Goal: Task Accomplishment & Management: Manage account settings

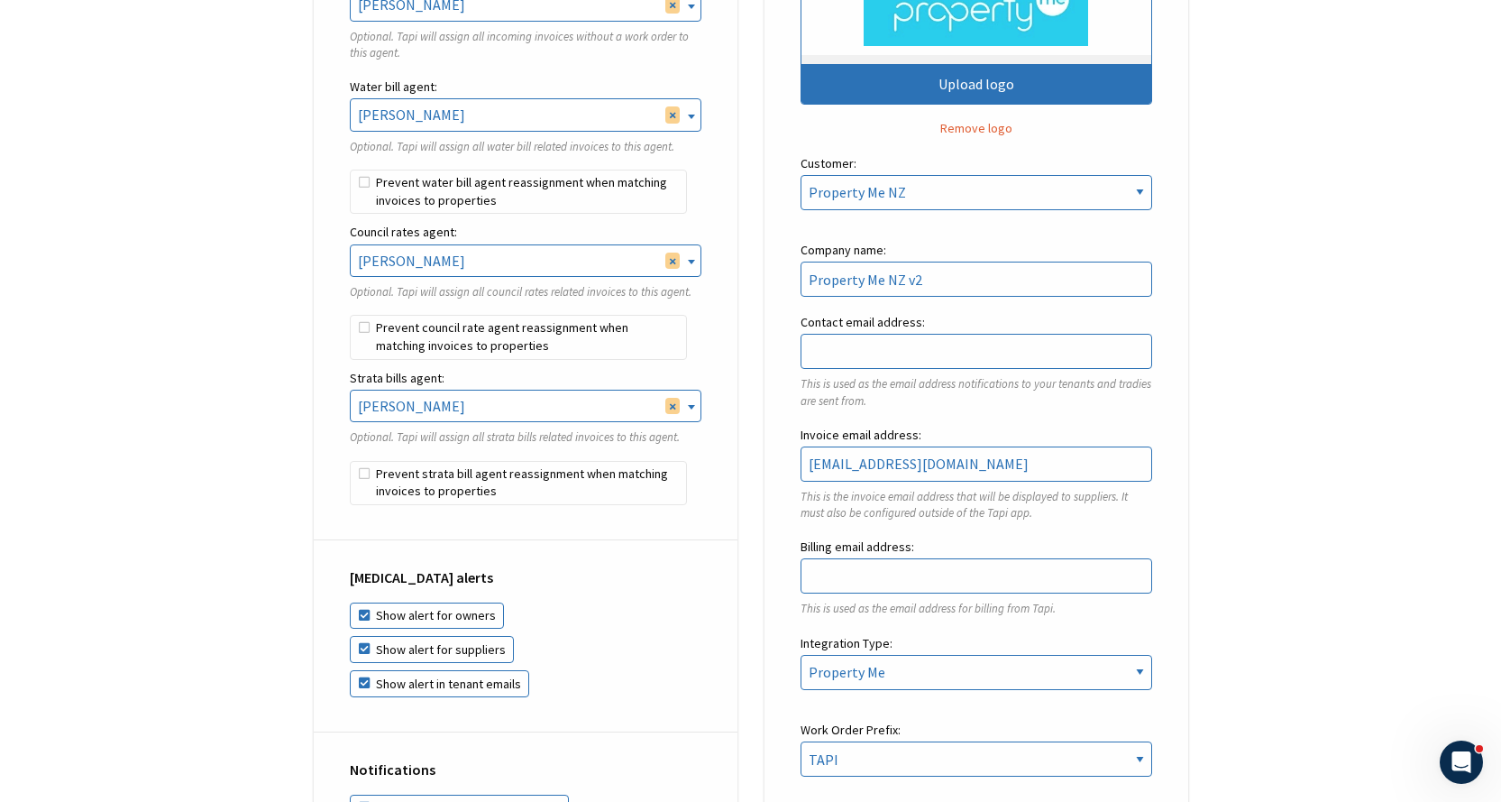
scroll to position [721, 0]
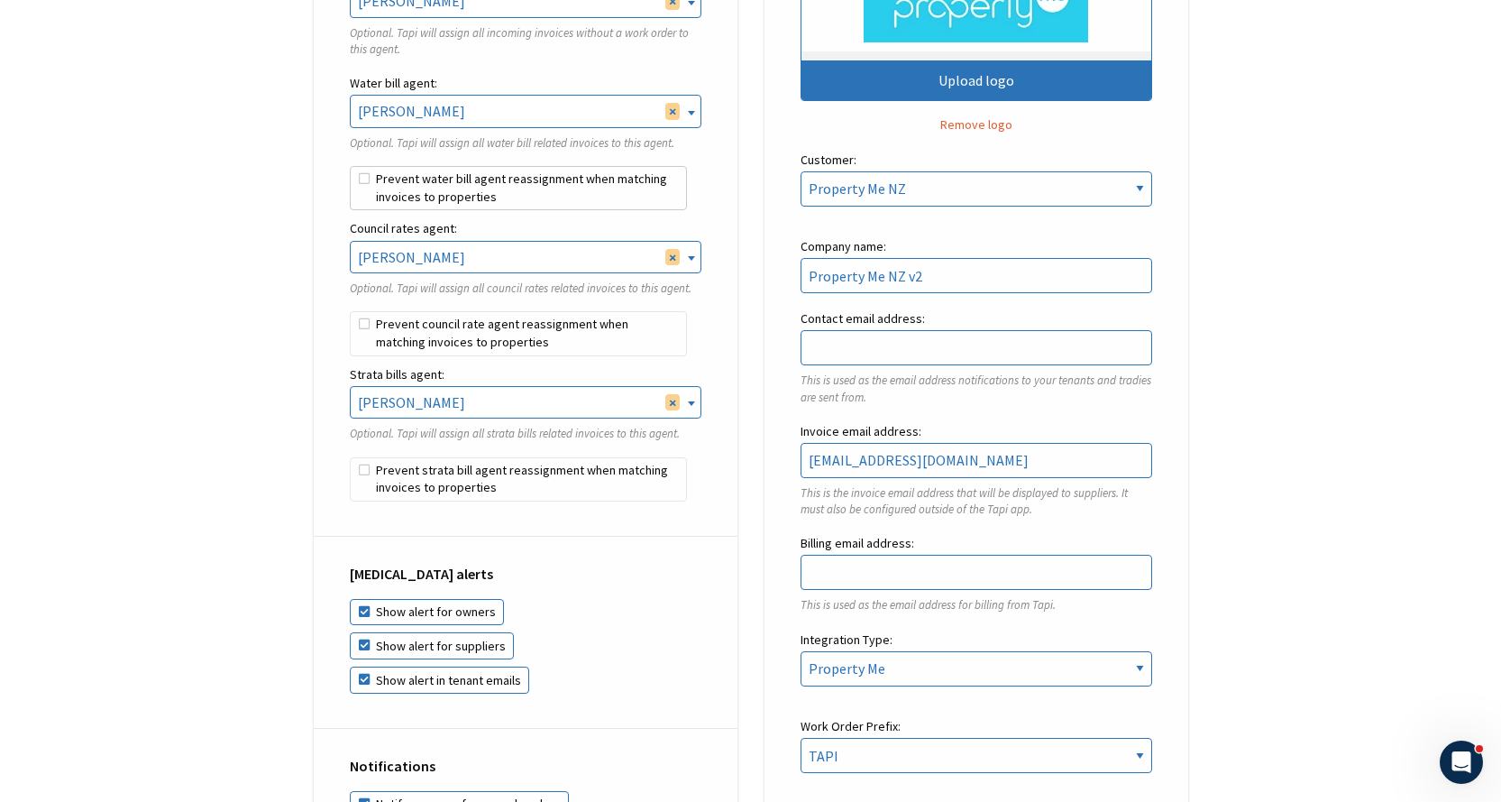
click at [368, 181] on label "Prevent water bill agent reassignment when matching invoices to properties" at bounding box center [518, 188] width 337 height 45
click at [351, 167] on input "Prevent water bill agent reassignment when matching invoices to properties" at bounding box center [350, 166] width 1 height 1
checkbox input "true"
click at [361, 317] on label "Prevent council rate agent reassignment when matching invoices to properties" at bounding box center [518, 333] width 337 height 45
click at [351, 312] on input "Prevent council rate agent reassignment when matching invoices to properties" at bounding box center [350, 311] width 1 height 1
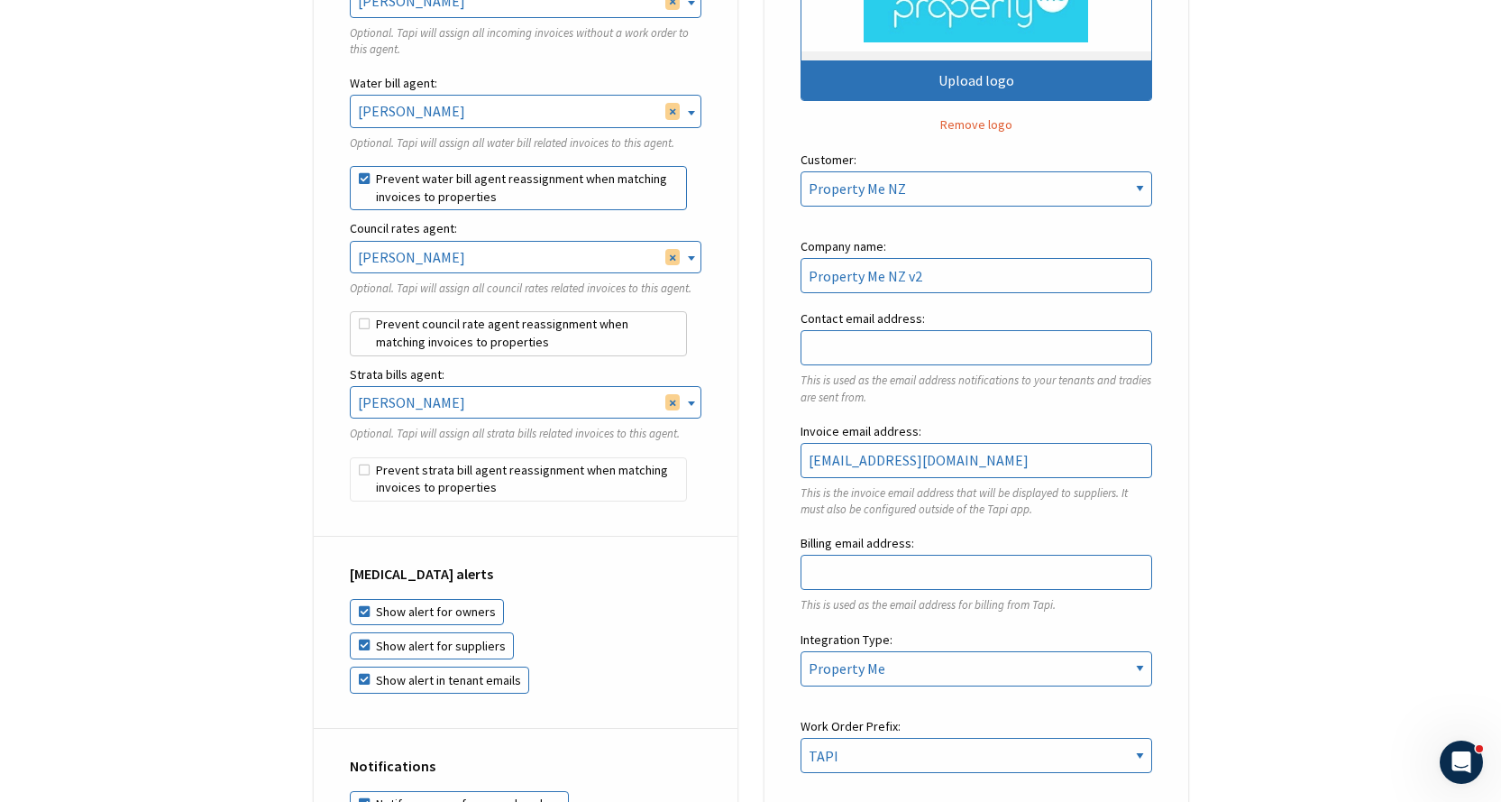
checkbox input "true"
click at [381, 469] on label "Prevent strata bill agent reassignment when matching invoices to properties" at bounding box center [518, 479] width 337 height 45
click at [351, 458] on input "Prevent strata bill agent reassignment when matching invoices to properties" at bounding box center [350, 457] width 1 height 1
checkbox input "true"
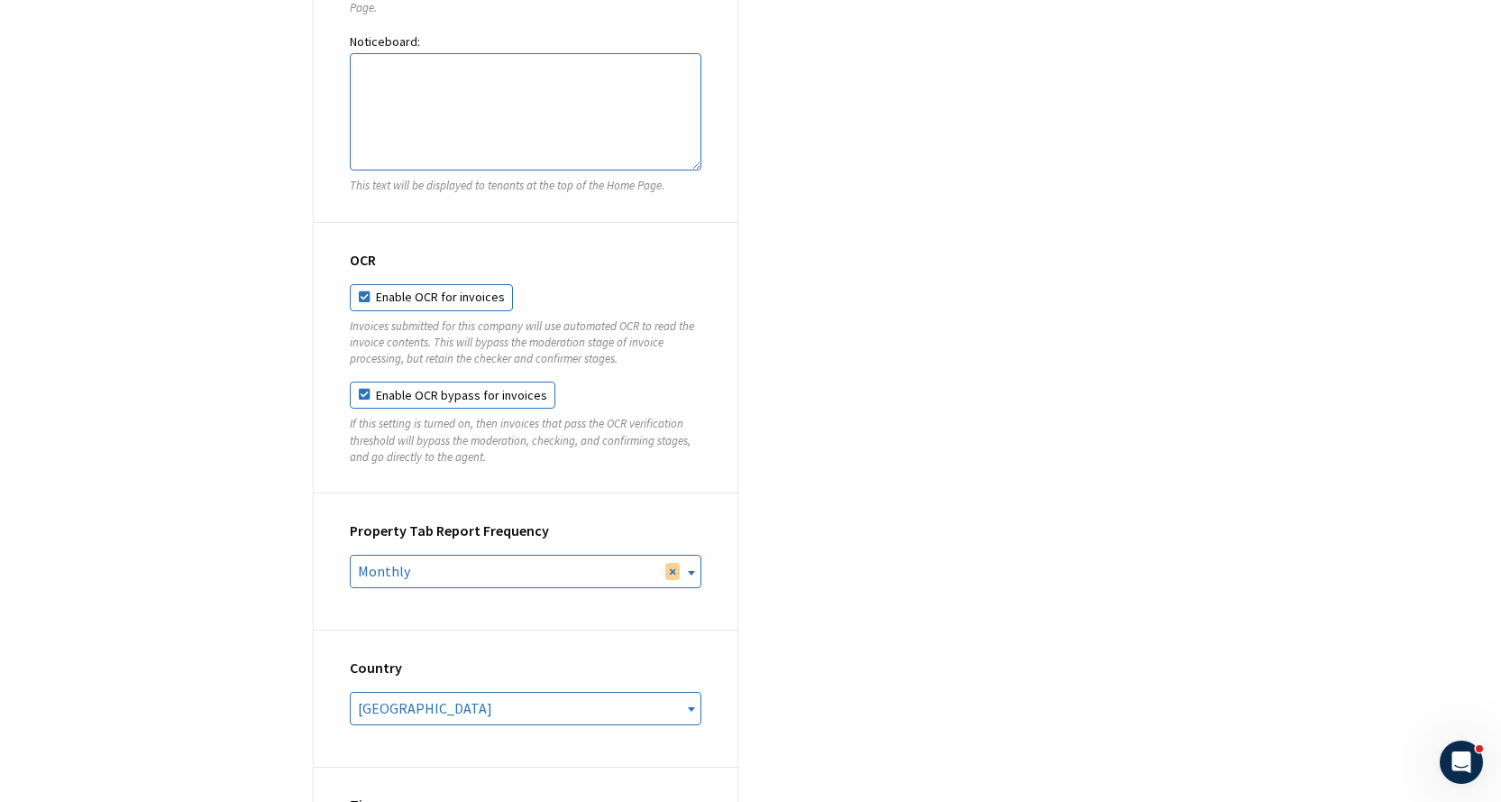
scroll to position [6944, 0]
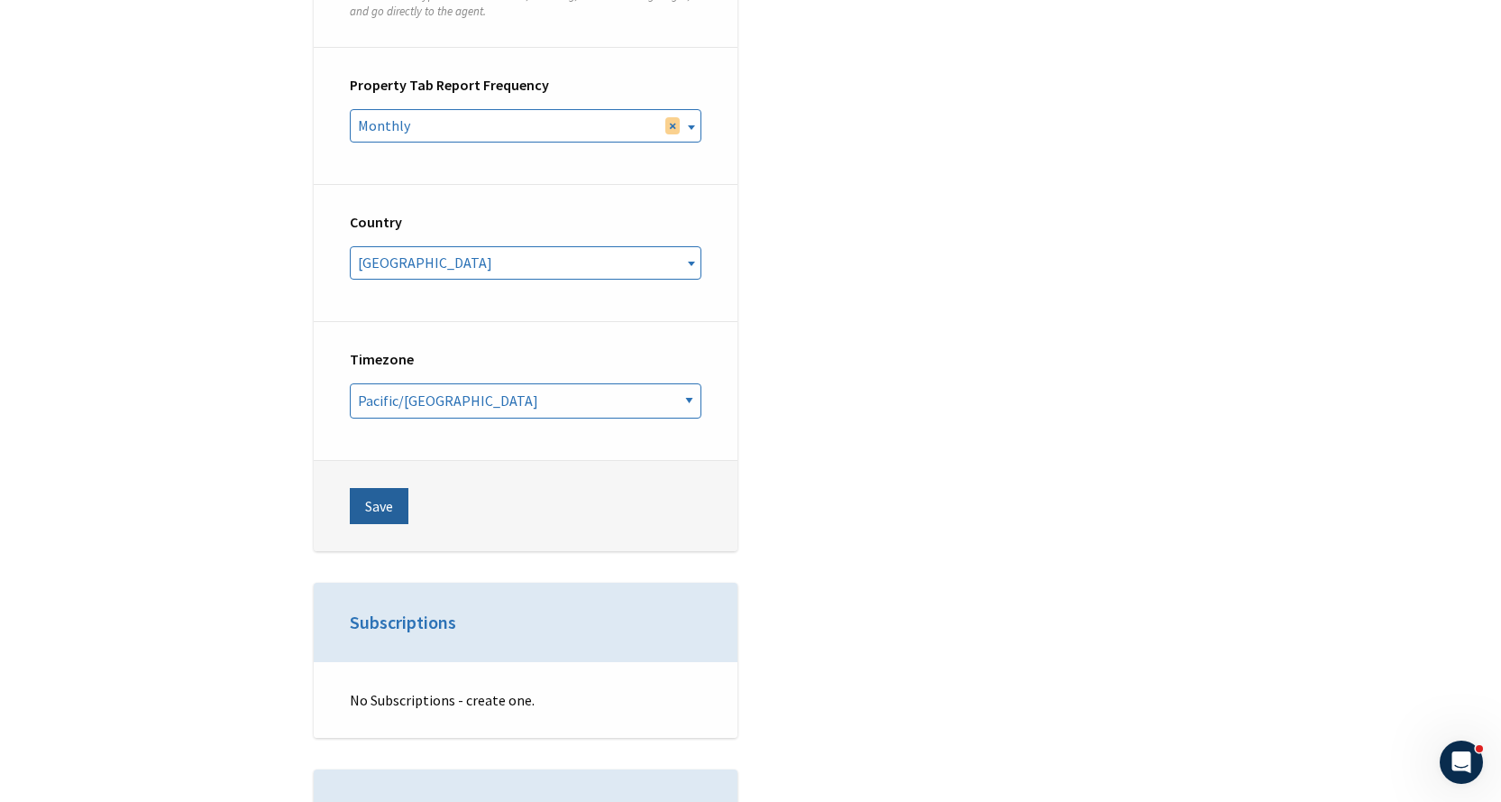
click at [385, 488] on button "Save" at bounding box center [379, 506] width 59 height 36
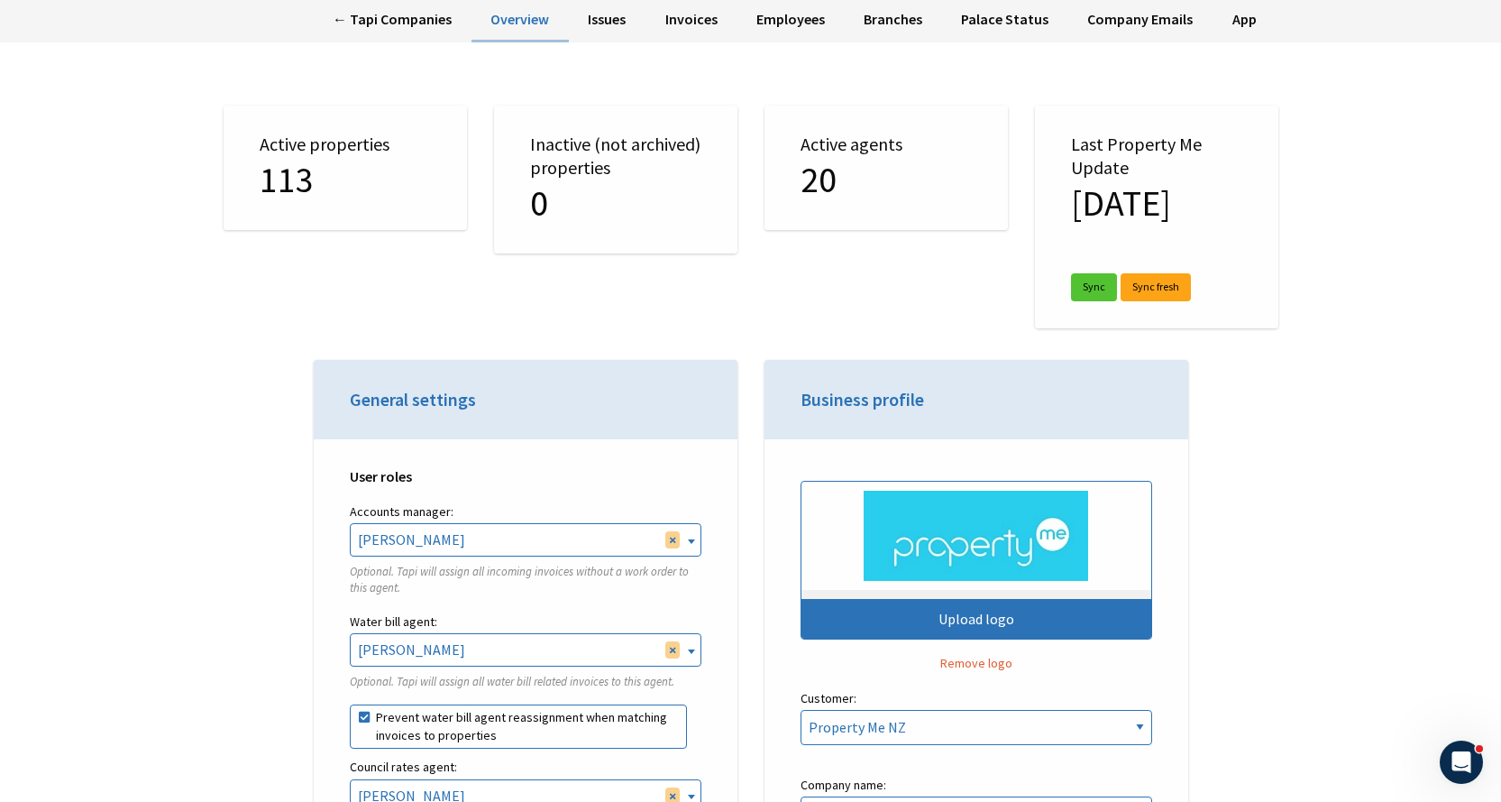
scroll to position [180, 0]
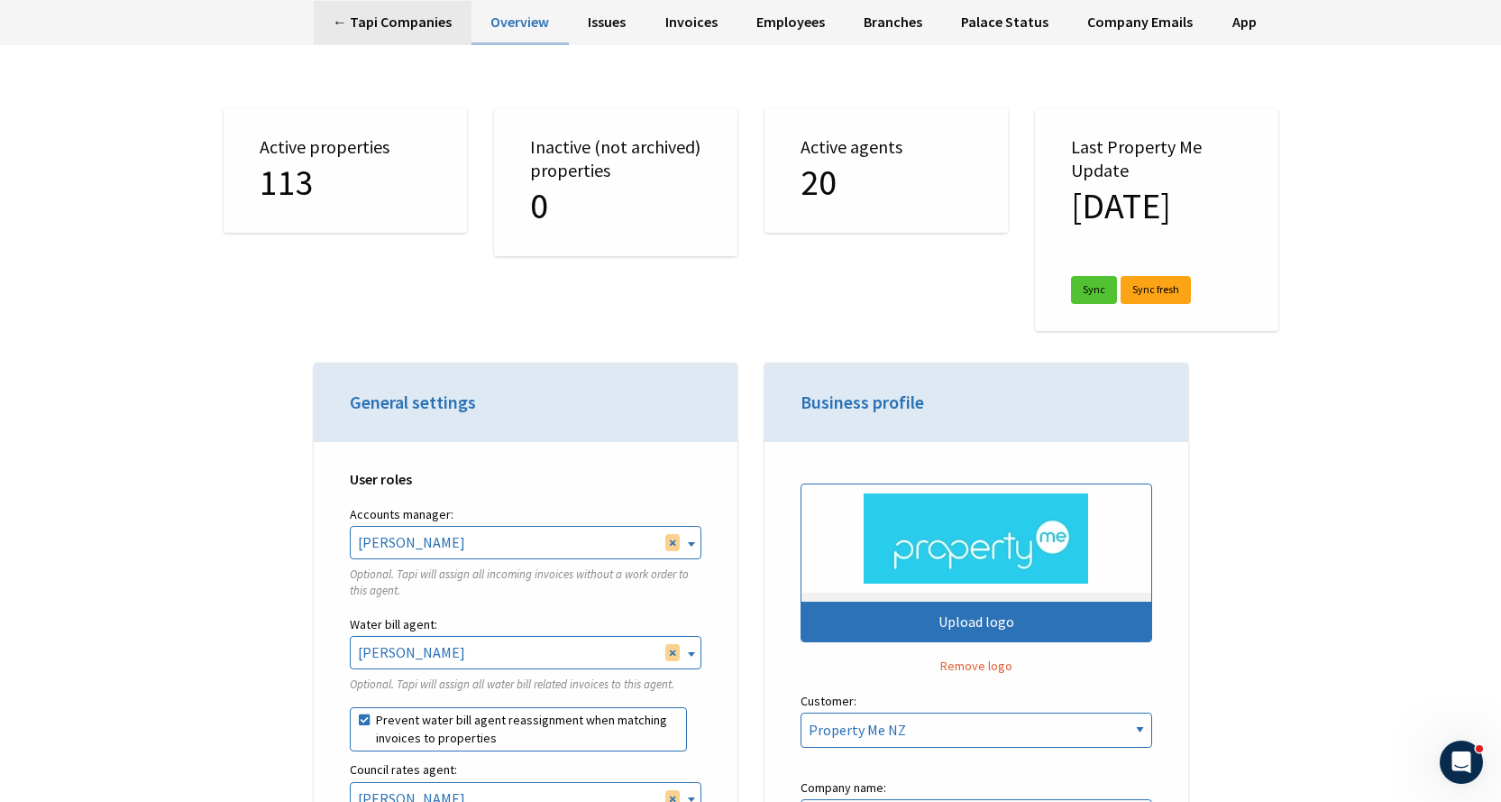
click at [418, 17] on link "← Tapi Companies" at bounding box center [393, 23] width 158 height 44
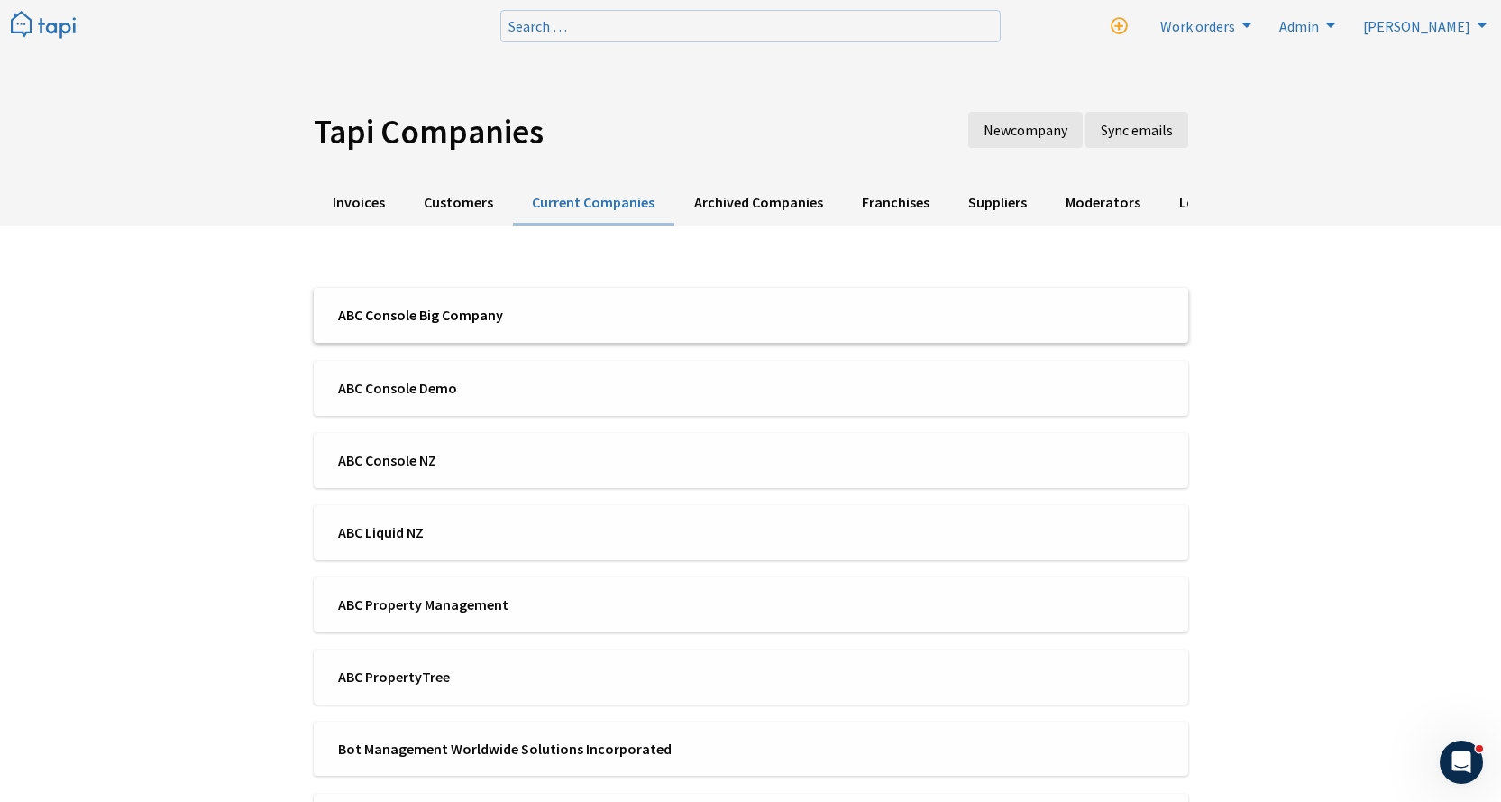
scroll to position [4238, 0]
click at [476, 321] on span "ABC Console Big Company" at bounding box center [538, 315] width 401 height 20
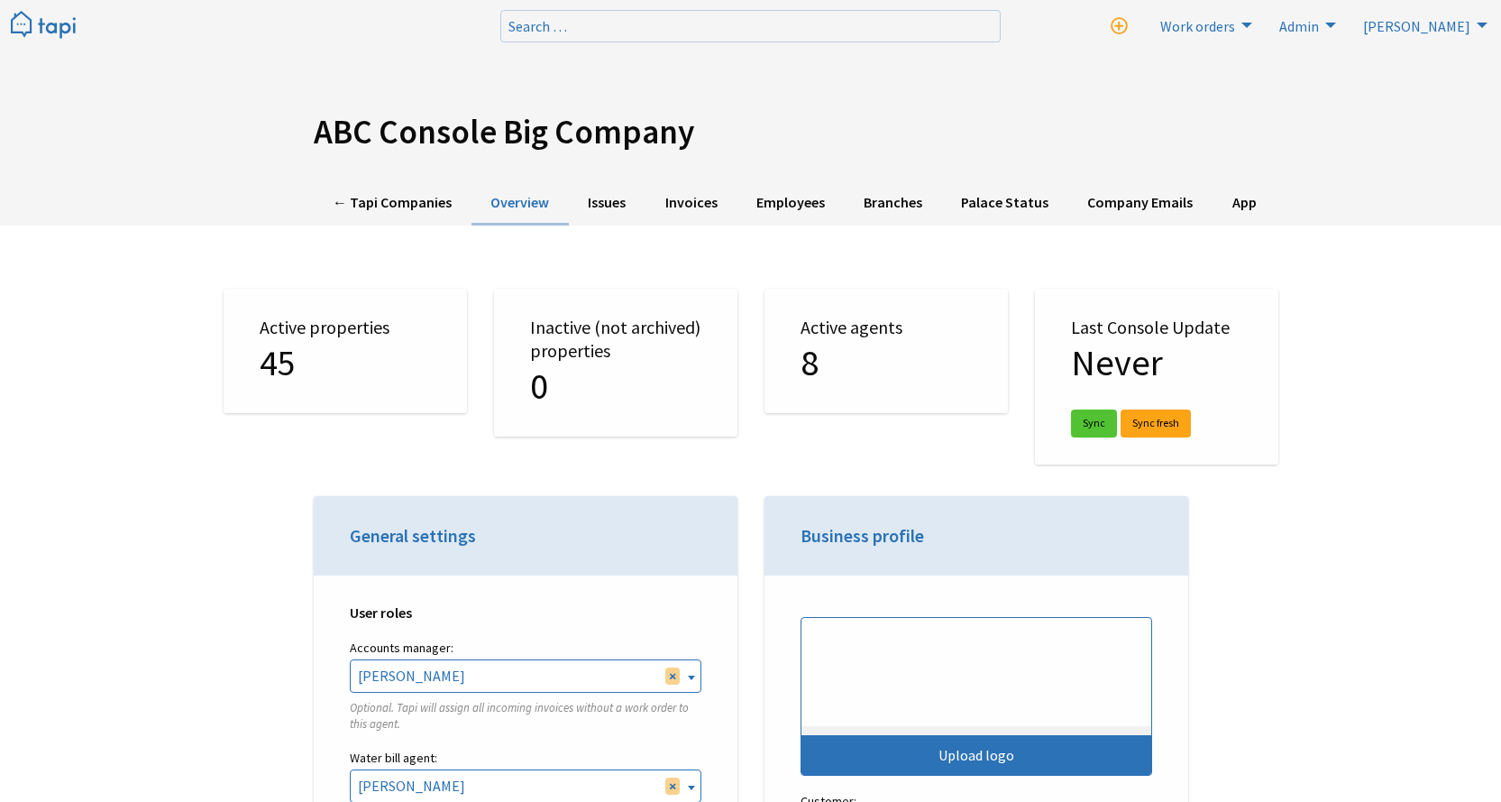
select select "TAPI"
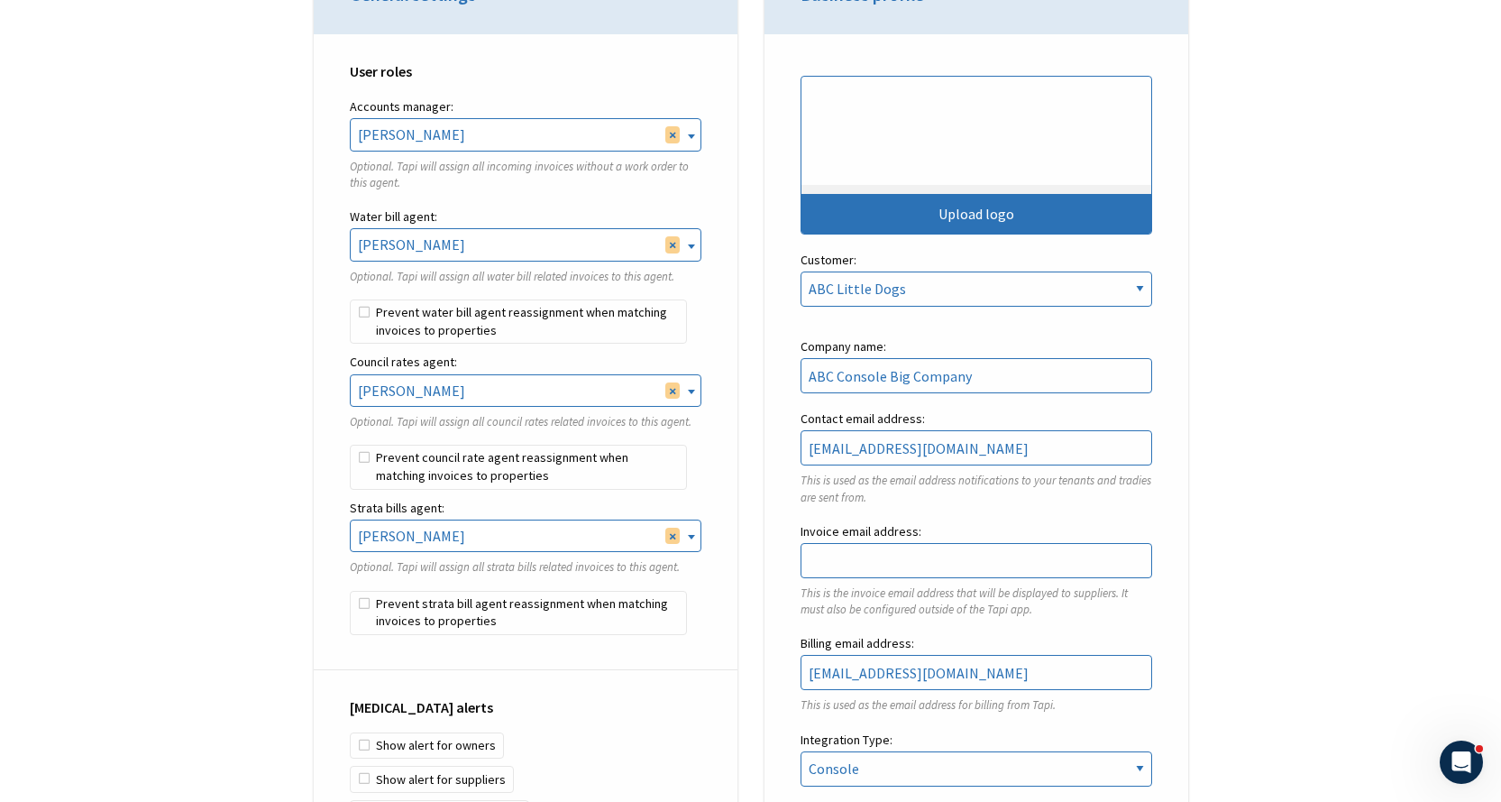
scroll to position [4238, 0]
click at [363, 318] on label "Prevent water bill agent reassignment when matching invoices to properties" at bounding box center [518, 321] width 337 height 45
click at [351, 300] on input "Prevent water bill agent reassignment when matching invoices to properties" at bounding box center [350, 299] width 1 height 1
checkbox input "true"
click at [387, 459] on label "Prevent council rate agent reassignment when matching invoices to properties" at bounding box center [518, 467] width 337 height 45
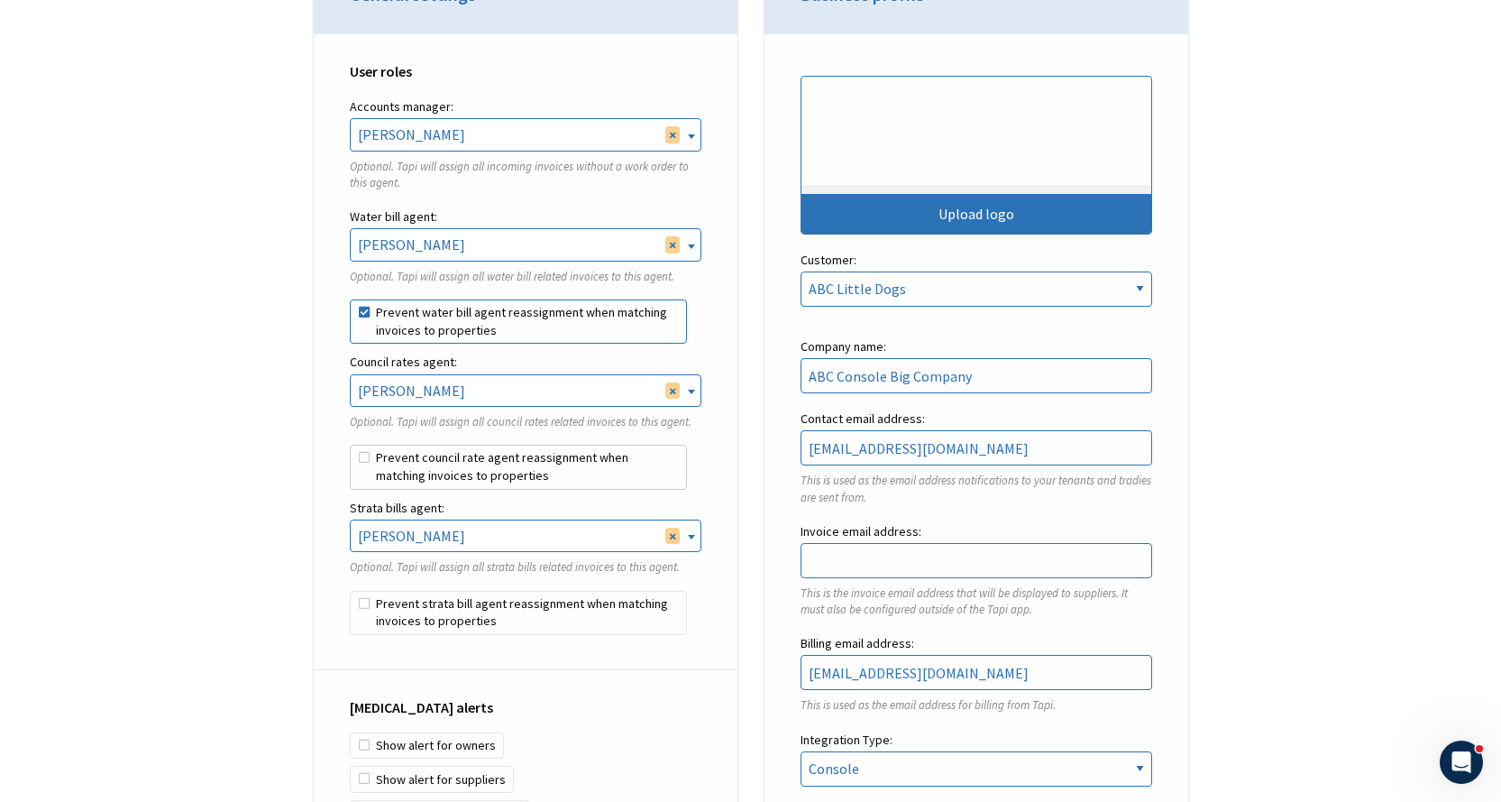
click at [351, 445] on input "Prevent council rate agent reassignment when matching invoices to properties" at bounding box center [350, 445] width 1 height 1
checkbox input "true"
click at [390, 613] on label "Prevent strata bill agent reassignment when matching invoices to properties" at bounding box center [518, 613] width 337 height 45
click at [351, 592] on input "Prevent strata bill agent reassignment when matching invoices to properties" at bounding box center [350, 591] width 1 height 1
checkbox input "true"
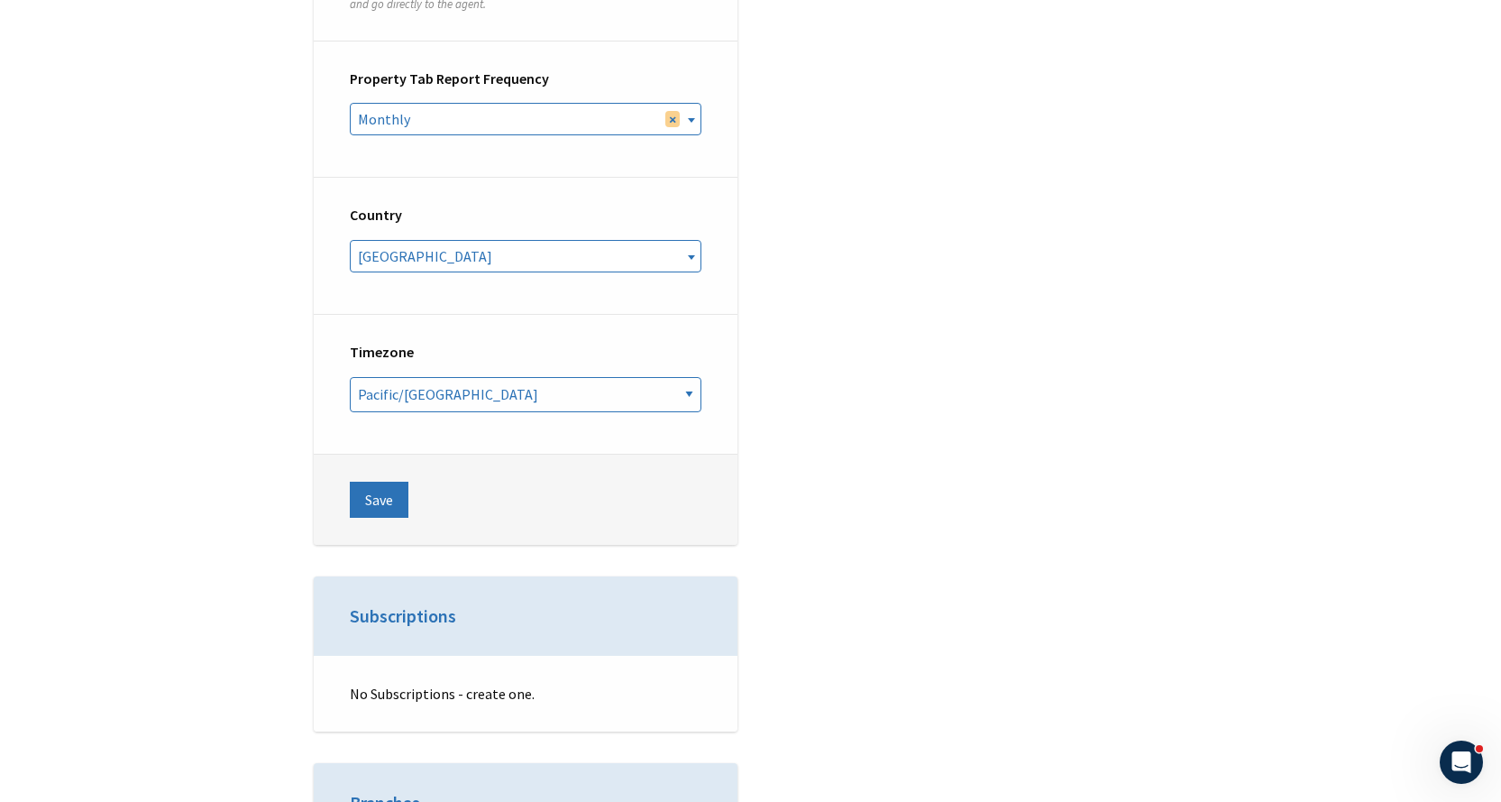
scroll to position [7124, 0]
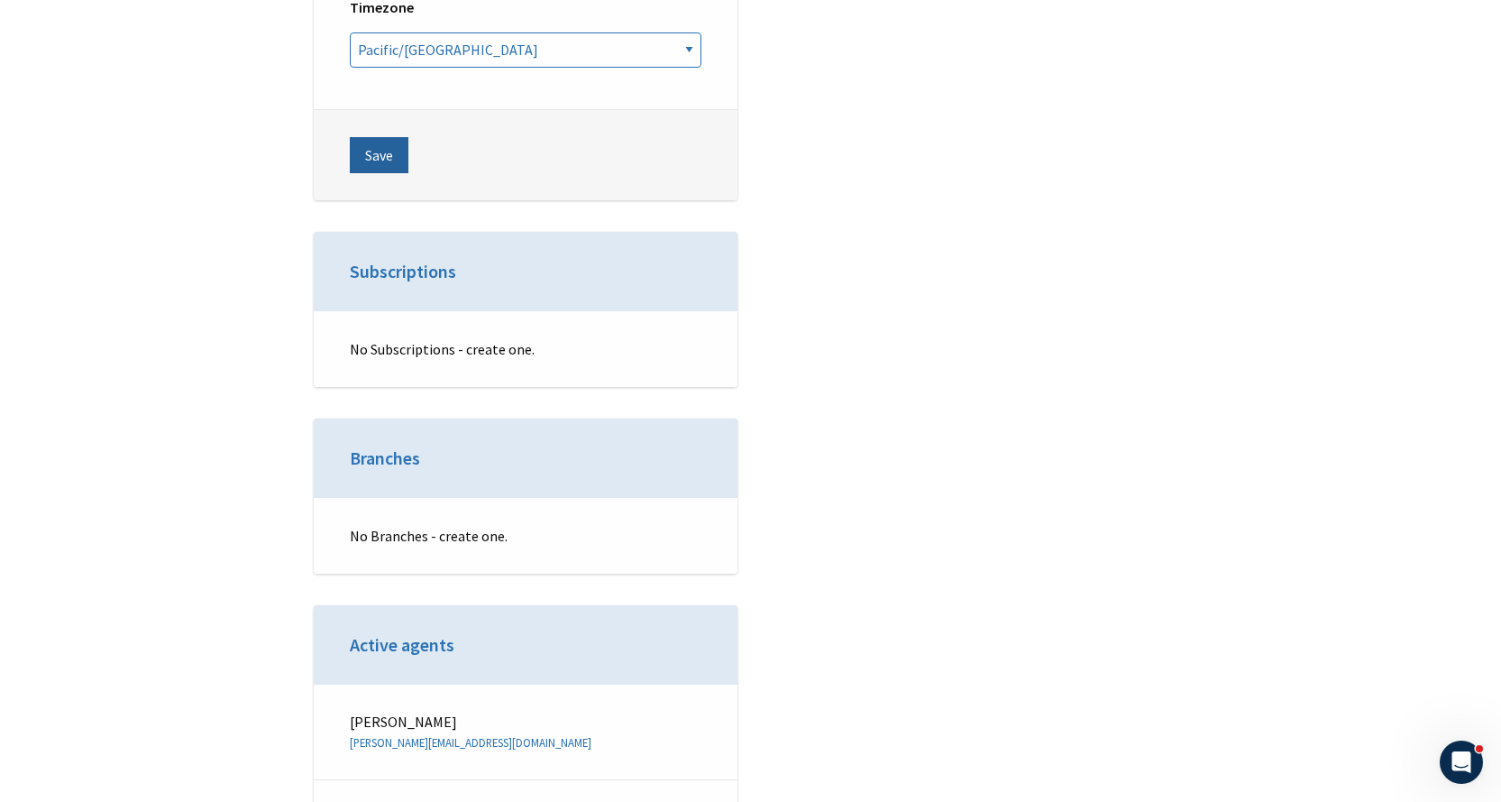
click at [371, 137] on button "Save" at bounding box center [379, 155] width 59 height 36
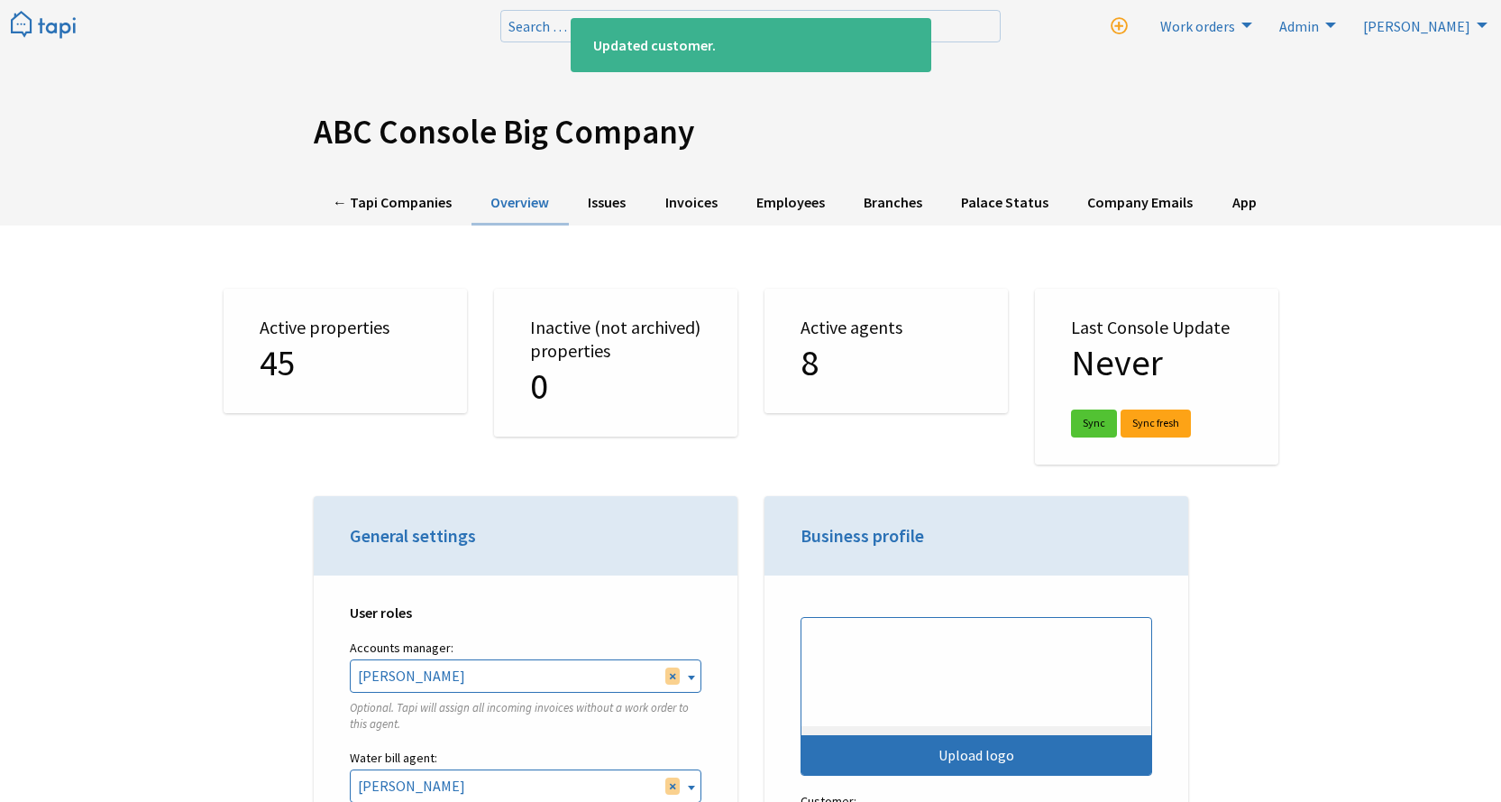
select select "TAPI"
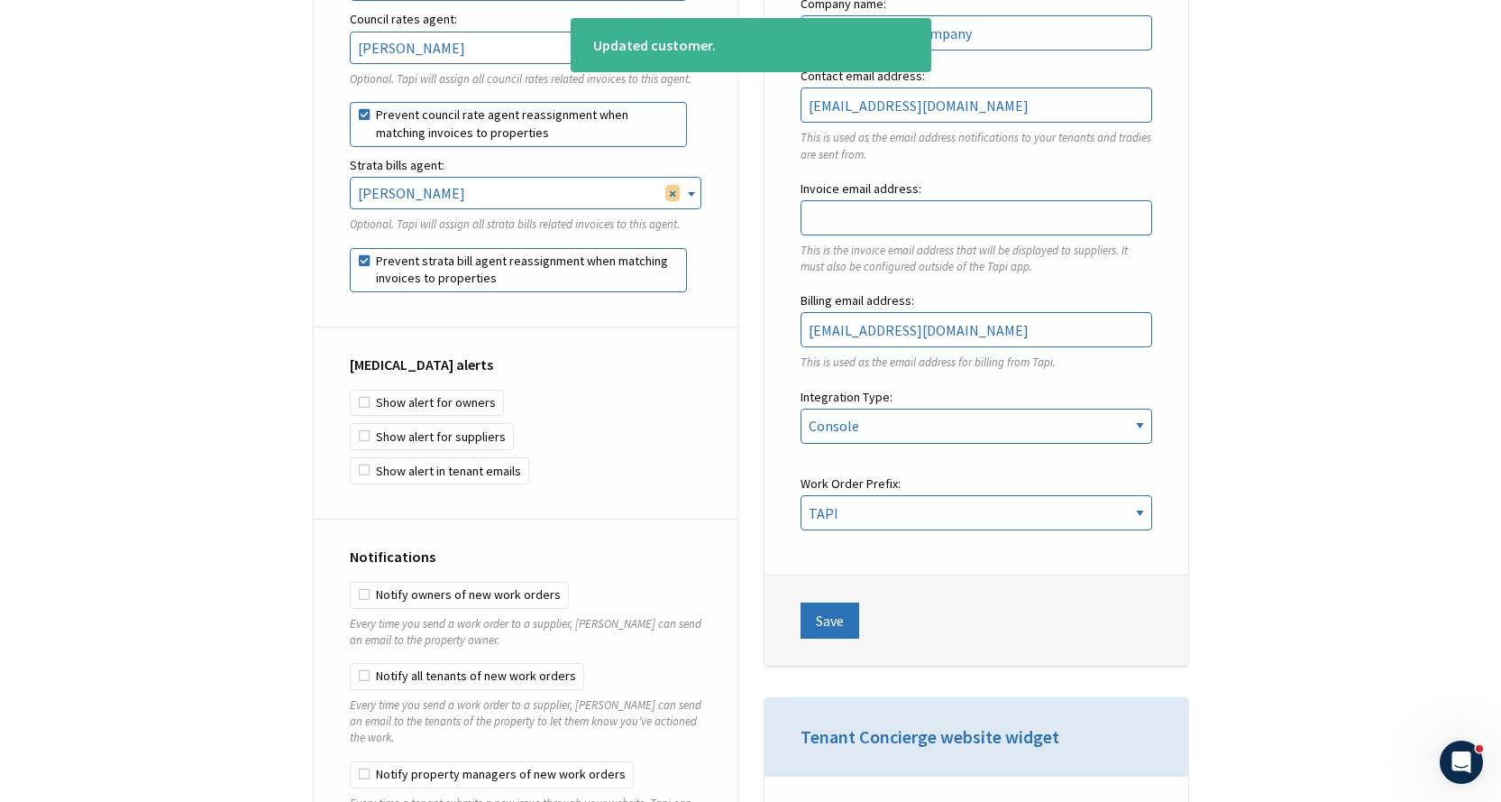
scroll to position [631, 0]
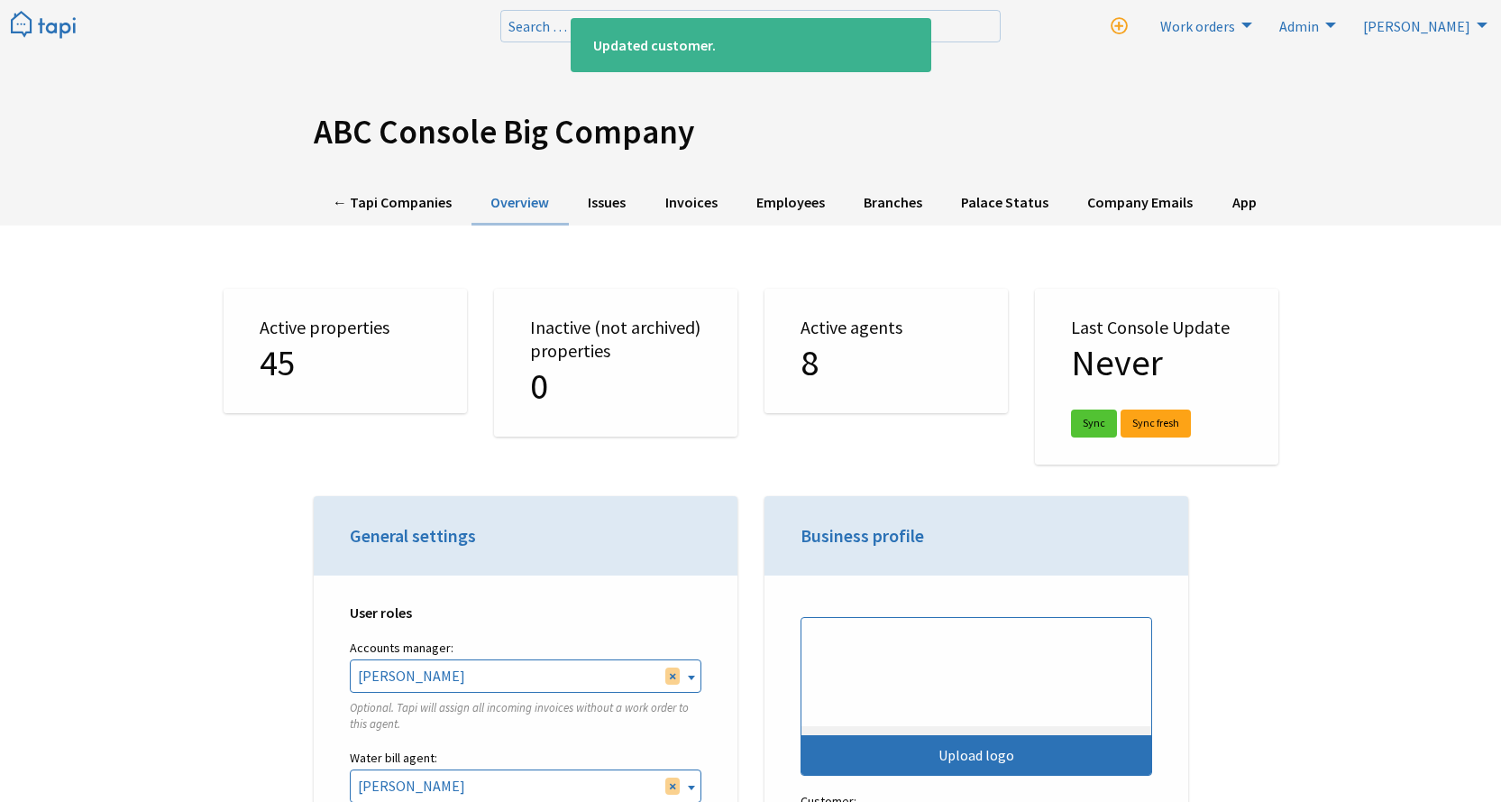
select select "TAPI"
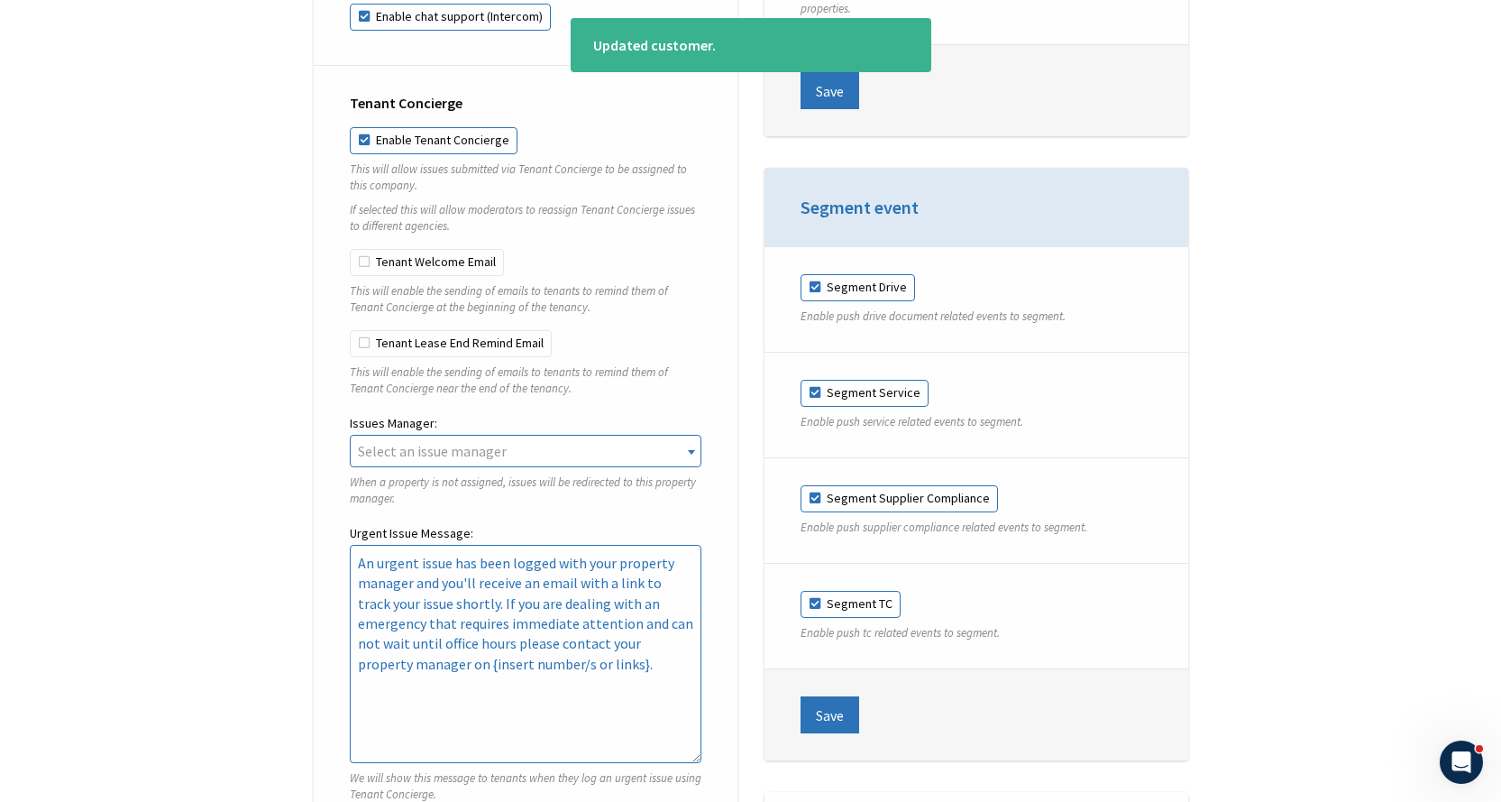
scroll to position [4238, 0]
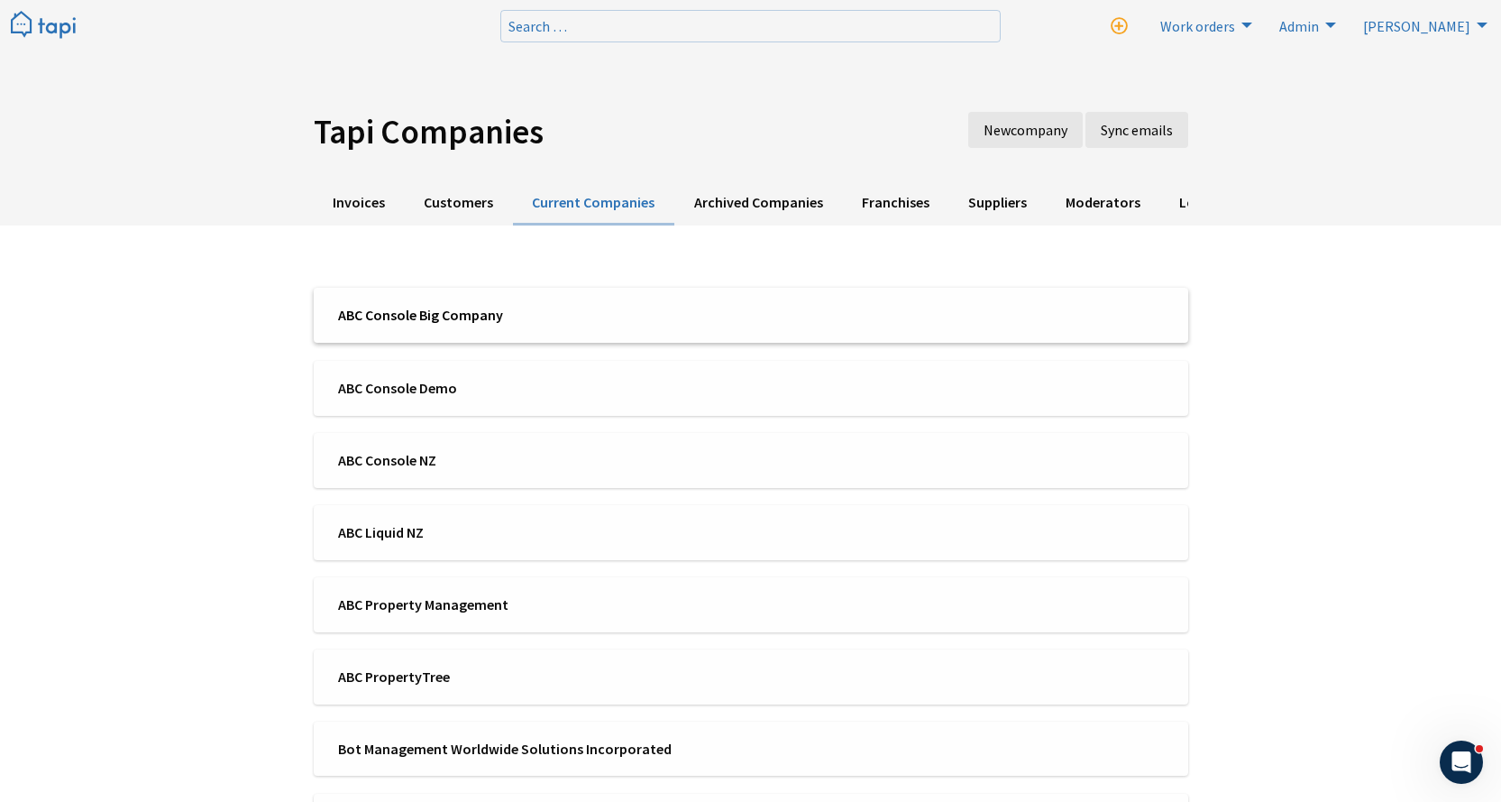
scroll to position [4238, 0]
click at [473, 519] on li "ABC Liquid NZ" at bounding box center [751, 531] width 875 height 55
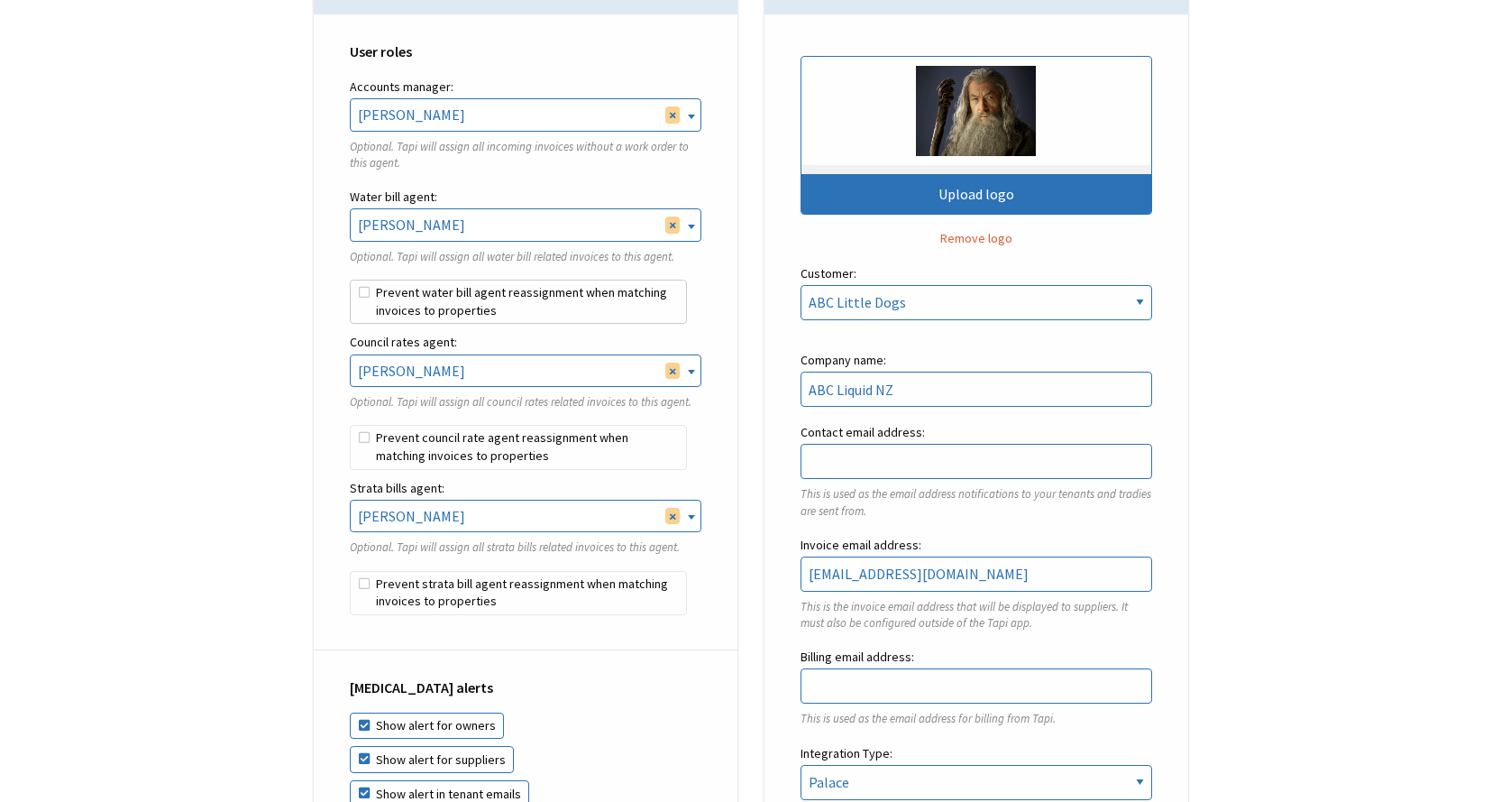
scroll to position [631, 0]
click at [408, 302] on label "Prevent water bill agent reassignment when matching invoices to properties" at bounding box center [518, 302] width 337 height 45
click at [351, 280] on input "Prevent water bill agent reassignment when matching invoices to properties" at bounding box center [350, 280] width 1 height 1
checkbox input "true"
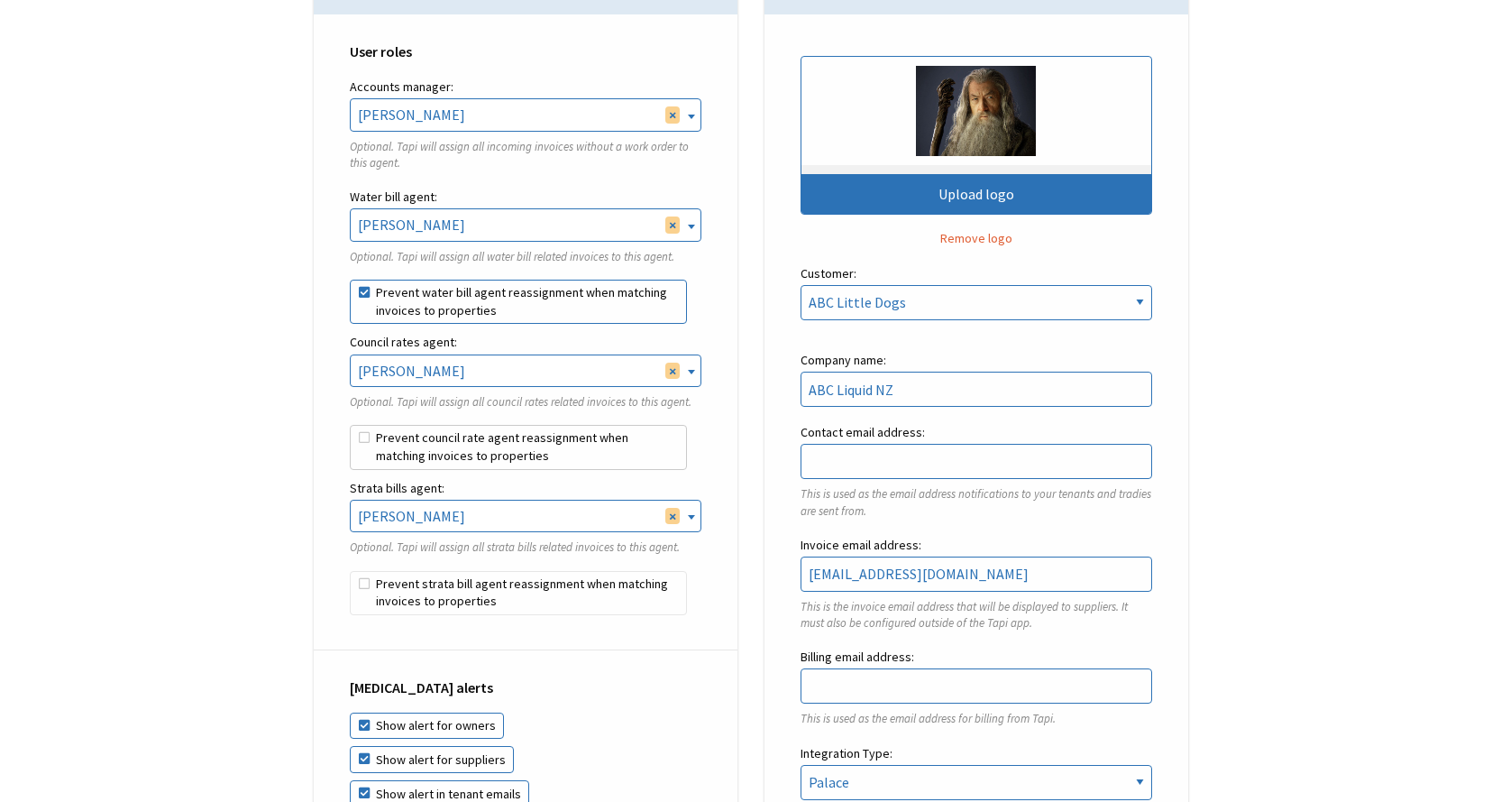
click at [417, 442] on label "Prevent council rate agent reassignment when matching invoices to properties" at bounding box center [518, 447] width 337 height 45
click at [351, 426] on input "Prevent council rate agent reassignment when matching invoices to properties" at bounding box center [350, 425] width 1 height 1
checkbox input "true"
click at [423, 582] on label "Prevent strata bill agent reassignment when matching invoices to properties" at bounding box center [518, 593] width 337 height 45
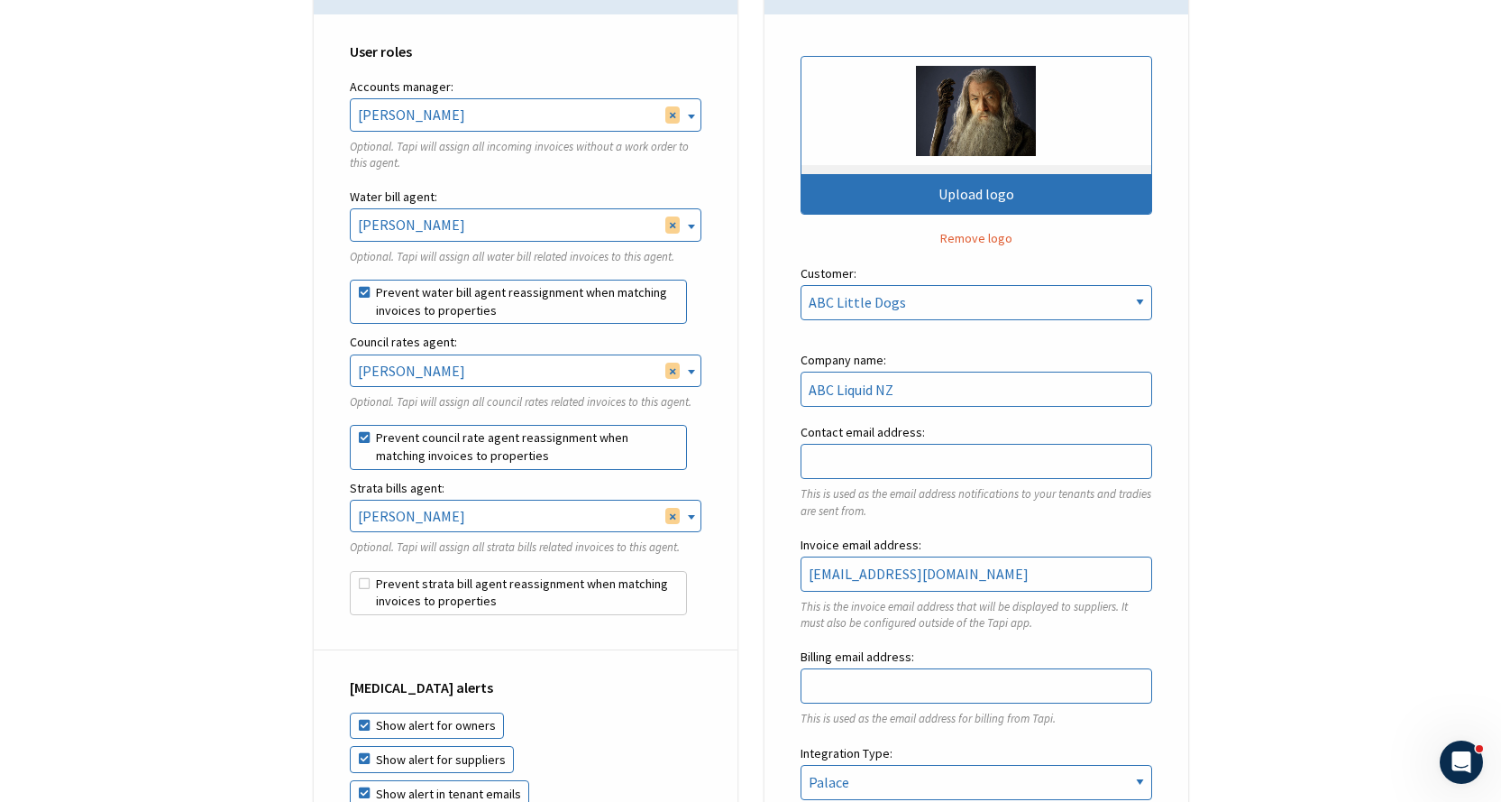
click at [351, 572] on input "Prevent strata bill agent reassignment when matching invoices to properties" at bounding box center [350, 571] width 1 height 1
checkbox input "true"
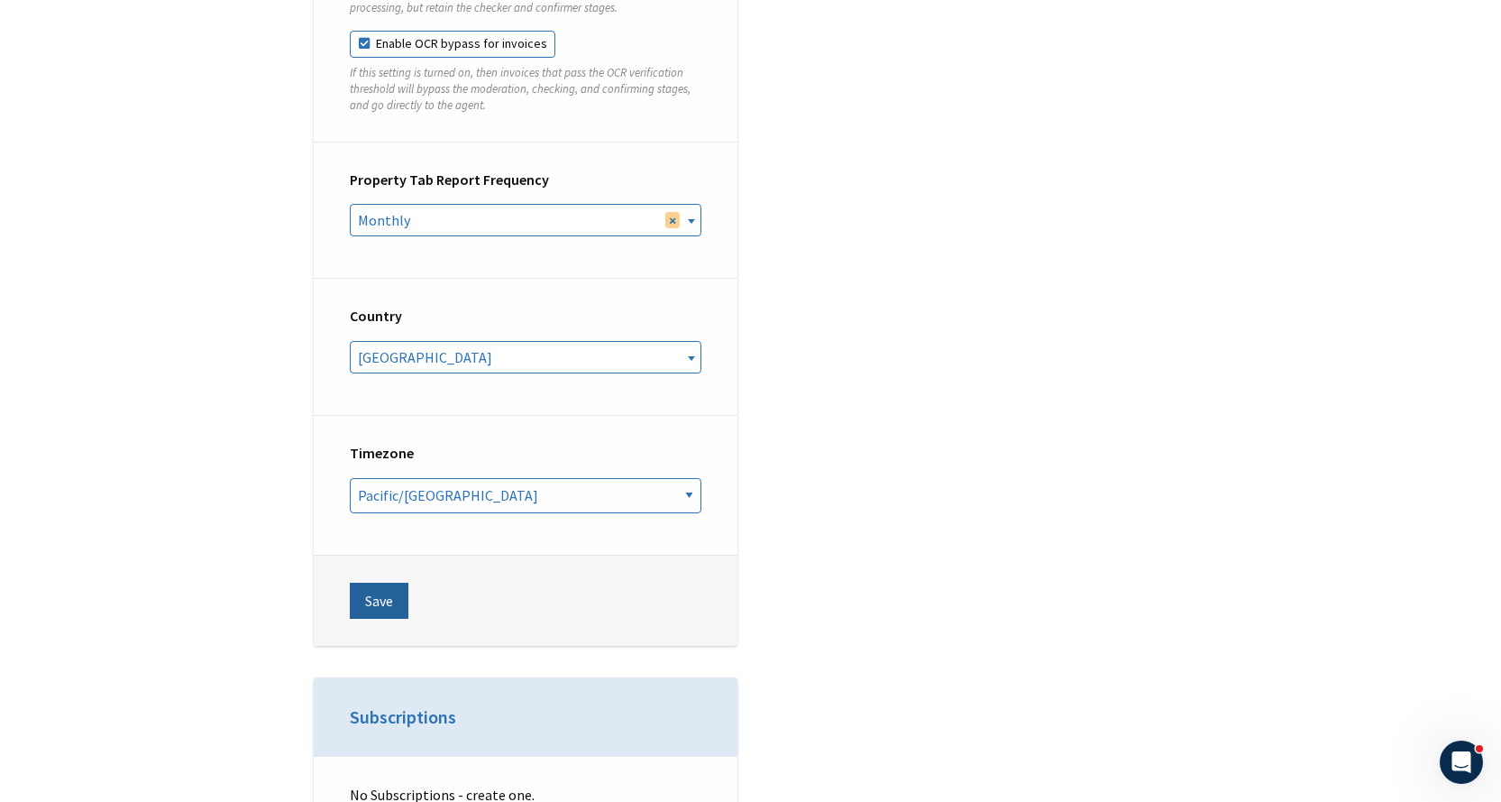
scroll to position [6763, 0]
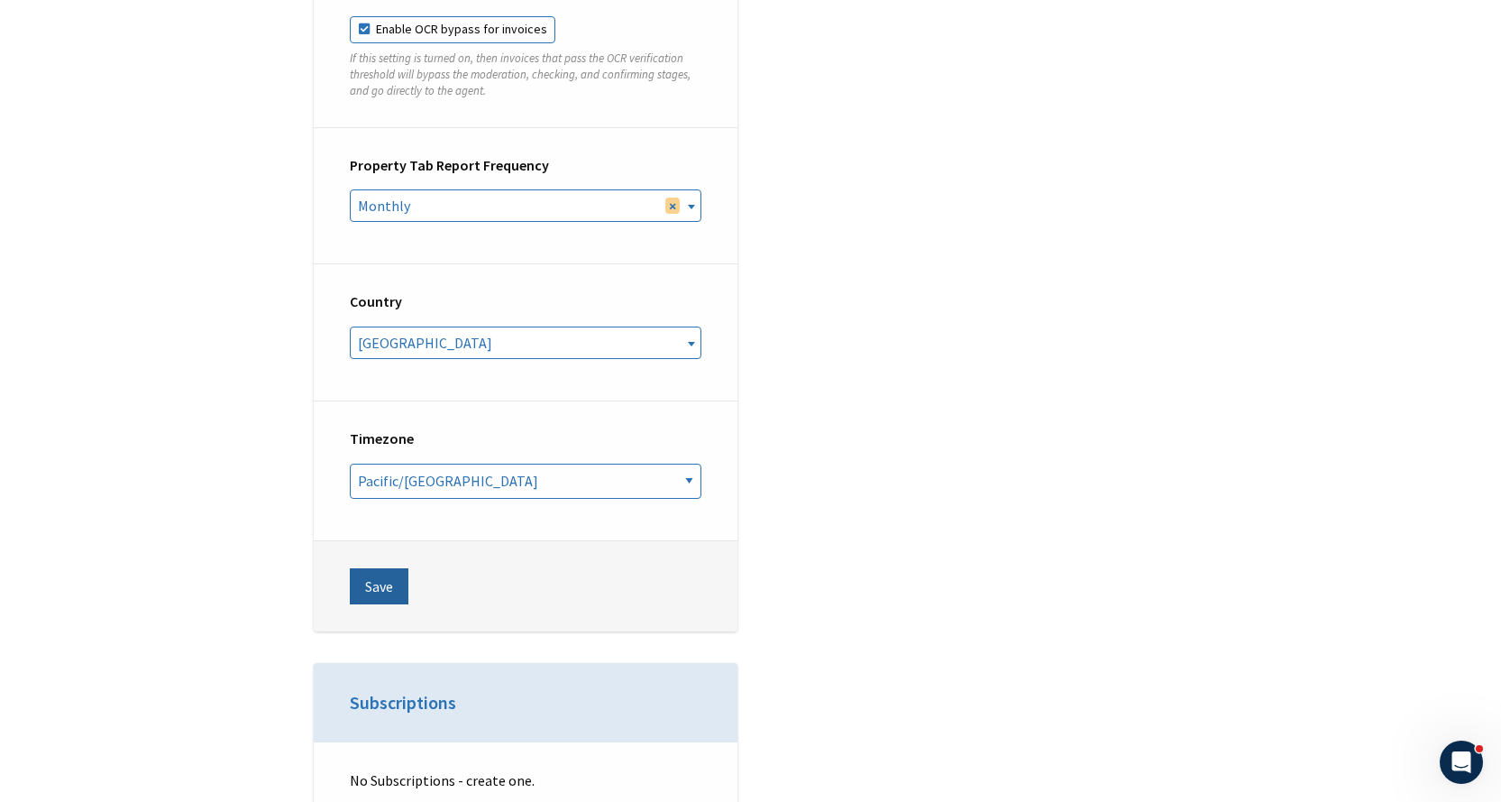
click at [399, 570] on button "Save" at bounding box center [379, 586] width 59 height 36
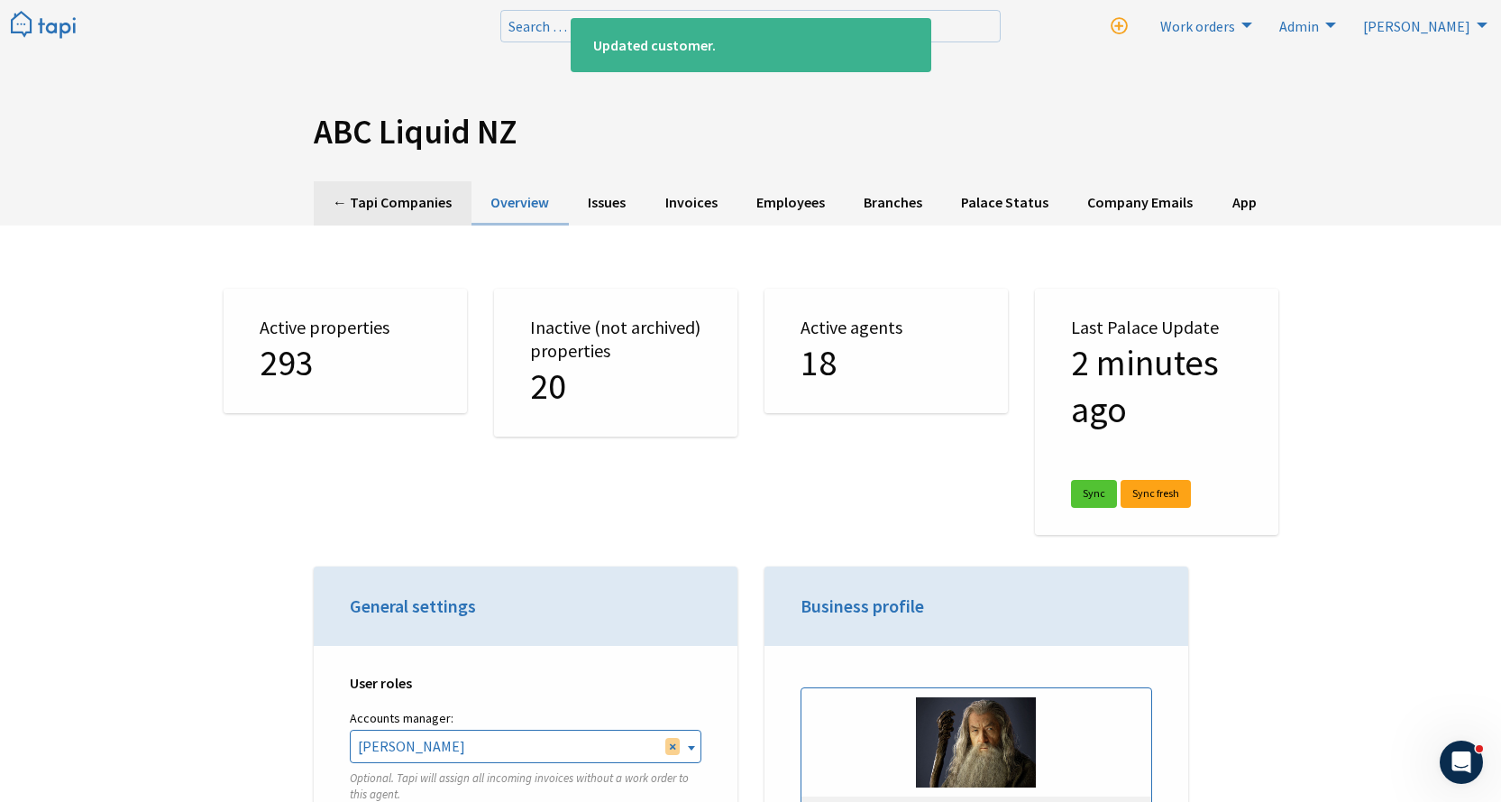
click at [393, 197] on link "← Tapi Companies" at bounding box center [393, 203] width 158 height 44
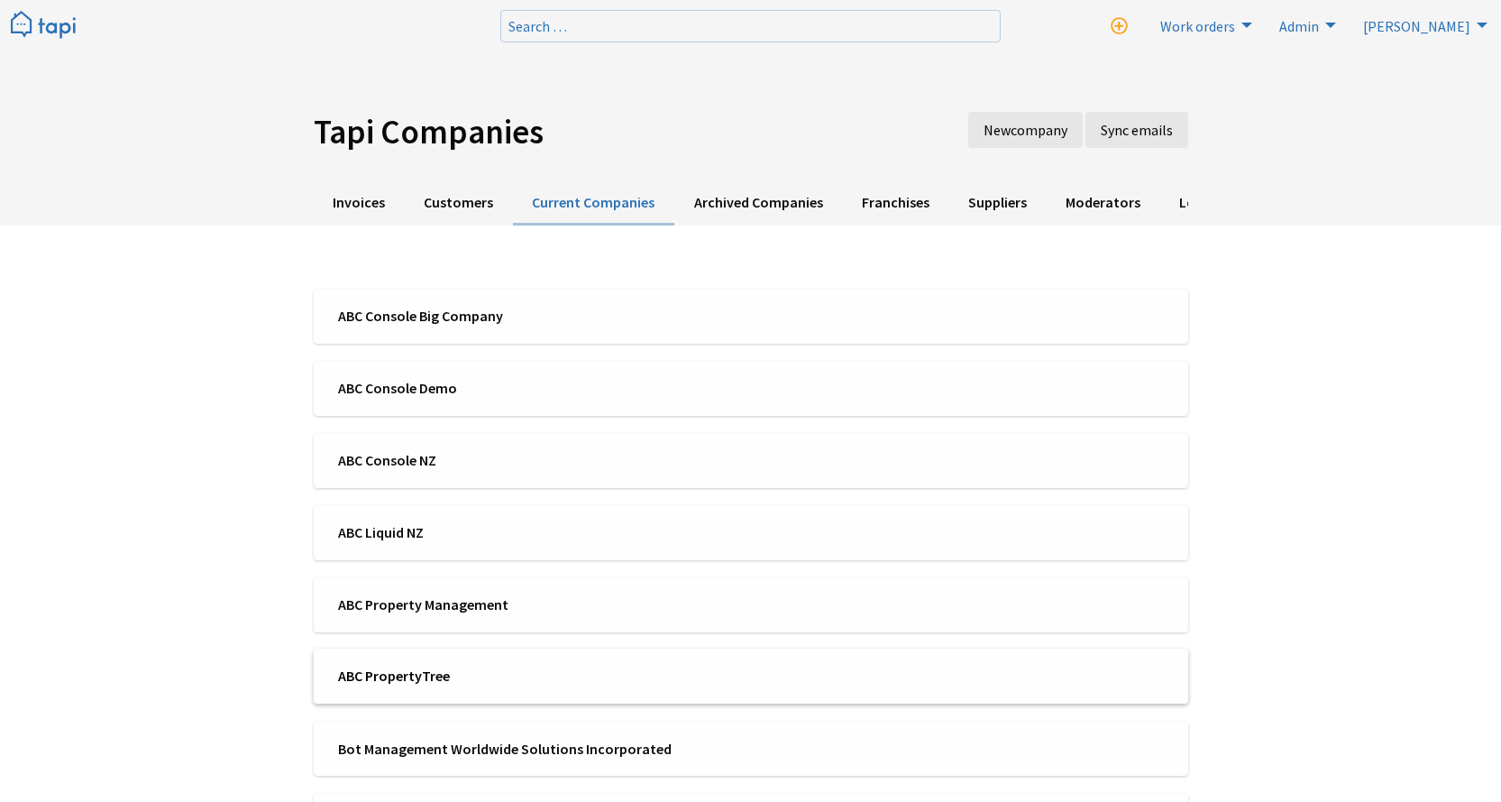
click at [471, 657] on li "ABC PropertyTree" at bounding box center [751, 675] width 875 height 55
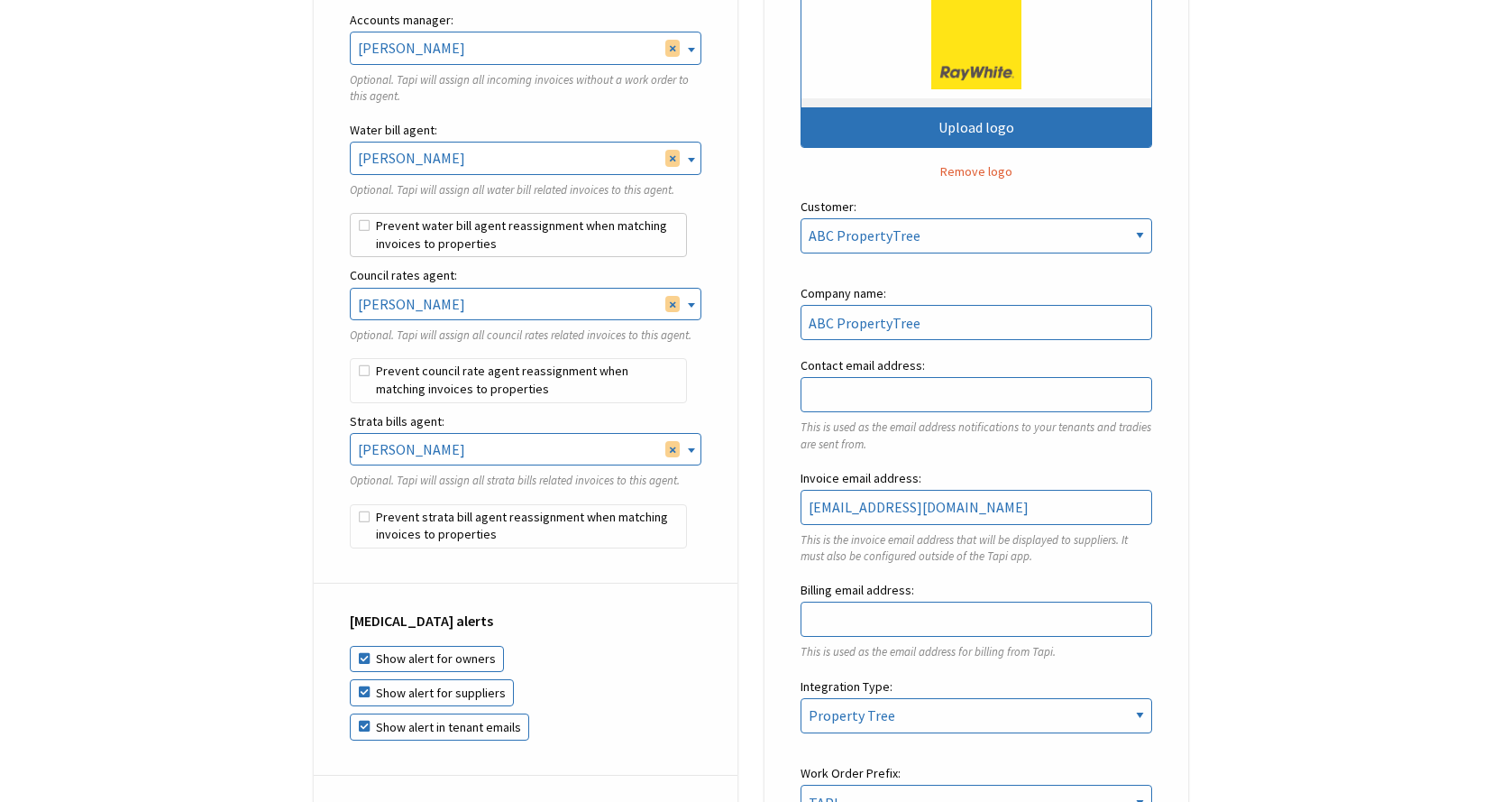
scroll to position [4238, 0]
click at [429, 254] on label "Prevent water bill agent reassignment when matching invoices to properties" at bounding box center [518, 235] width 337 height 45
click at [351, 214] on input "Prevent water bill agent reassignment when matching invoices to properties" at bounding box center [350, 213] width 1 height 1
checkbox input "true"
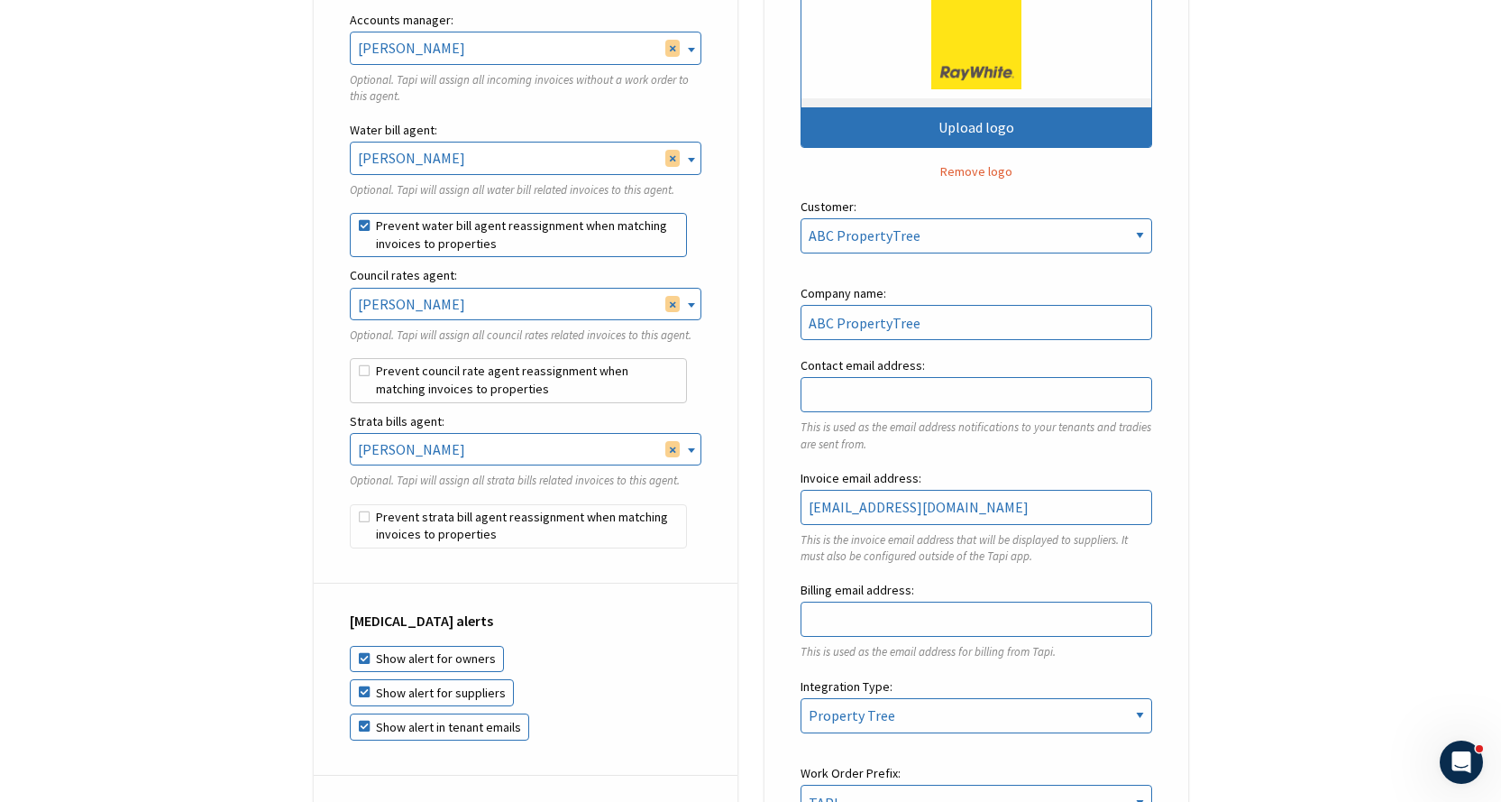
click at [414, 390] on label "Prevent council rate agent reassignment when matching invoices to properties" at bounding box center [518, 380] width 337 height 45
click at [351, 359] on input "Prevent council rate agent reassignment when matching invoices to properties" at bounding box center [350, 358] width 1 height 1
checkbox input "true"
click at [395, 524] on label "Prevent strata bill agent reassignment when matching invoices to properties" at bounding box center [518, 526] width 337 height 45
click at [351, 505] on input "Prevent strata bill agent reassignment when matching invoices to properties" at bounding box center [350, 504] width 1 height 1
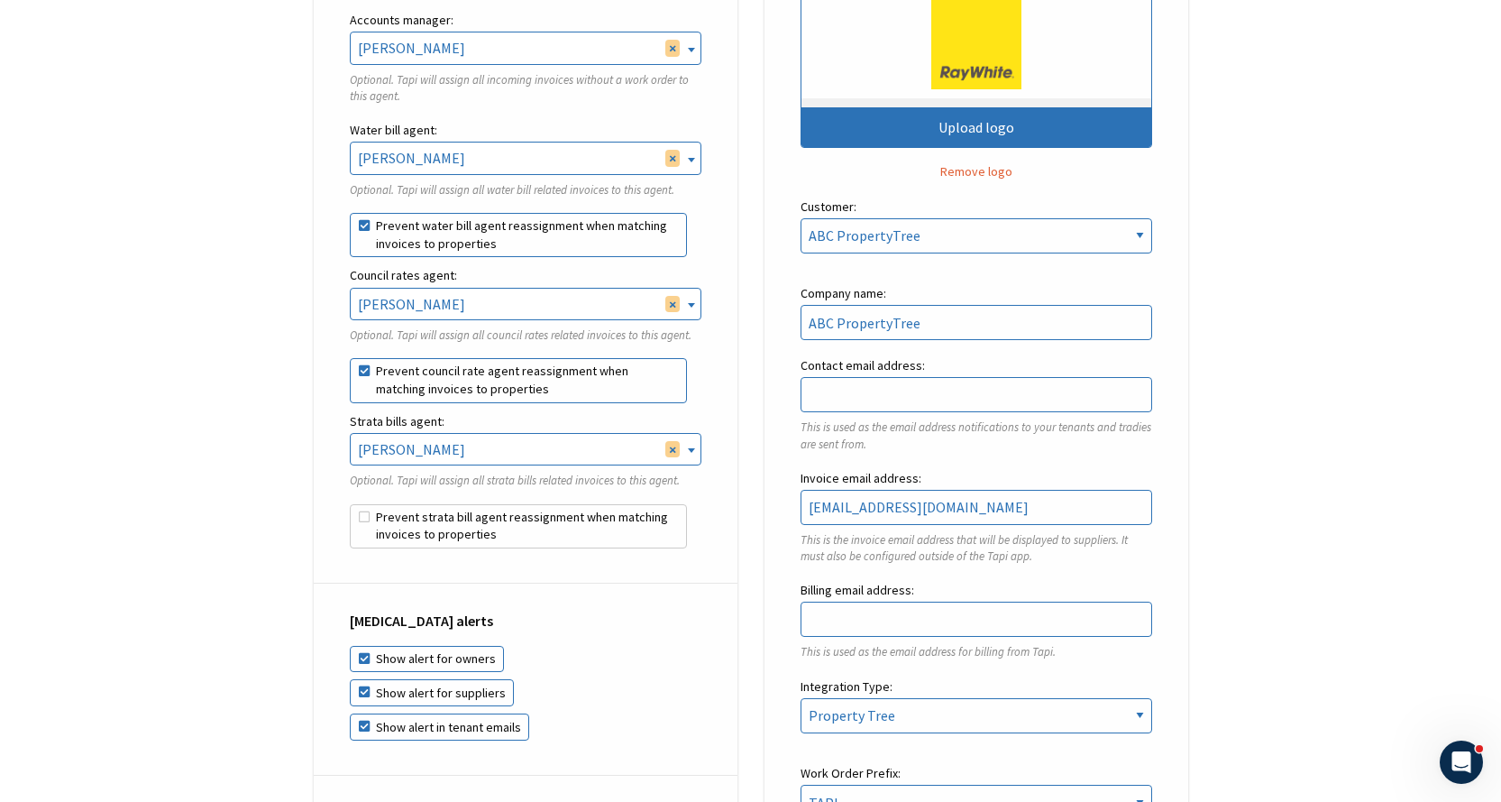
checkbox input "true"
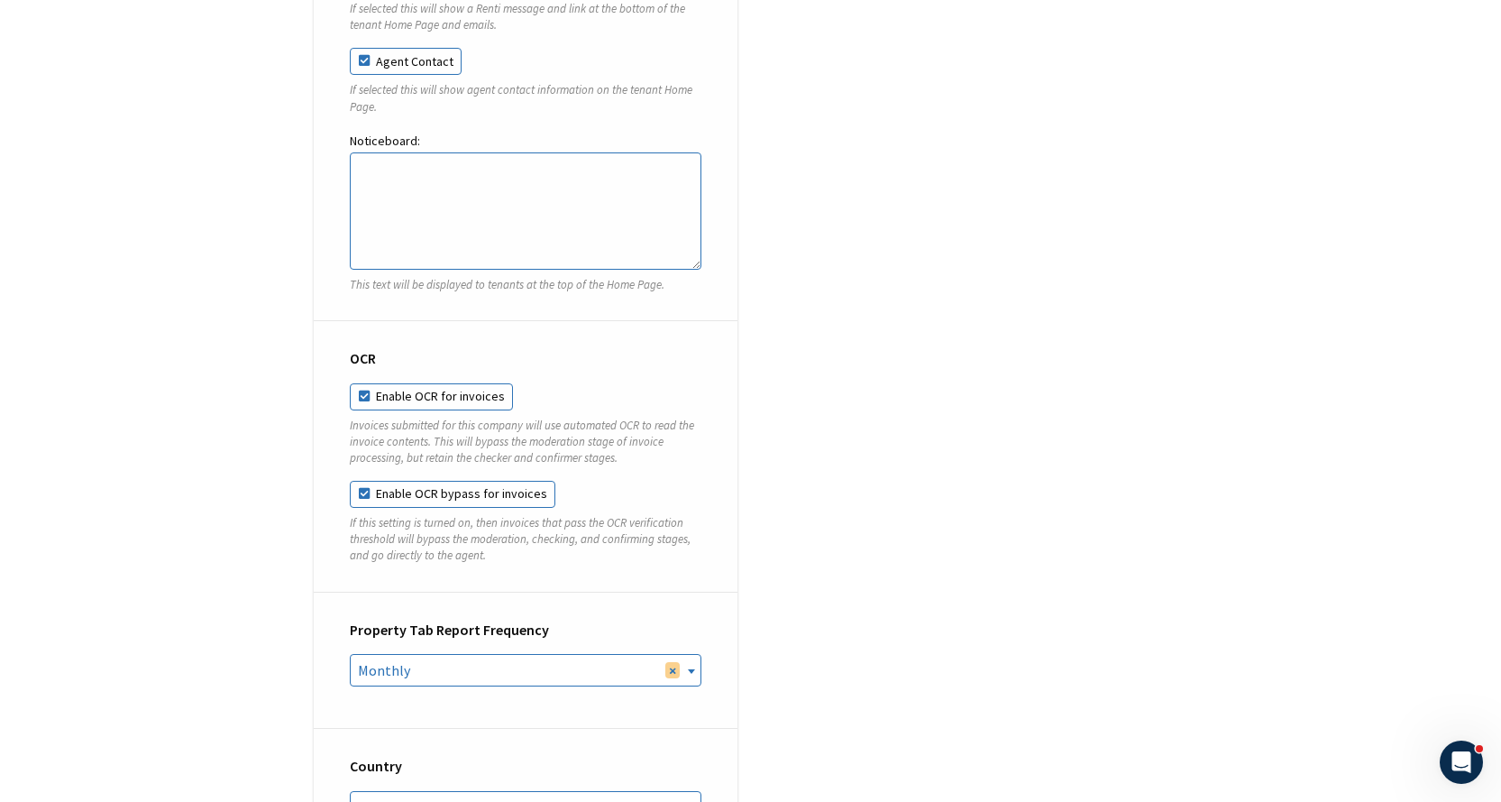
scroll to position [6763, 0]
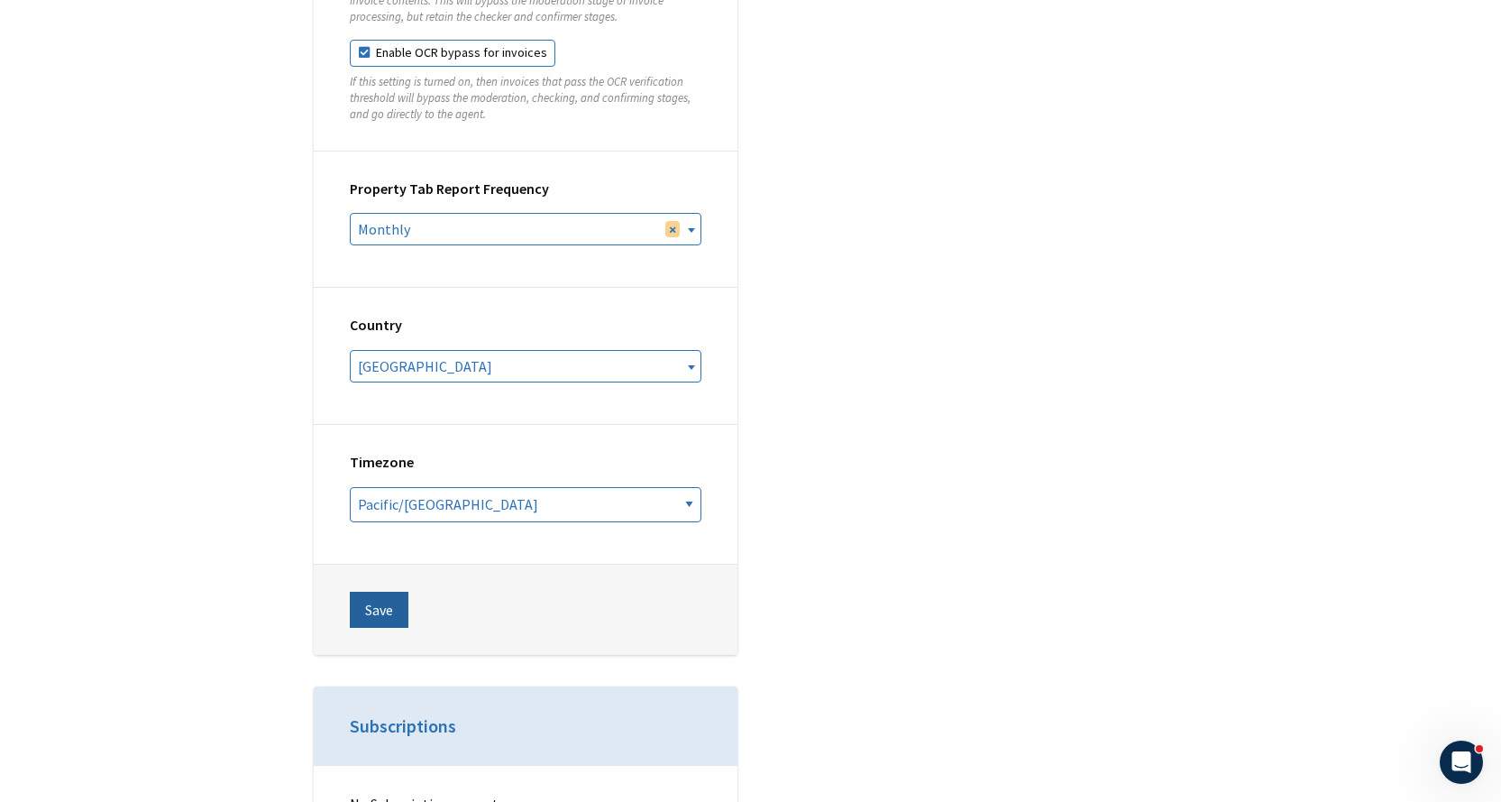
click at [371, 592] on button "Save" at bounding box center [379, 610] width 59 height 36
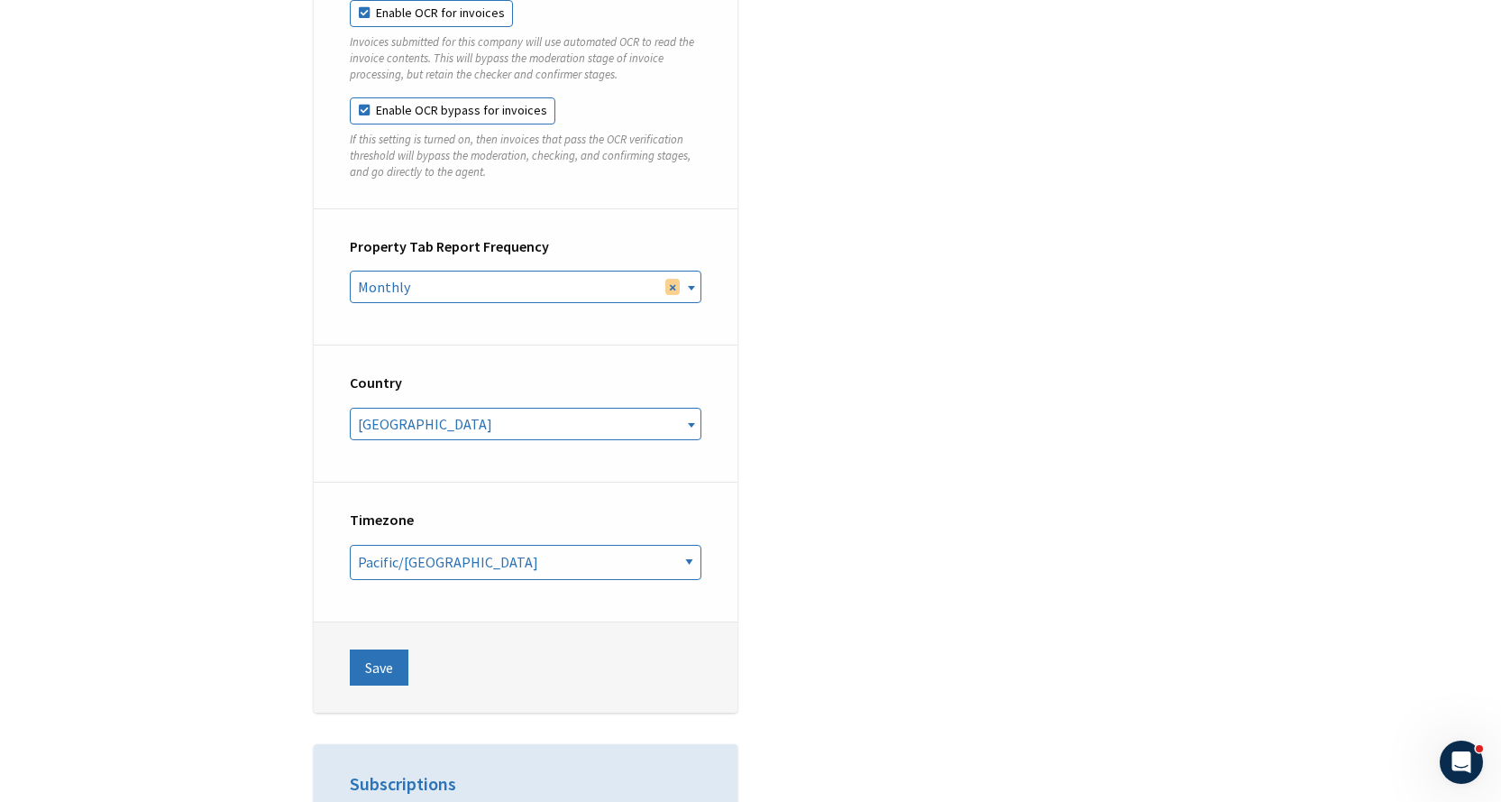
scroll to position [6944, 0]
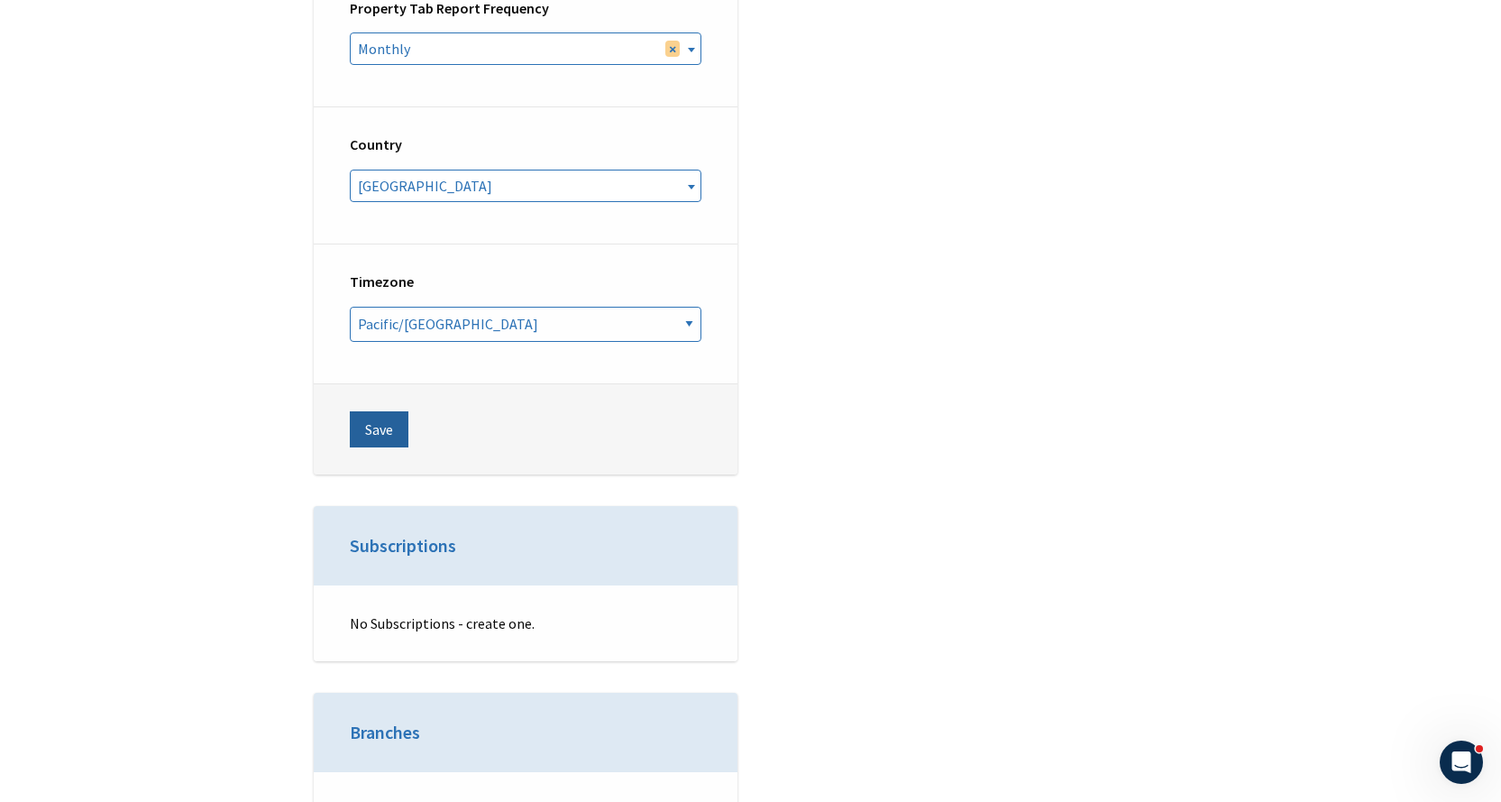
click at [378, 411] on button "Save" at bounding box center [379, 429] width 59 height 36
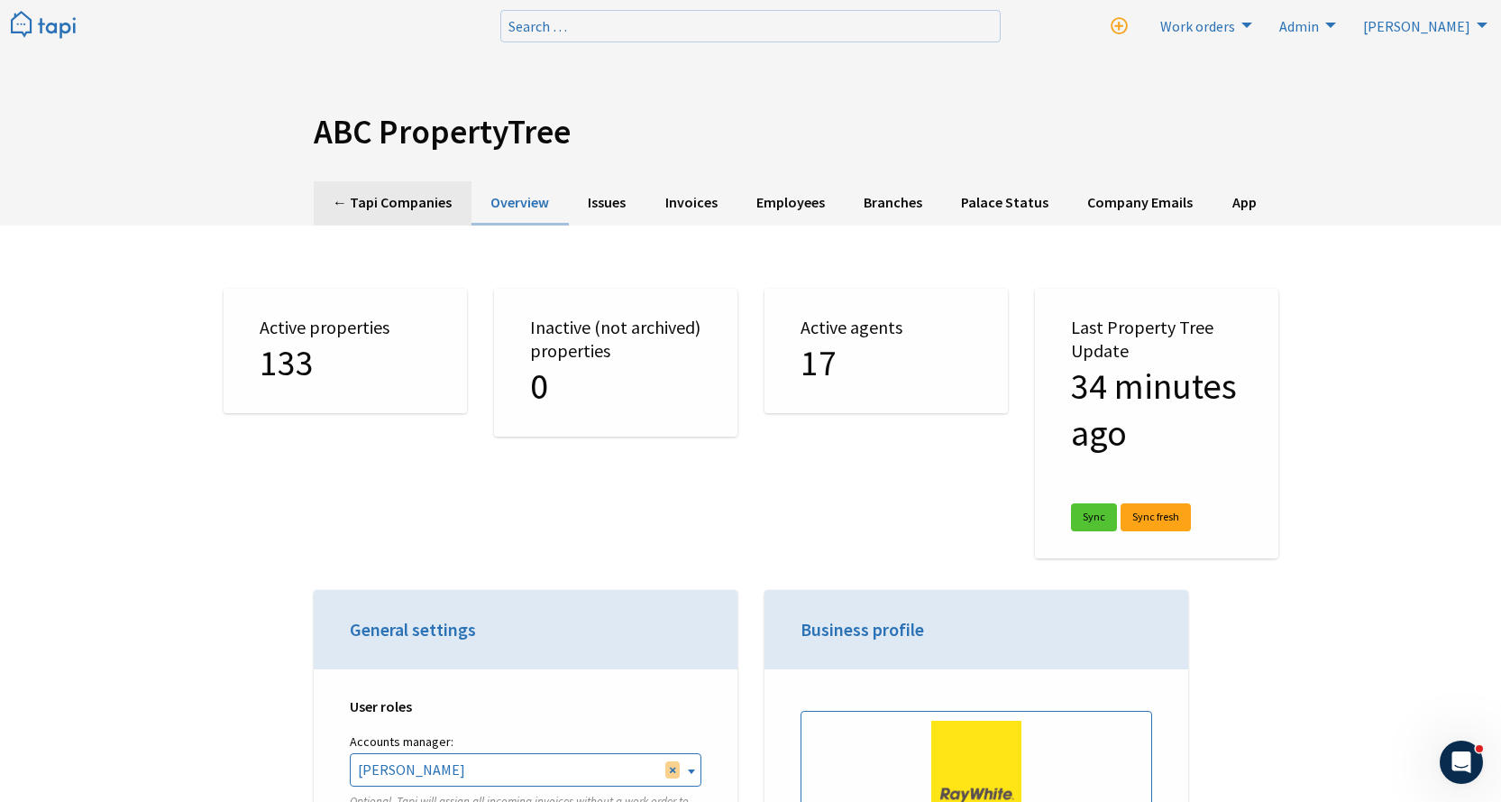
click at [372, 198] on link "← Tapi Companies" at bounding box center [393, 203] width 158 height 44
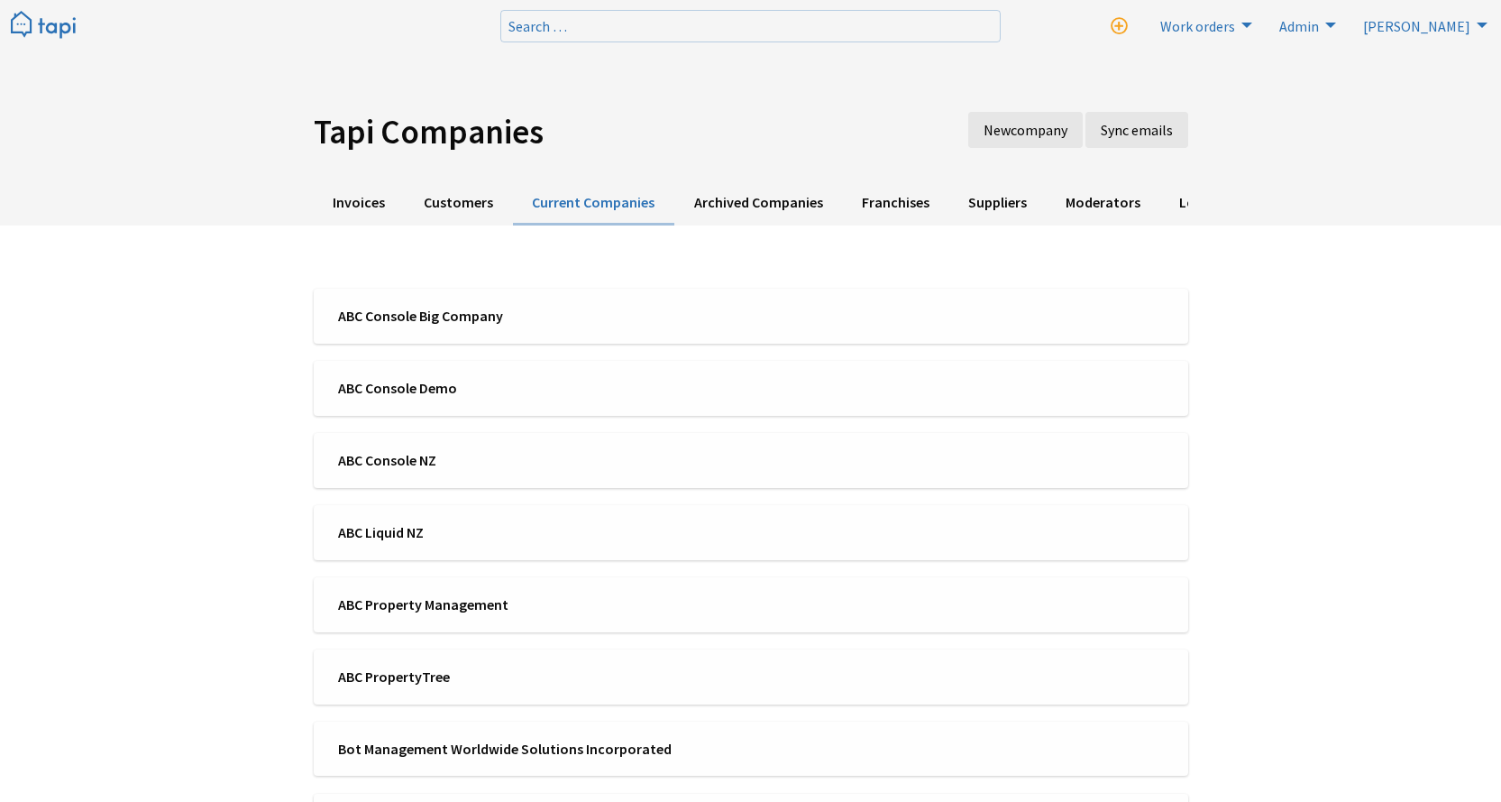
scroll to position [568, 0]
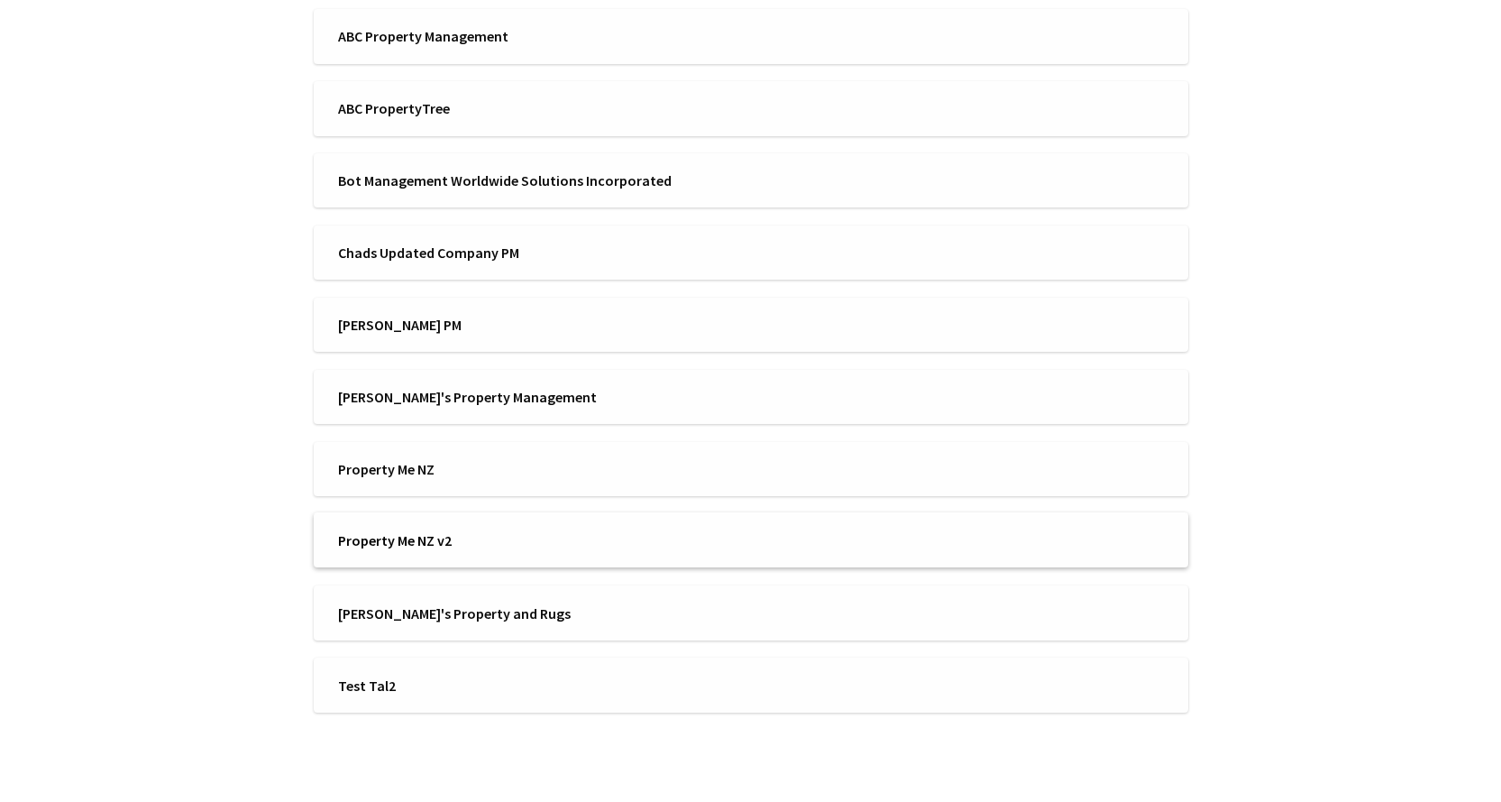
click at [557, 557] on li "Property Me NZ v2" at bounding box center [751, 539] width 875 height 55
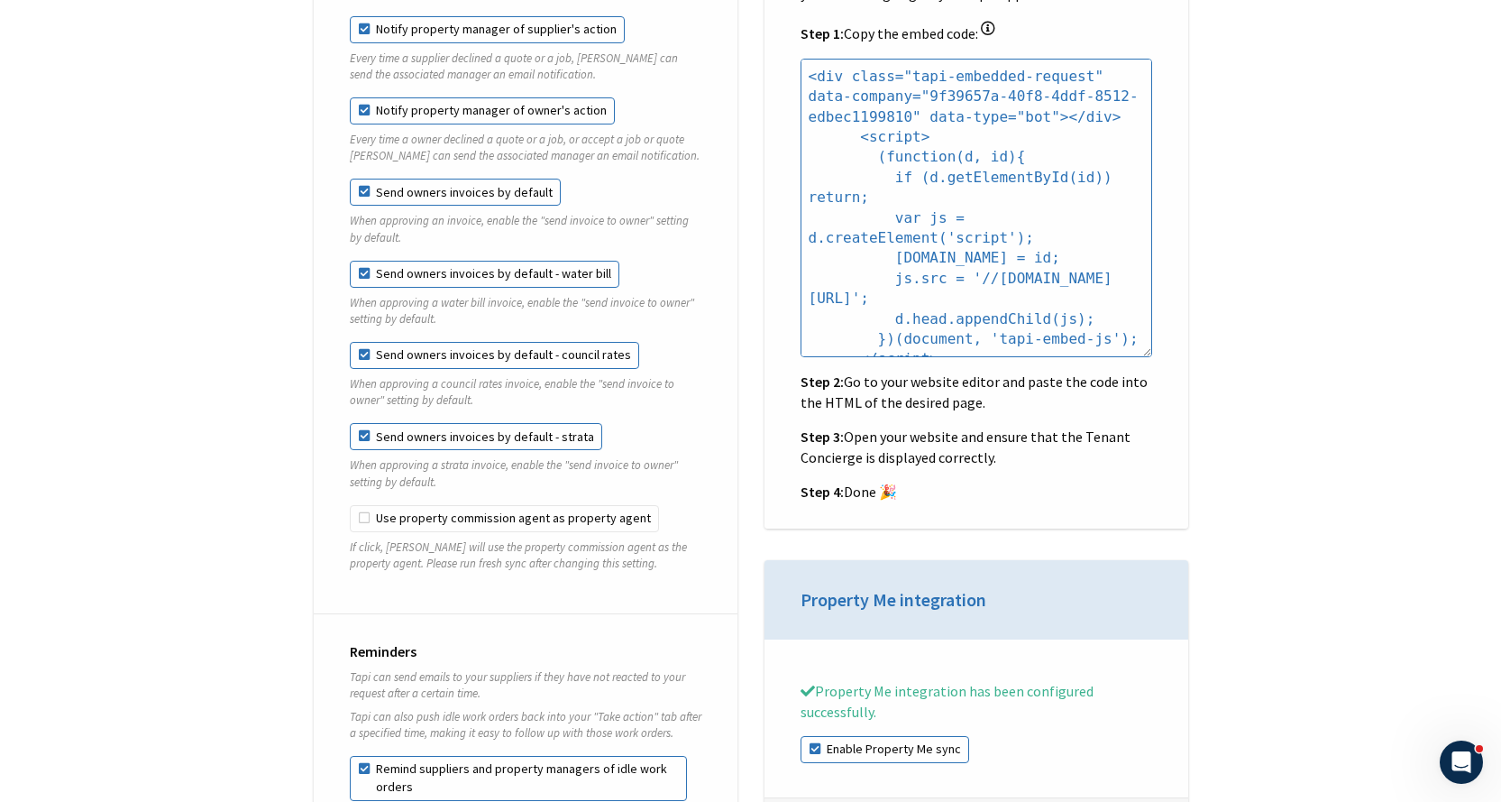
scroll to position [1894, 0]
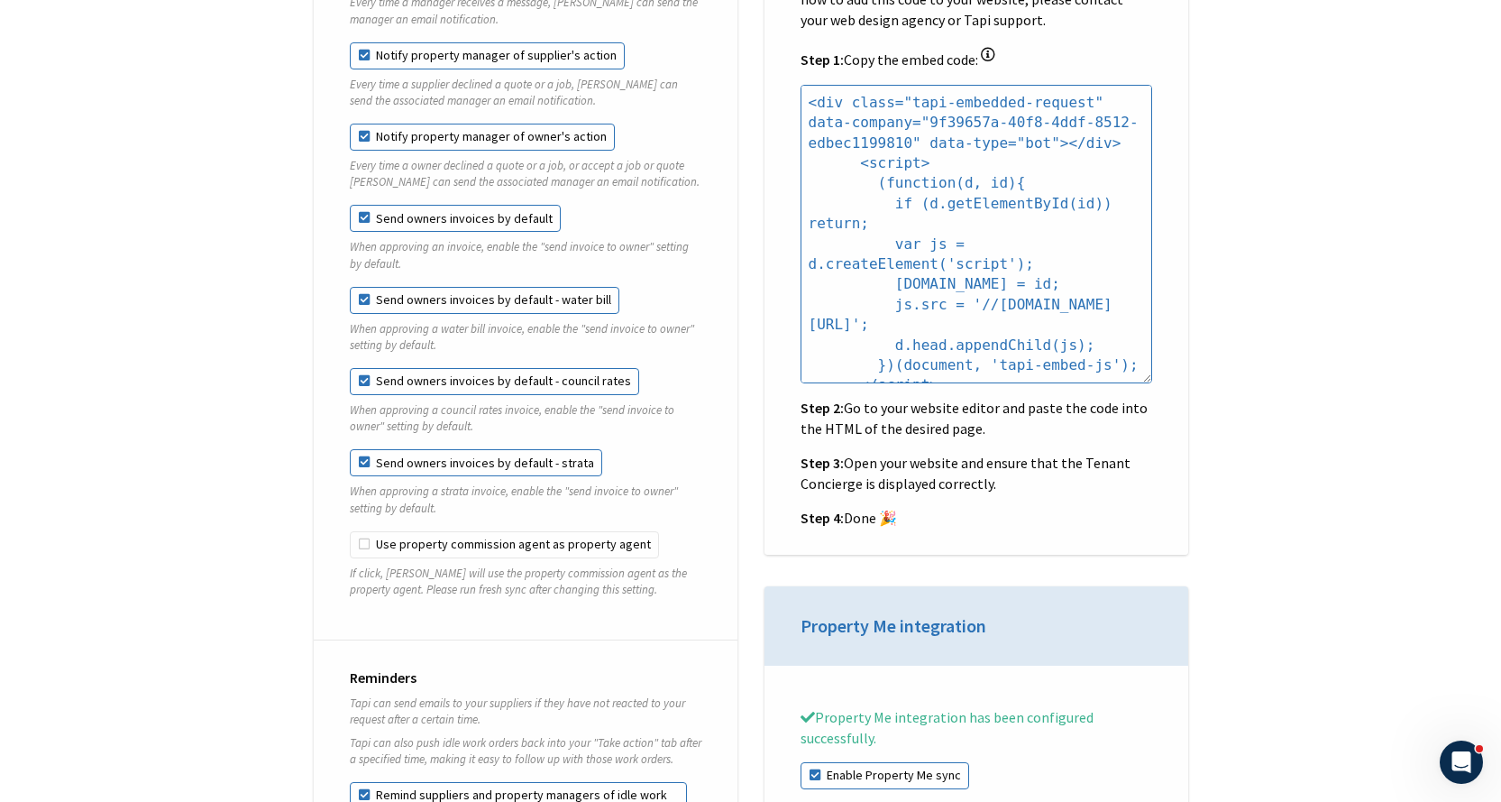
click at [359, 287] on label "Send owners invoices by default - water bill" at bounding box center [485, 300] width 270 height 27
click at [362, 368] on label "Send owners invoices by default - council rates" at bounding box center [494, 381] width 289 height 27
click at [373, 450] on label "Send owners invoices by default - strata" at bounding box center [476, 462] width 253 height 27
click at [363, 449] on label "Send owners invoices by default - strata" at bounding box center [476, 462] width 253 height 27
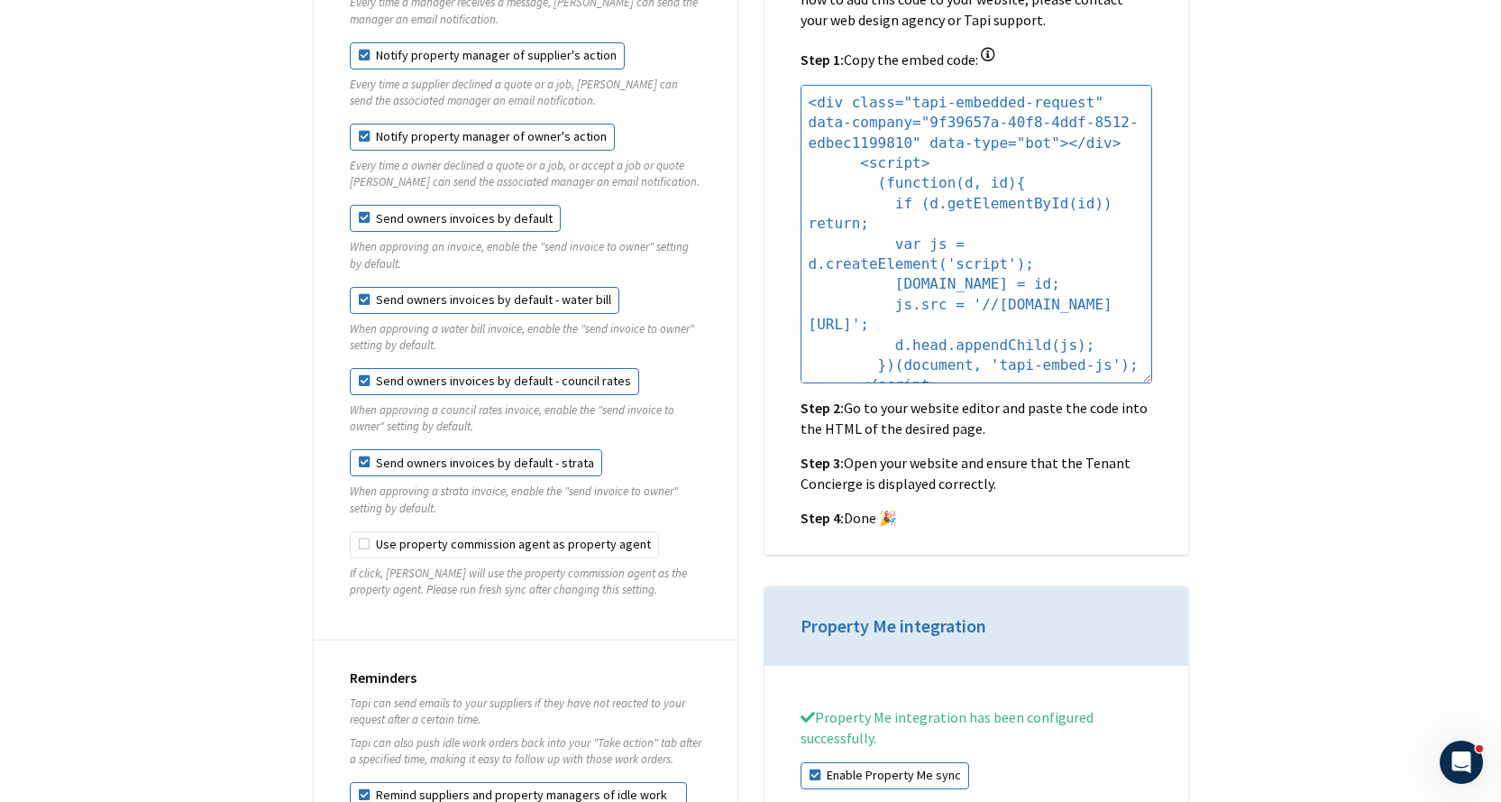
click at [361, 379] on fieldset "Send owners invoices by default - council rates When approving a council rates …" at bounding box center [526, 408] width 352 height 81
click at [359, 368] on label "Send owners invoices by default - council rates" at bounding box center [494, 381] width 289 height 27
click at [363, 268] on fieldset "Send owners invoices by default When approving an invoice, enable the "send inv…" at bounding box center [526, 245] width 352 height 81
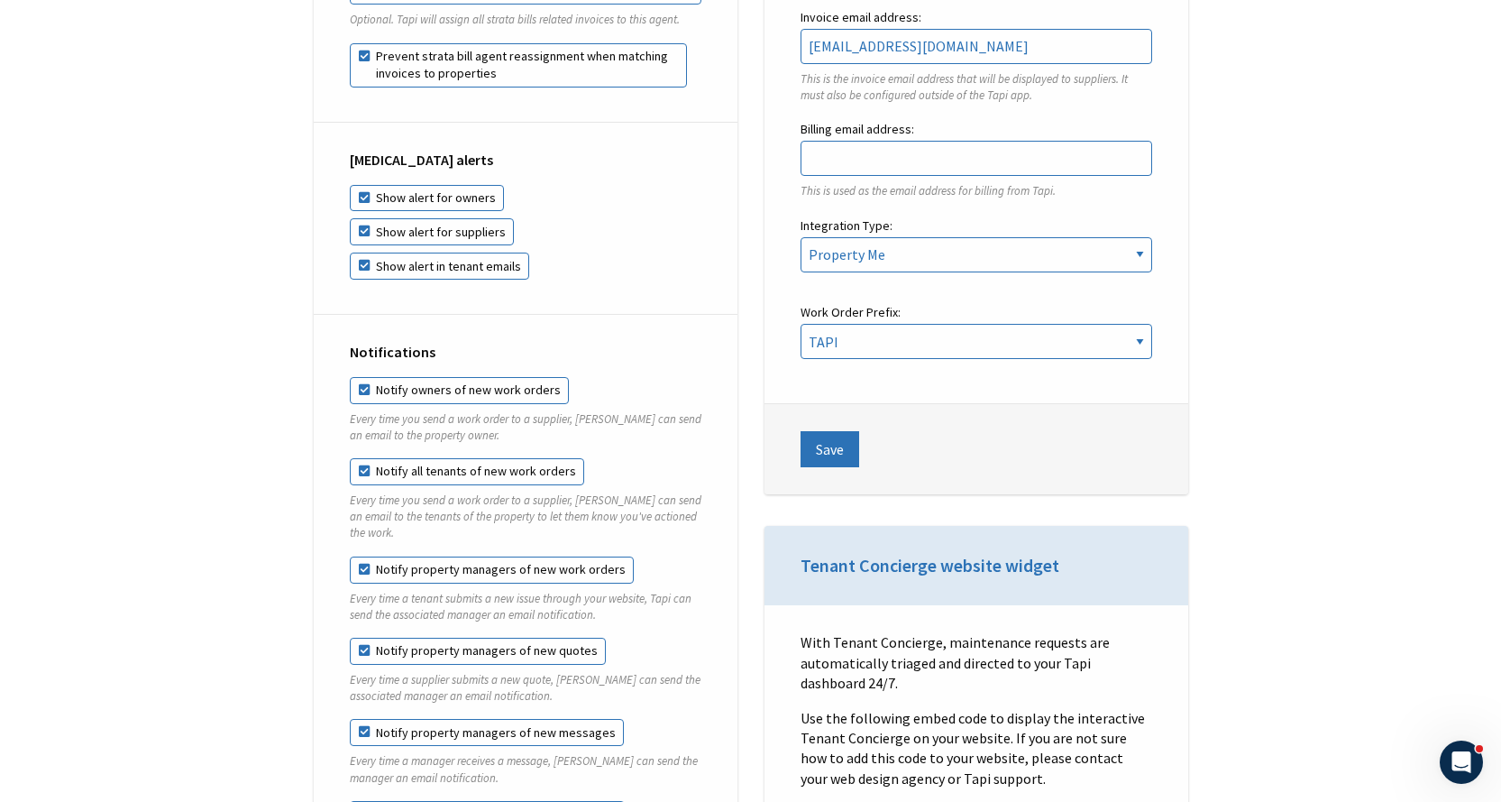
scroll to position [1263, 0]
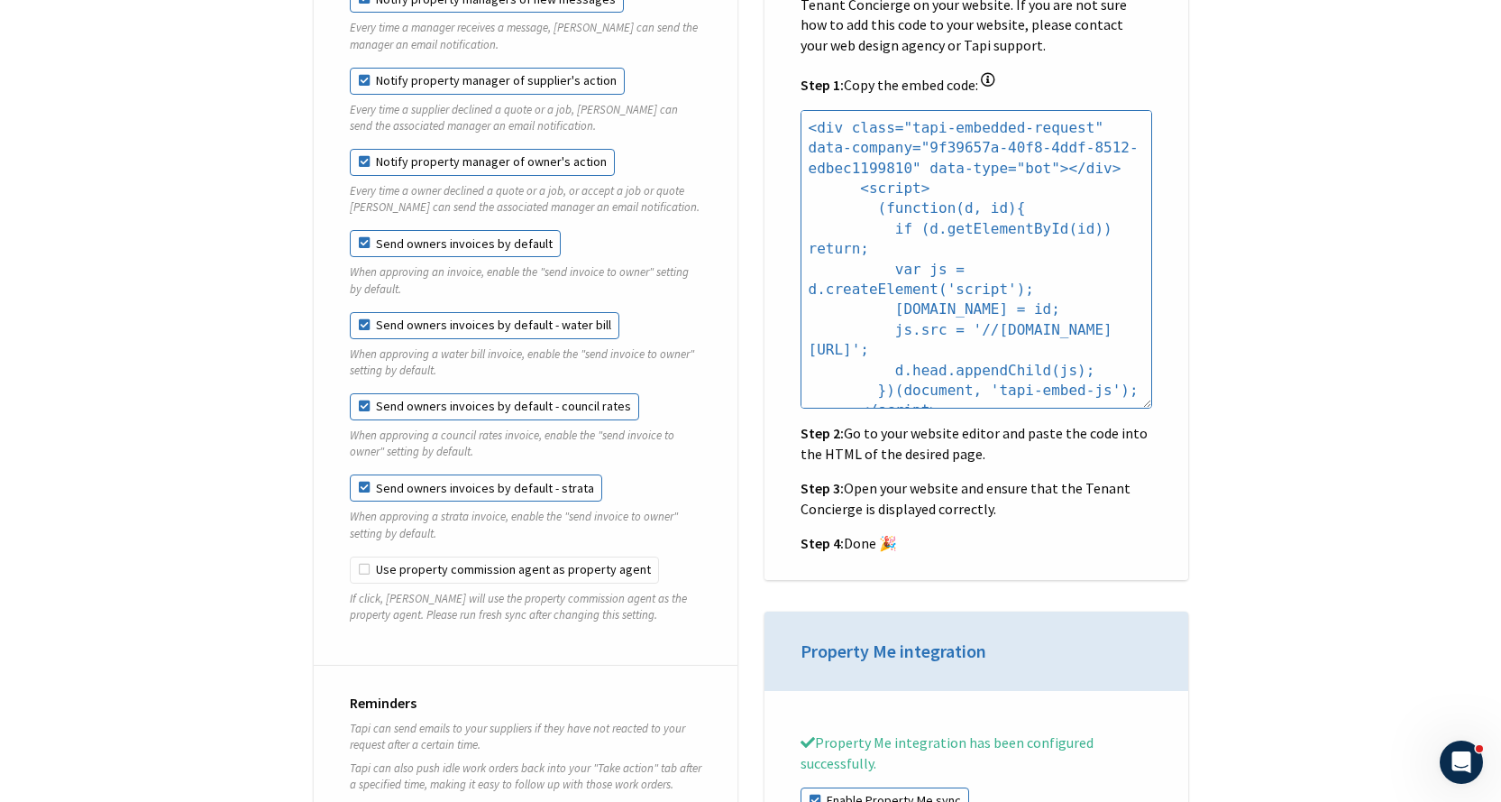
scroll to position [1894, 0]
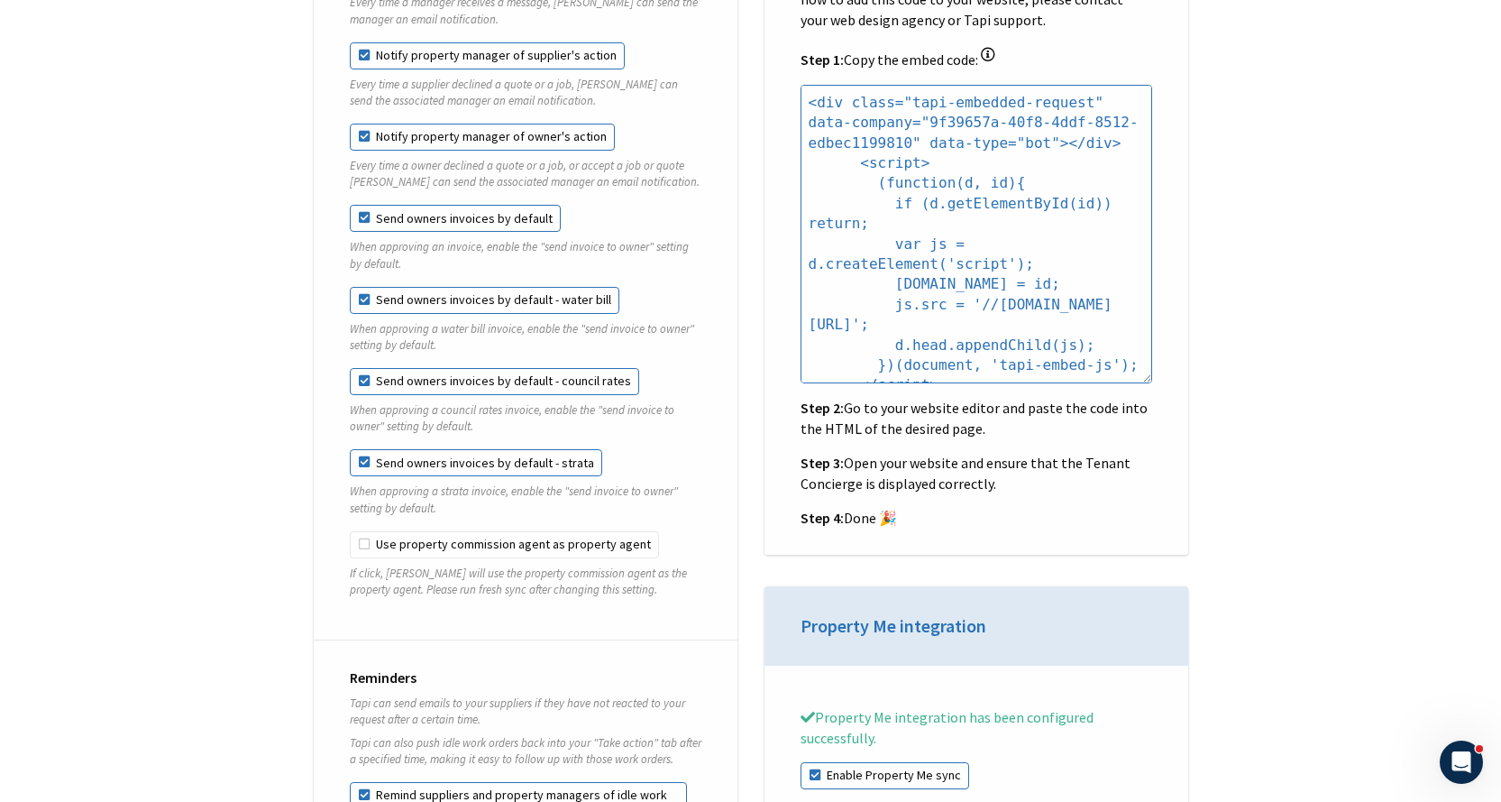
click at [376, 247] on p "When approving an invoice, enable the "send invoice to owner" setting by defaul…" at bounding box center [526, 255] width 352 height 32
click at [368, 287] on label "Send owners invoices by default - water bill" at bounding box center [485, 300] width 270 height 27
click at [399, 207] on label "Send owners invoices by default" at bounding box center [455, 218] width 211 height 27
click at [351, 206] on input "Send owners invoices by default" at bounding box center [350, 205] width 1 height 1
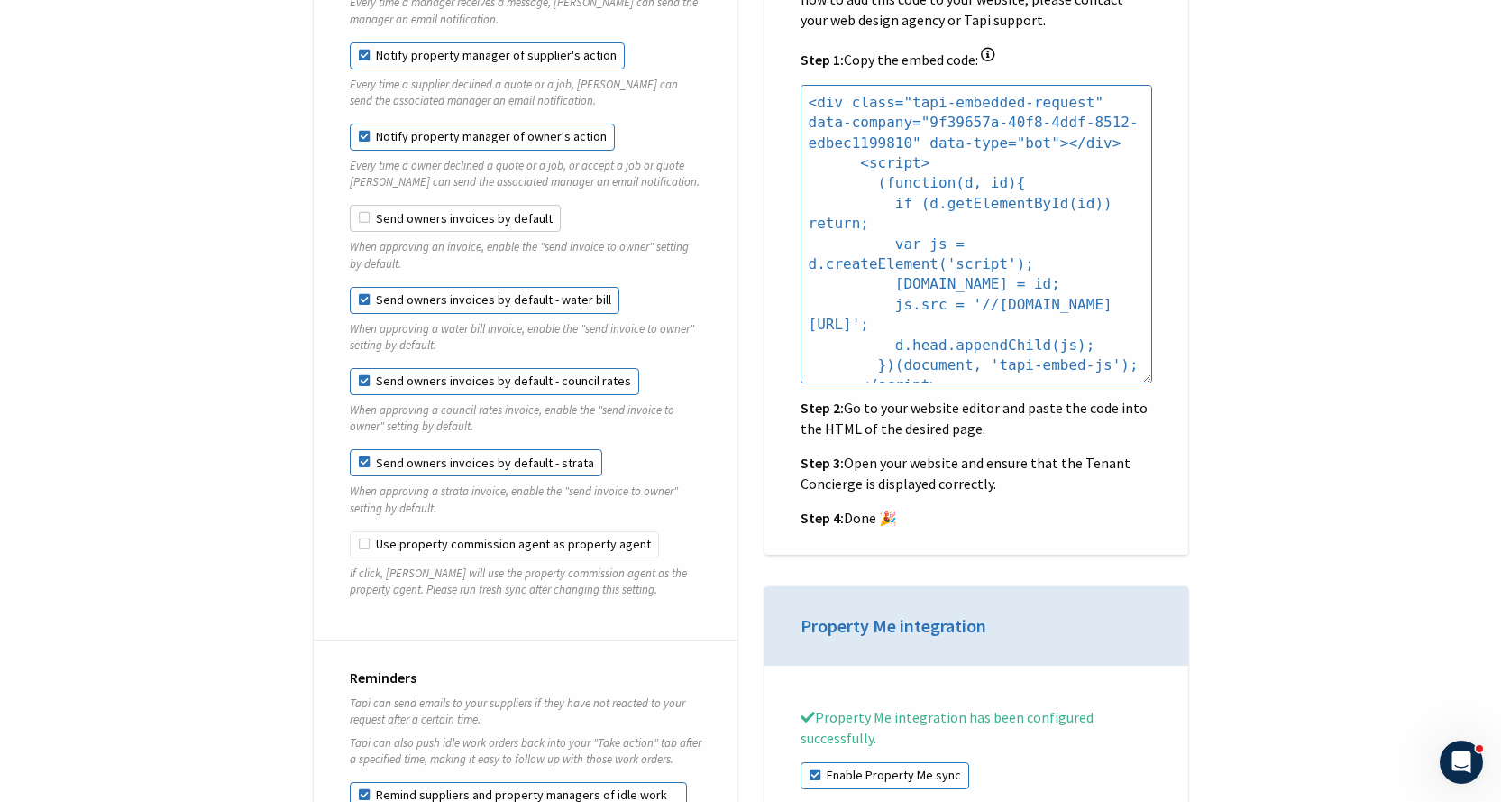
click at [390, 205] on label "Send owners invoices by default" at bounding box center [455, 218] width 211 height 27
click at [351, 205] on input "Send owners invoices by default" at bounding box center [350, 205] width 1 height 1
checkbox input "true"
click at [390, 295] on label "Send owners invoices by default - water bill" at bounding box center [485, 300] width 270 height 27
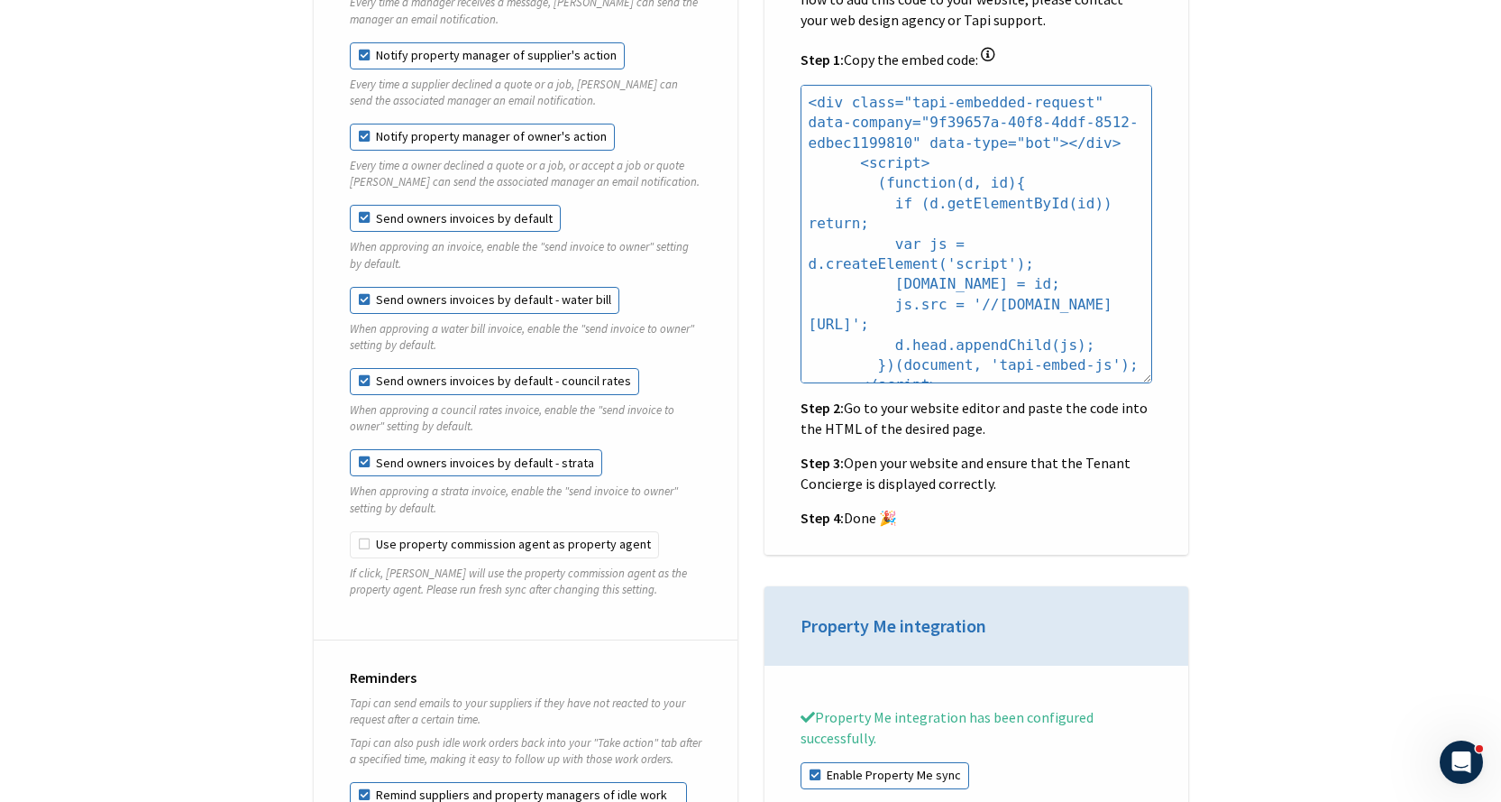
click at [376, 368] on label "Send owners invoices by default - council rates" at bounding box center [494, 381] width 289 height 27
click at [378, 450] on label "Send owners invoices by default - strata" at bounding box center [476, 462] width 253 height 27
click at [389, 534] on label "Use property commission agent as property agent" at bounding box center [504, 544] width 309 height 27
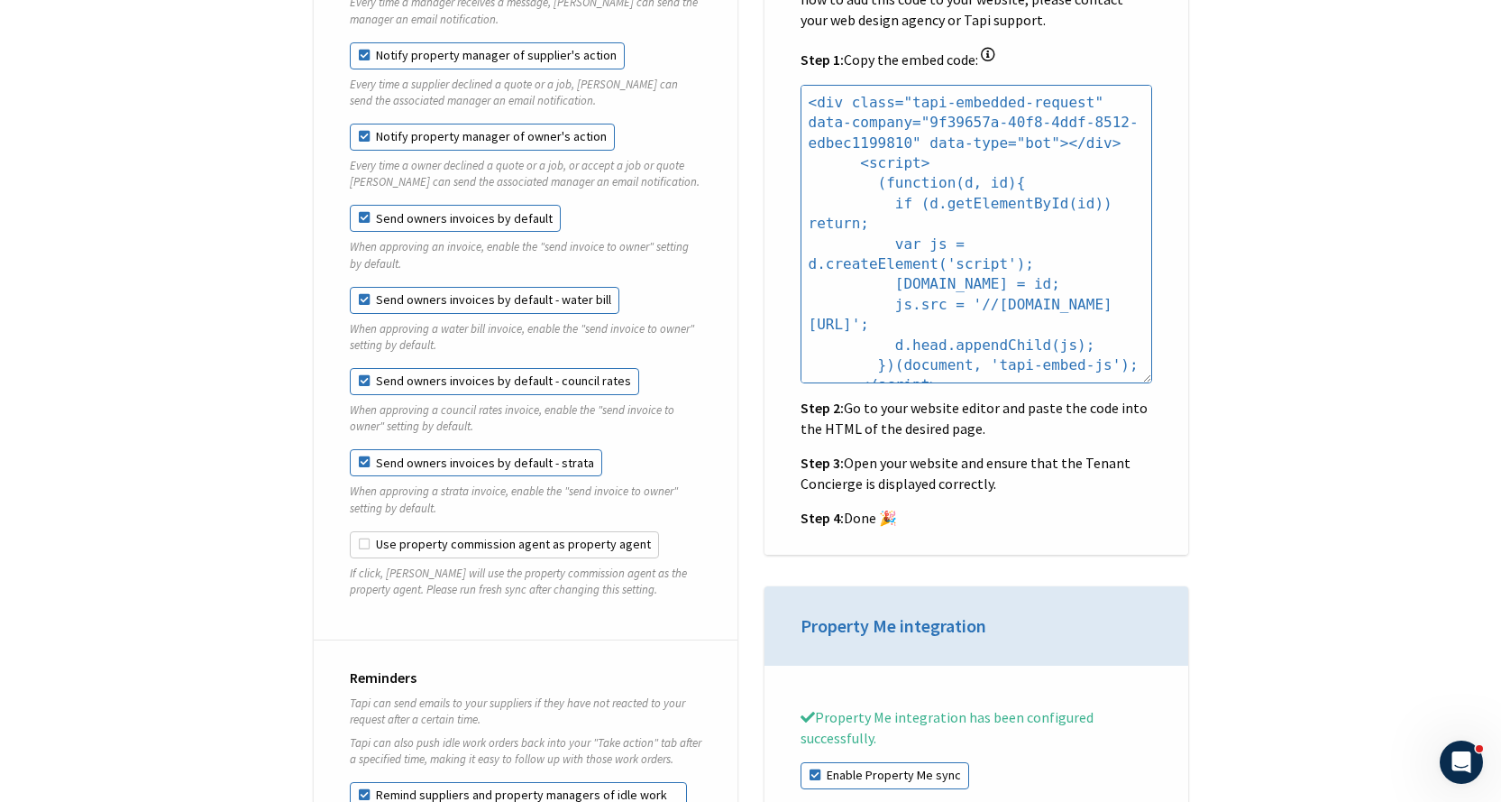
click at [351, 532] on input "Use property commission agent as property agent" at bounding box center [350, 531] width 1 height 1
click at [370, 532] on label "Use property commission agent as property agent" at bounding box center [504, 544] width 309 height 27
click at [351, 532] on input "Use property commission agent as property agent" at bounding box center [350, 531] width 1 height 1
checkbox input "false"
click at [352, 449] on label "Send owners invoices by default - strata" at bounding box center [476, 462] width 253 height 27
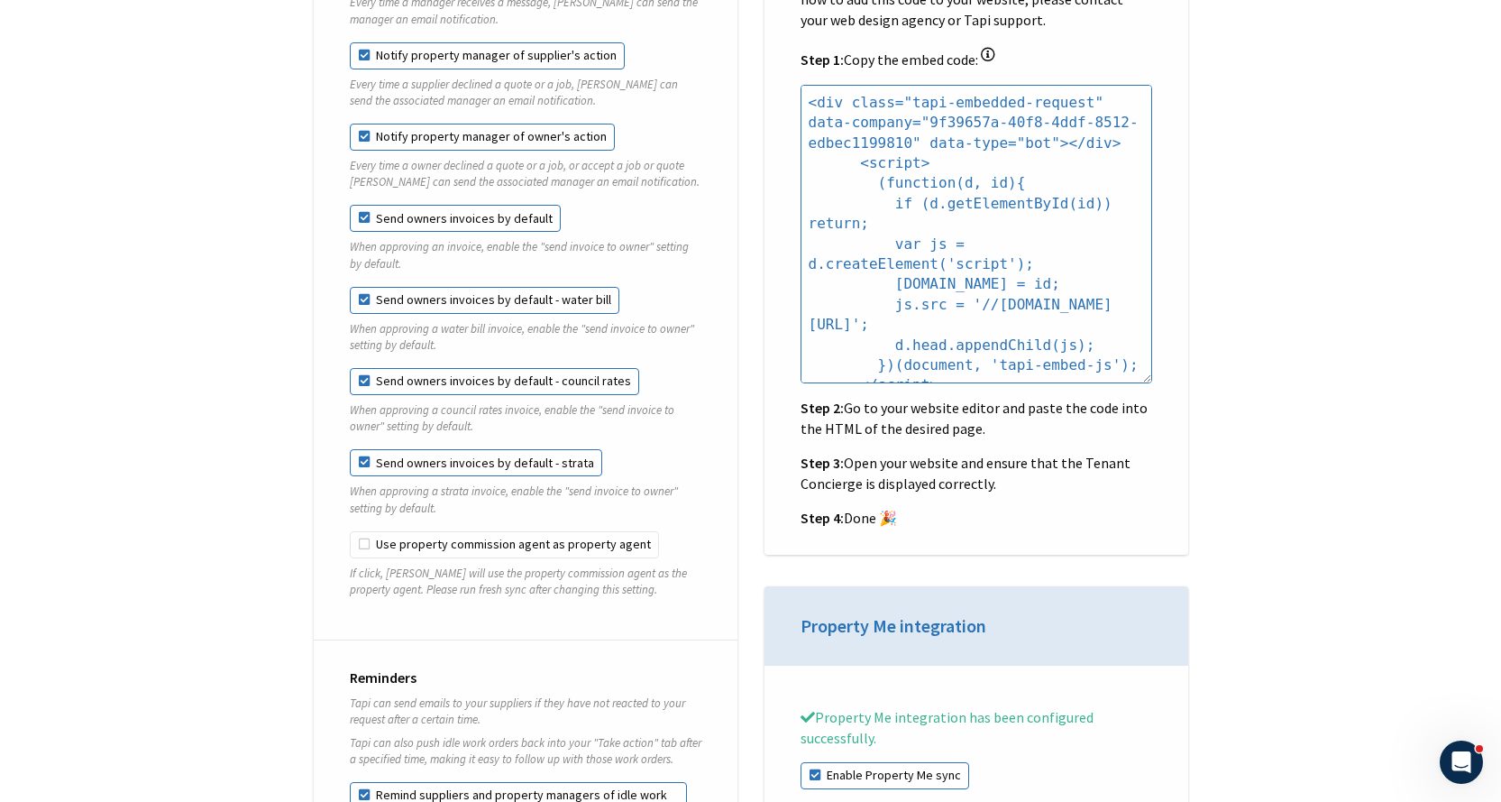
click at [355, 449] on label "Send owners invoices by default - strata" at bounding box center [476, 462] width 253 height 27
click at [356, 368] on label "Send owners invoices by default - council rates" at bounding box center [494, 381] width 289 height 27
click at [361, 287] on label "Send owners invoices by default - water bill" at bounding box center [485, 300] width 270 height 27
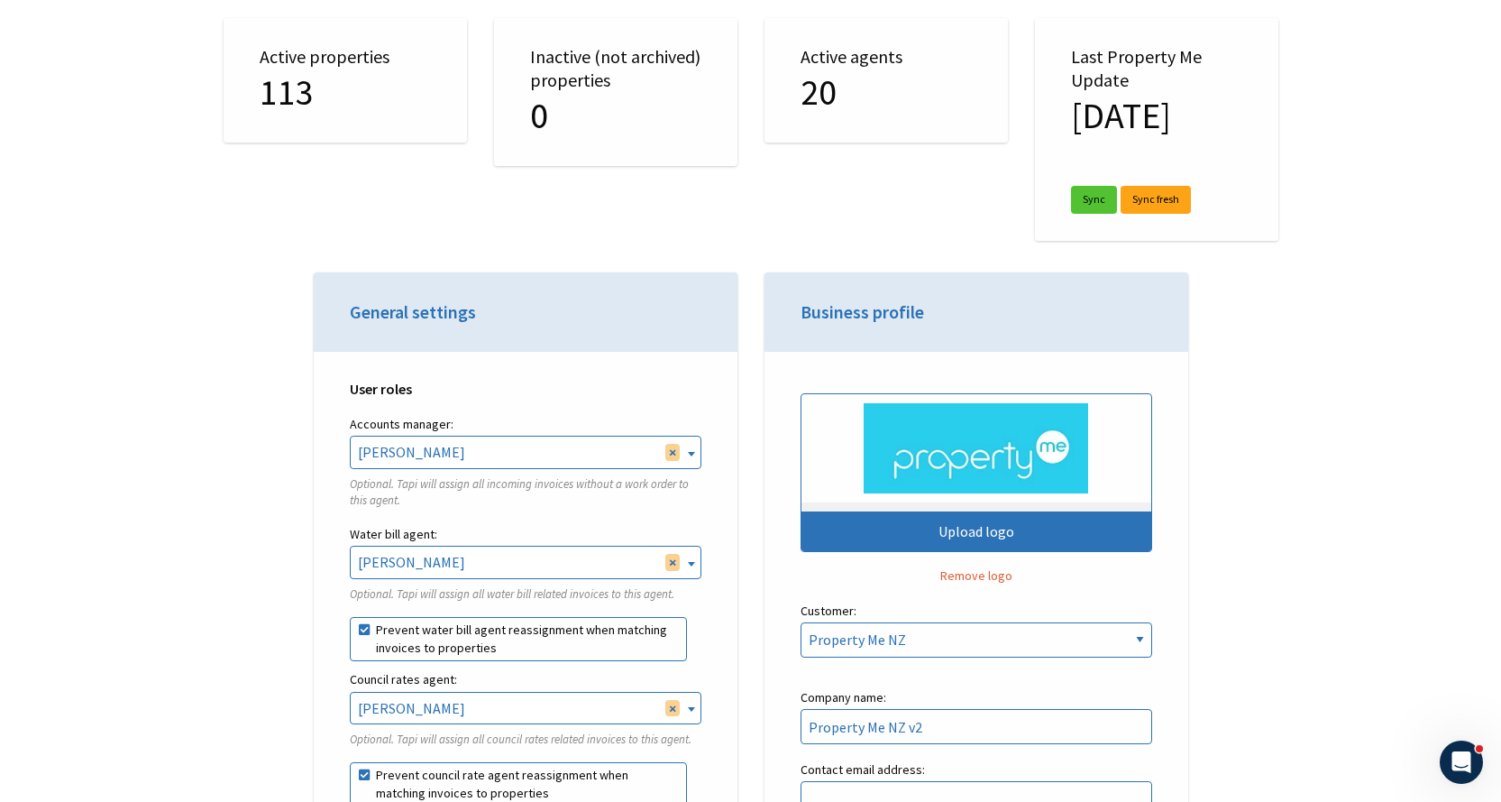
scroll to position [0, 0]
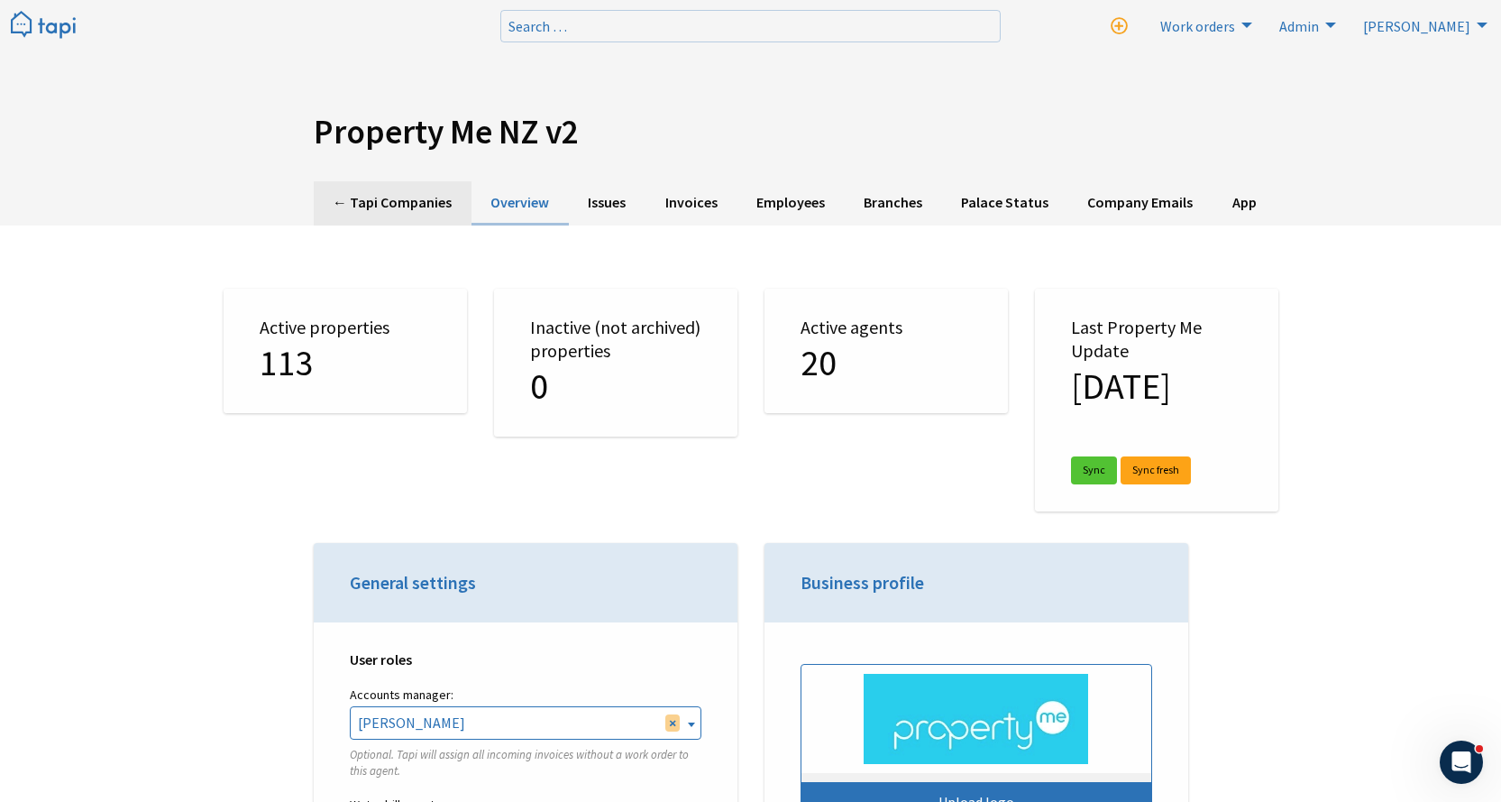
click at [358, 198] on link "← Tapi Companies" at bounding box center [393, 203] width 158 height 44
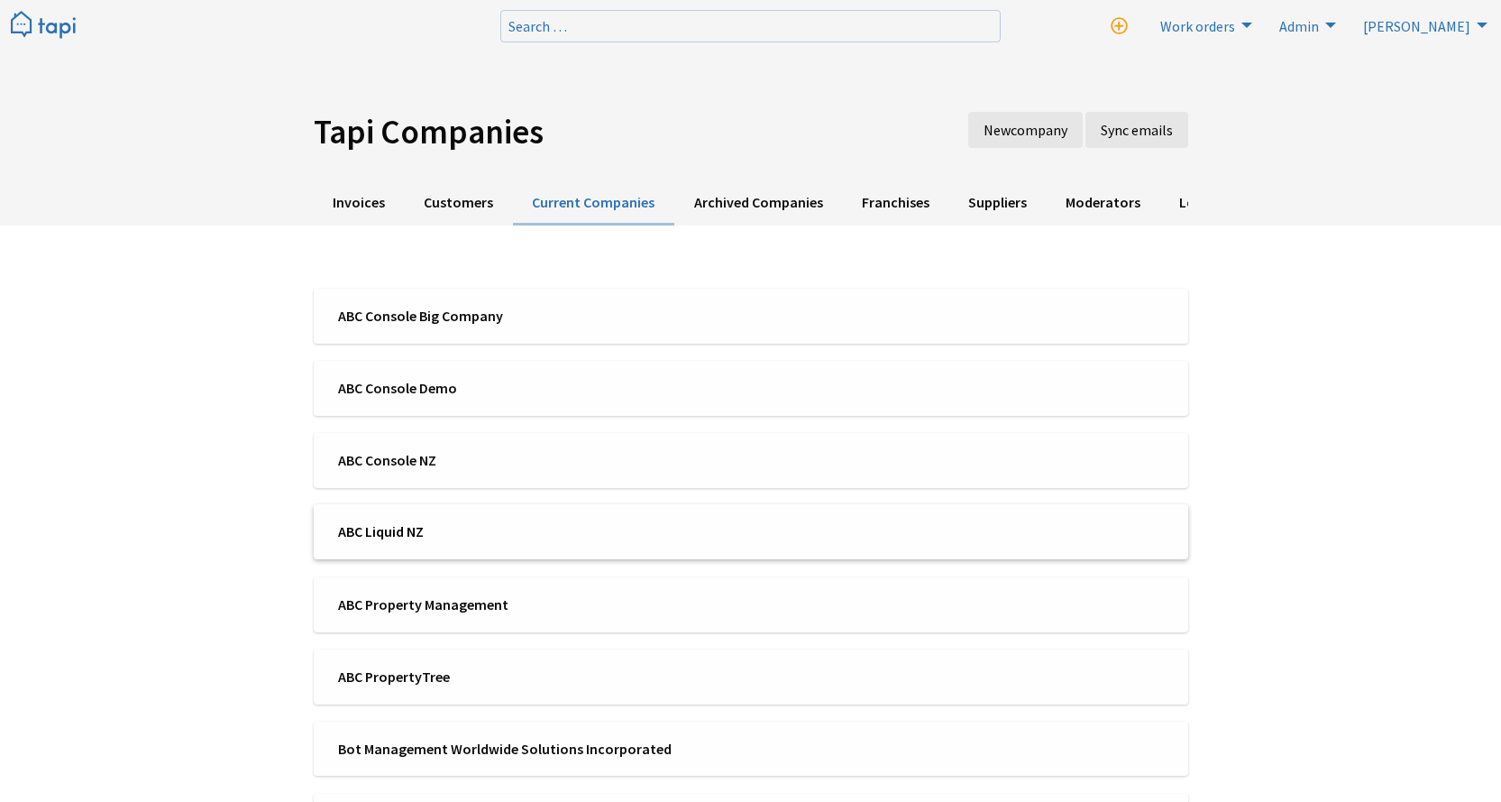
click at [457, 521] on span "ABC Liquid NZ" at bounding box center [538, 531] width 401 height 20
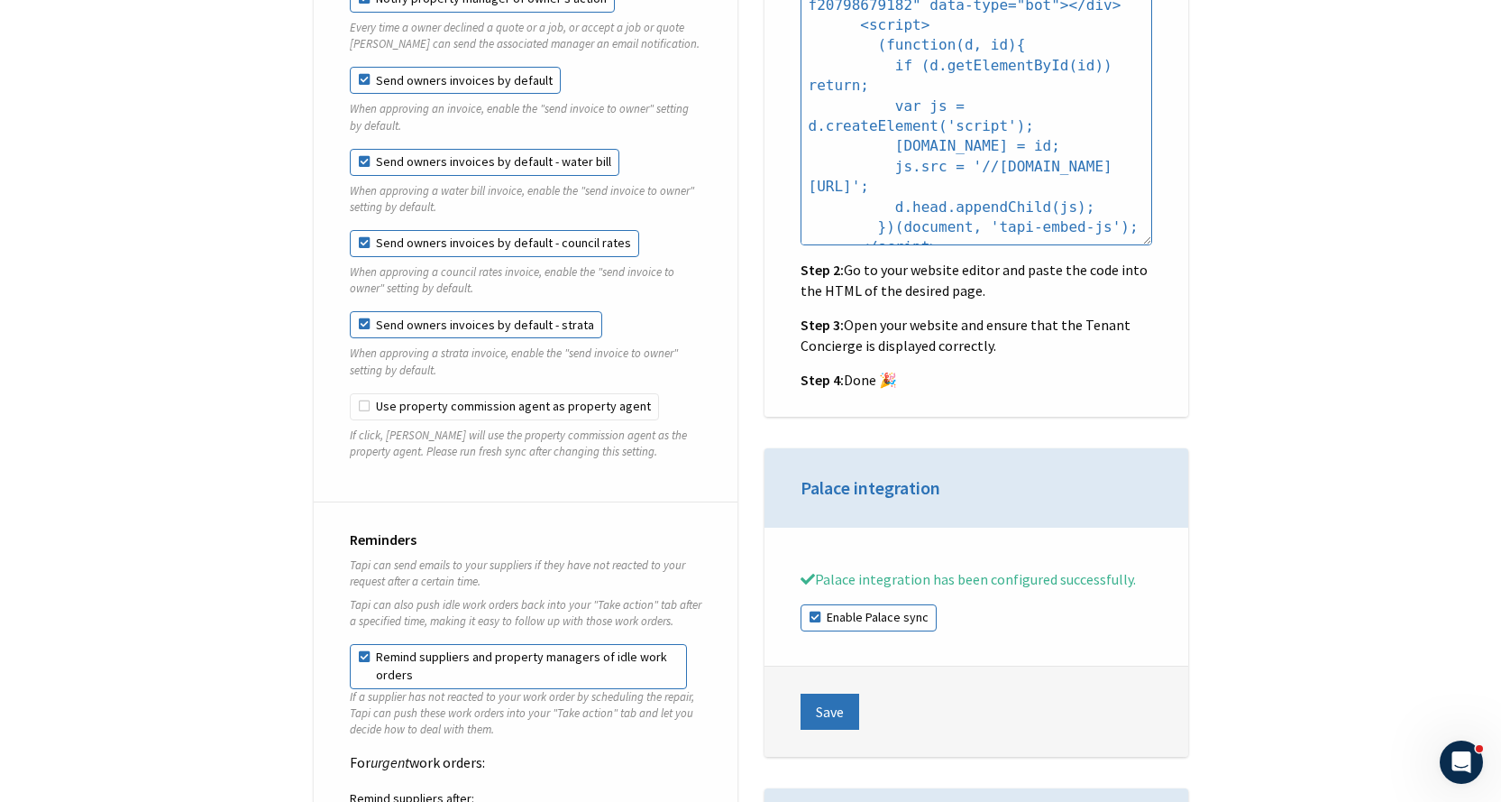
scroll to position [1893, 0]
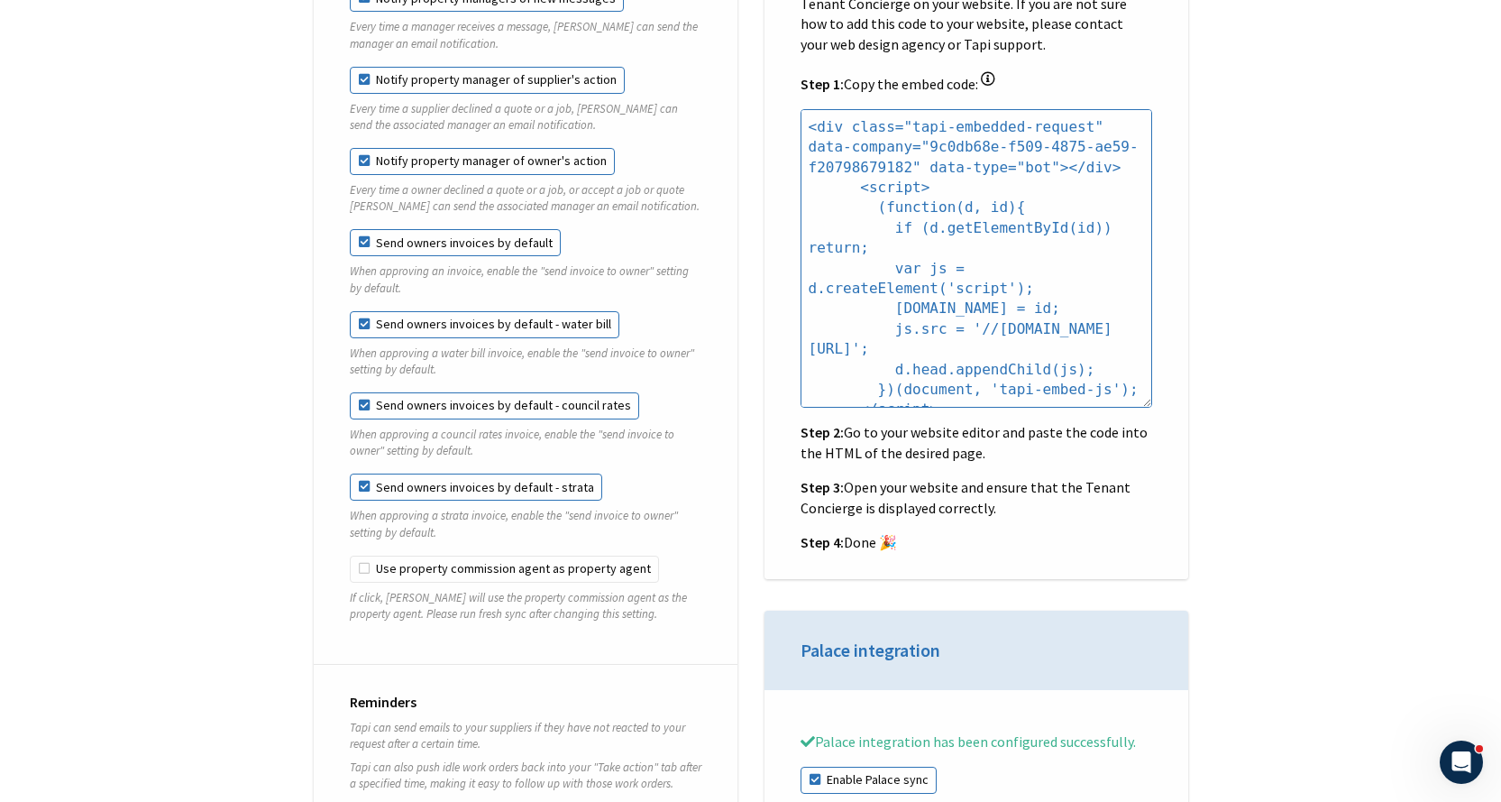
click at [409, 311] on label "Send owners invoices by default - water bill" at bounding box center [485, 324] width 270 height 27
click at [394, 392] on label "Send owners invoices by default - council rates" at bounding box center [494, 405] width 289 height 27
click at [392, 399] on label "Send owners invoices by default - council rates" at bounding box center [494, 405] width 289 height 27
click at [391, 483] on label "Send owners invoices by default - strata" at bounding box center [476, 486] width 253 height 27
click at [390, 473] on label "Send owners invoices by default - strata" at bounding box center [476, 486] width 253 height 27
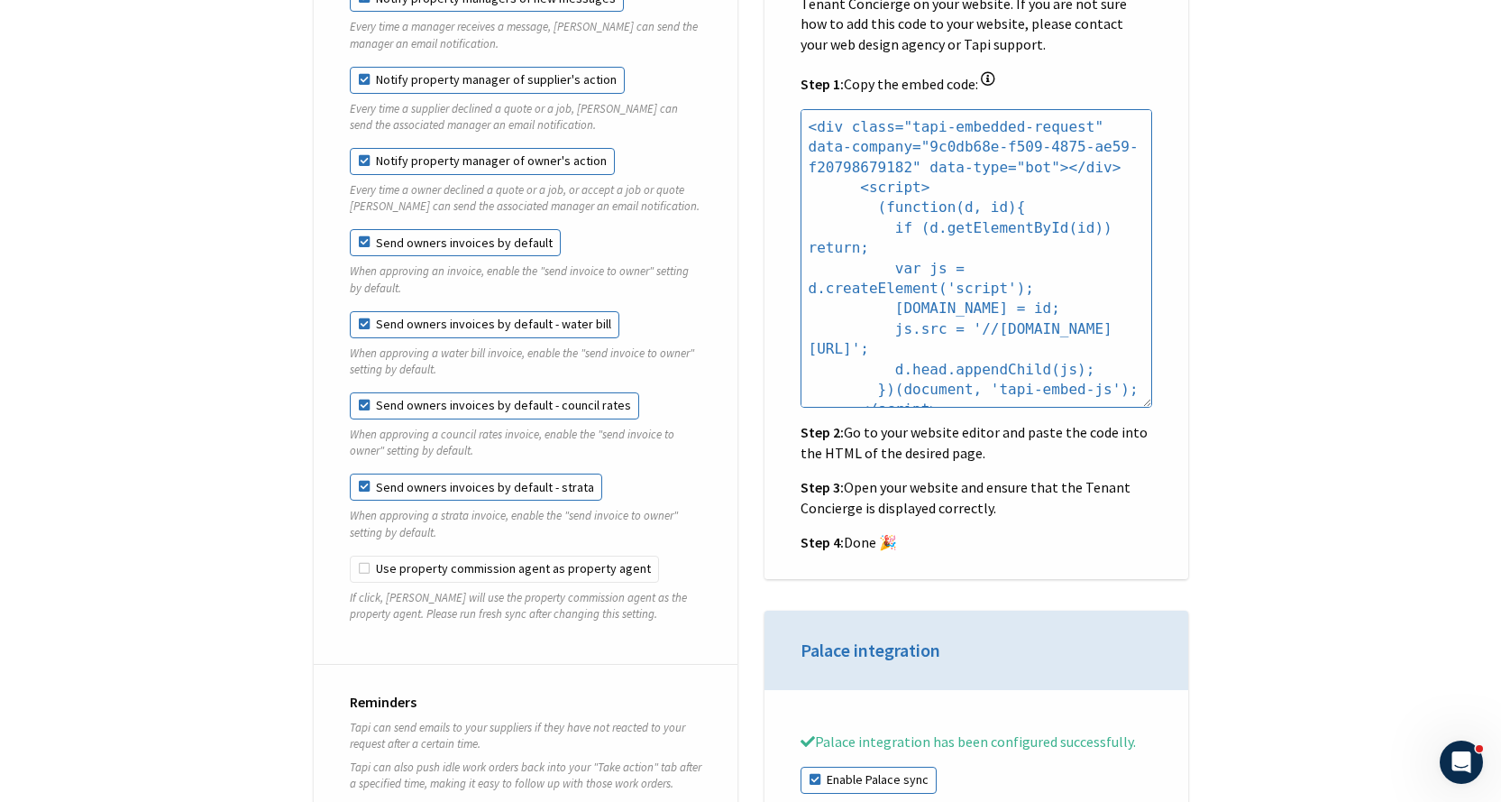
click at [414, 392] on label "Send owners invoices by default - council rates" at bounding box center [494, 405] width 289 height 27
click at [427, 311] on label "Send owners invoices by default - water bill" at bounding box center [485, 324] width 270 height 27
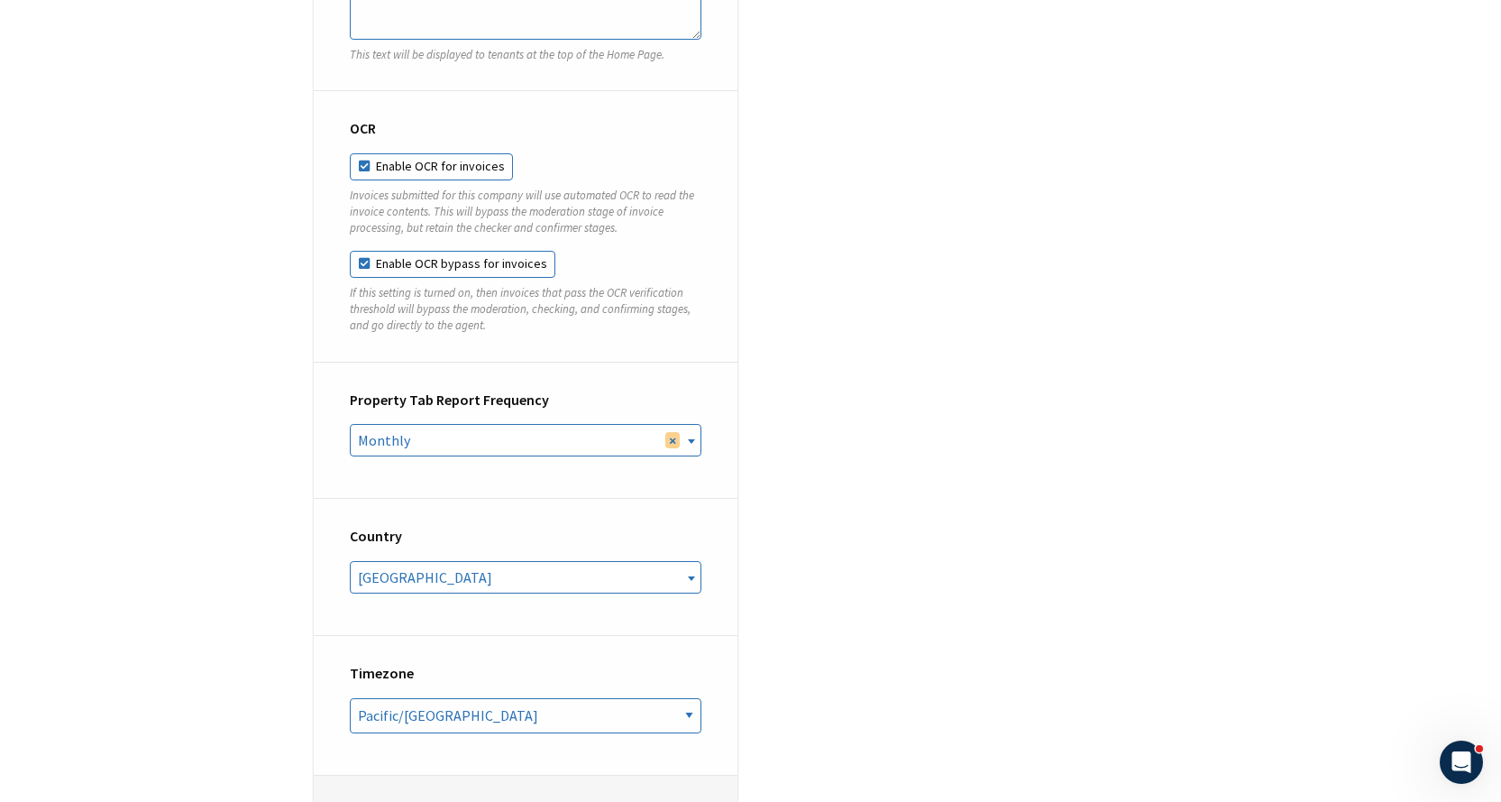
scroll to position [7123, 0]
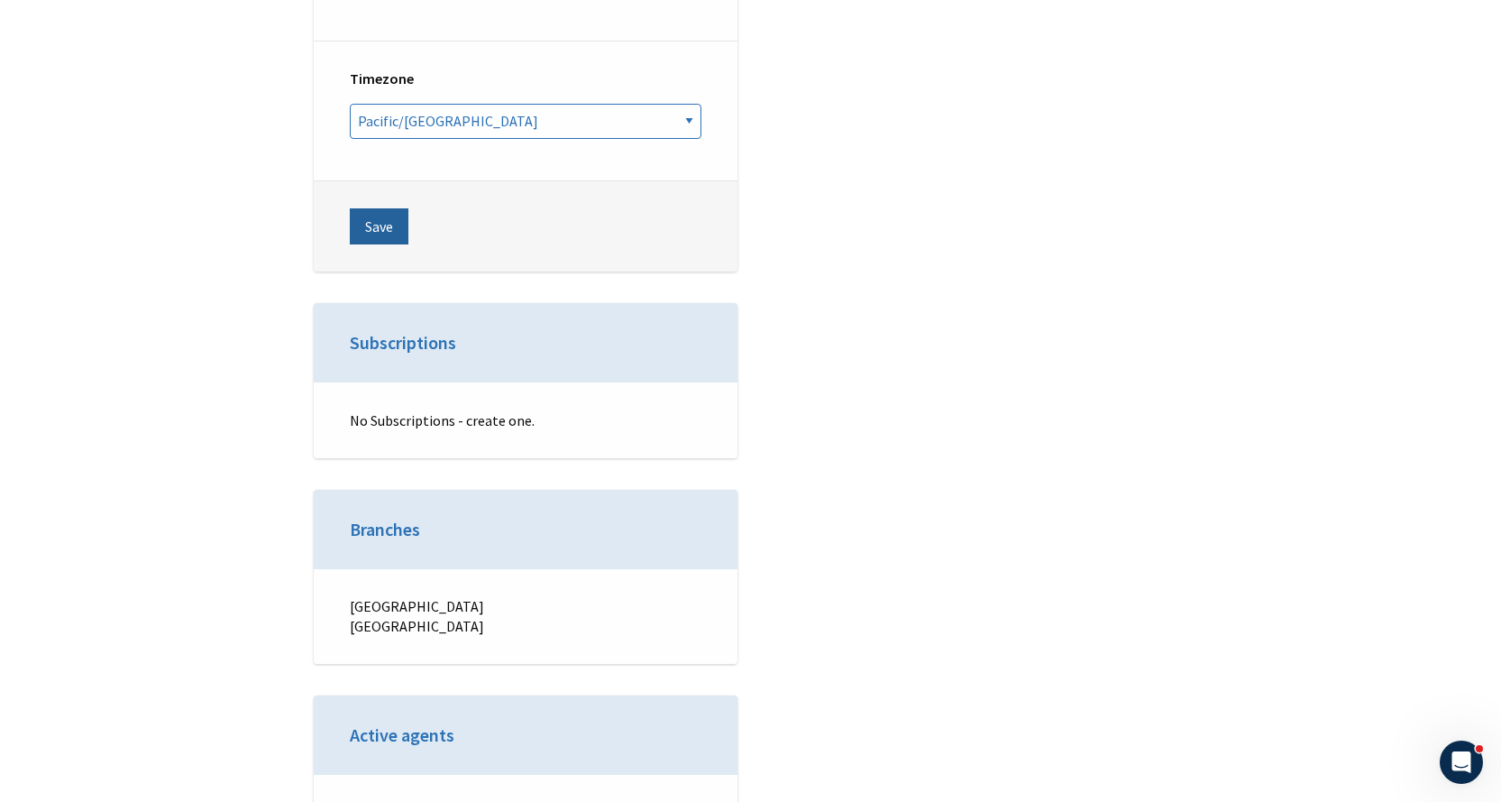
click at [395, 208] on button "Save" at bounding box center [379, 226] width 59 height 36
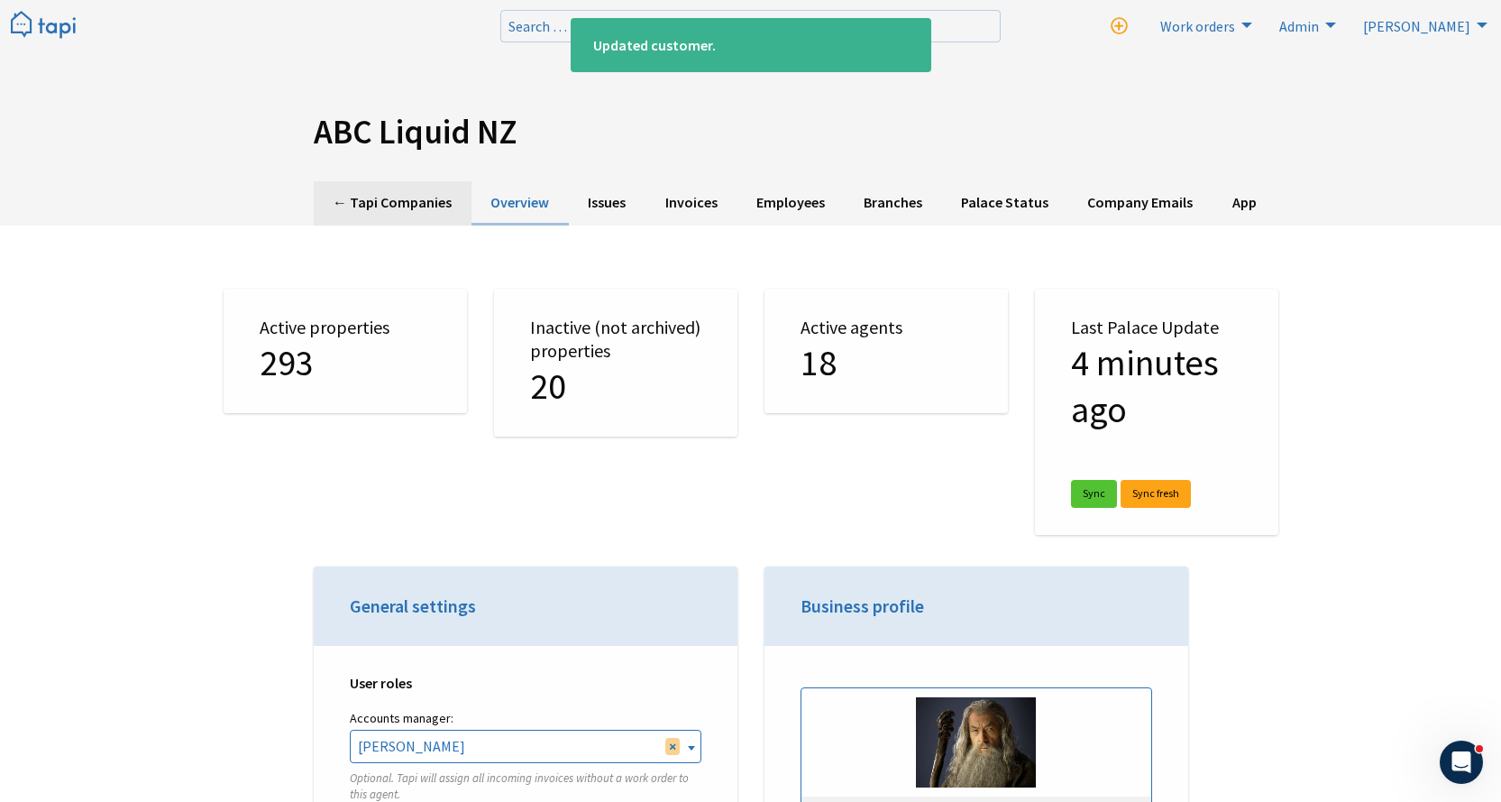
scroll to position [4238, 0]
click at [397, 204] on link "← Tapi Companies" at bounding box center [393, 203] width 158 height 44
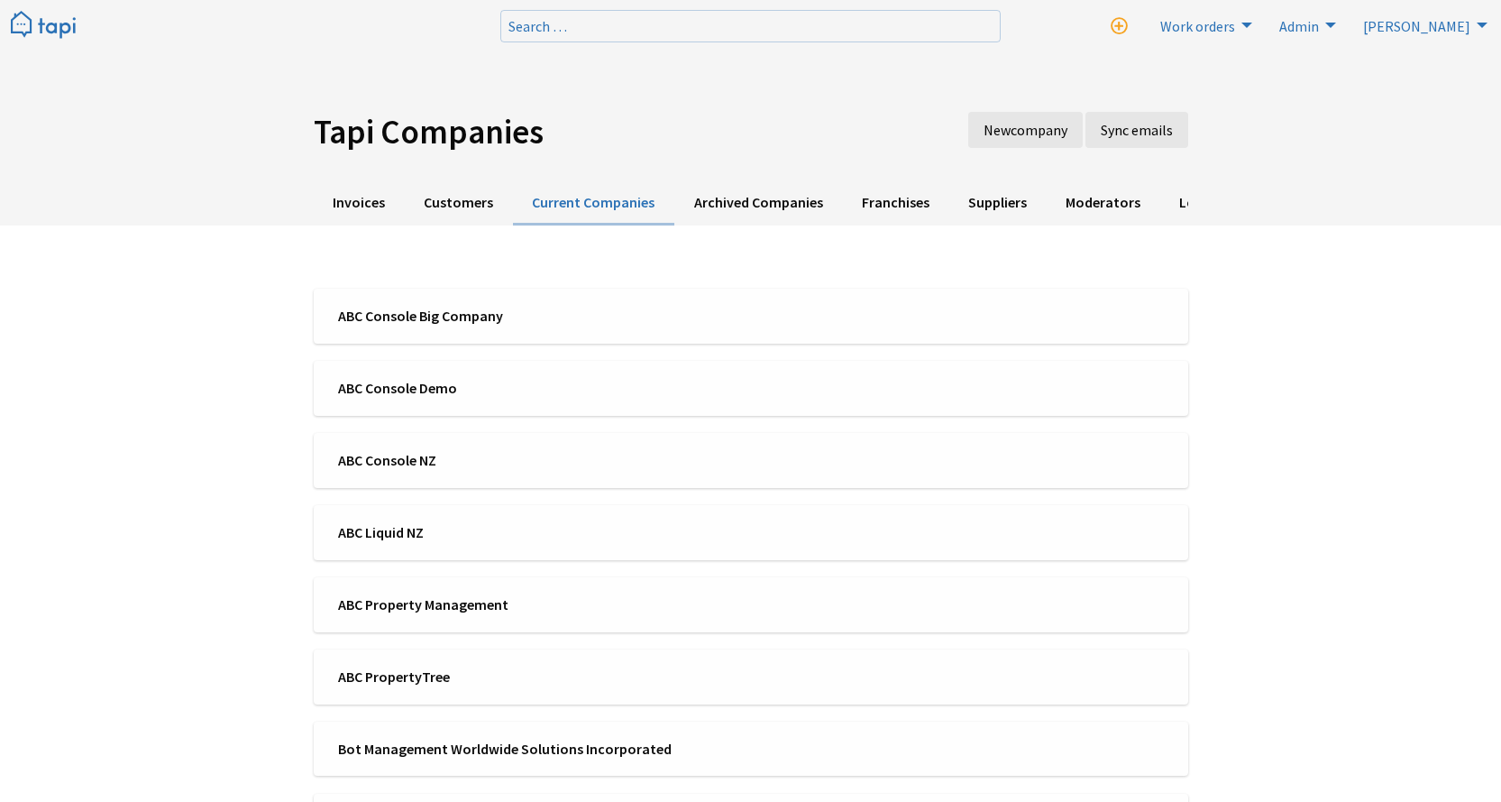
scroll to position [568, 0]
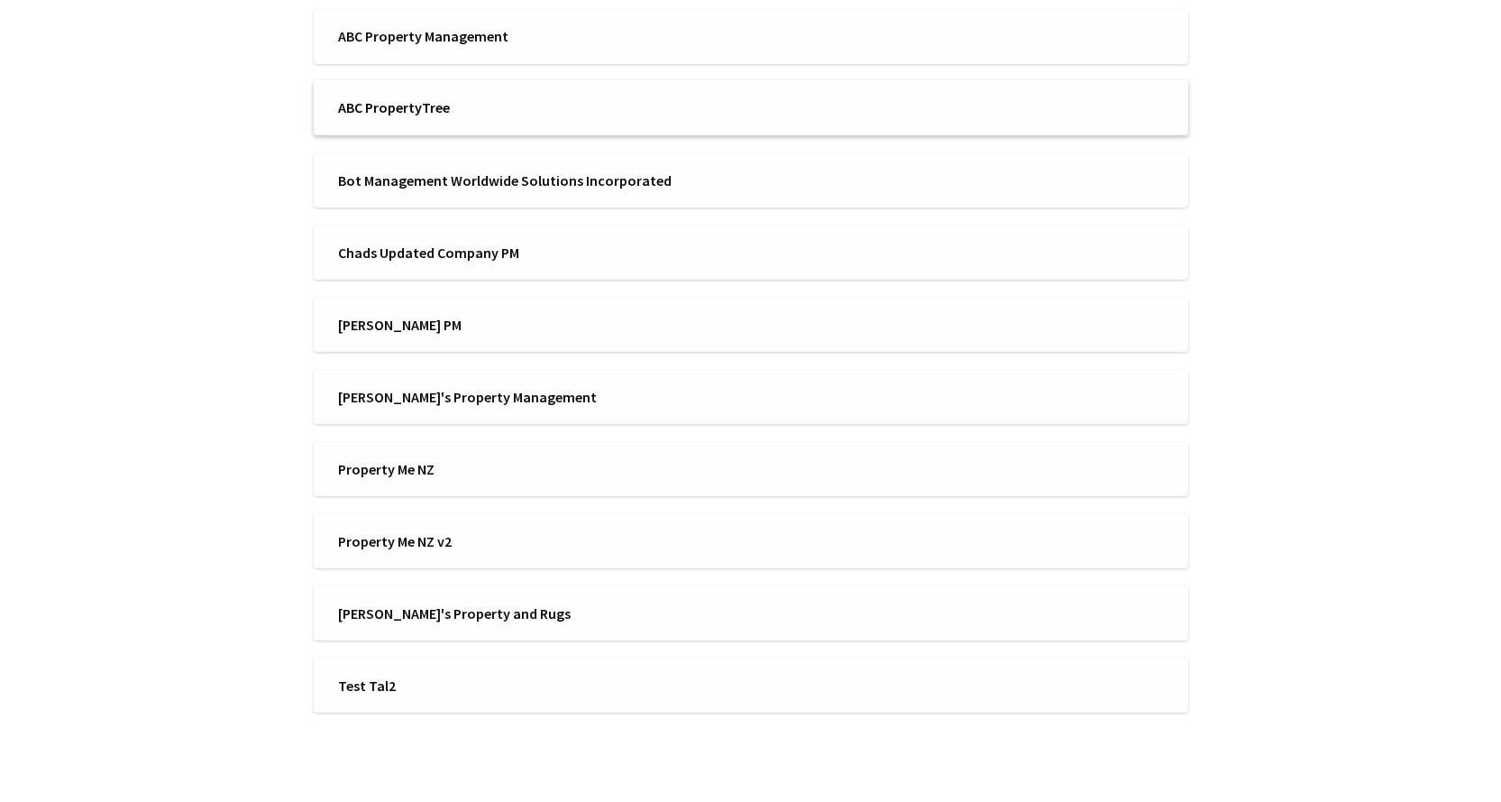
click at [458, 108] on span "ABC PropertyTree" at bounding box center [538, 107] width 401 height 20
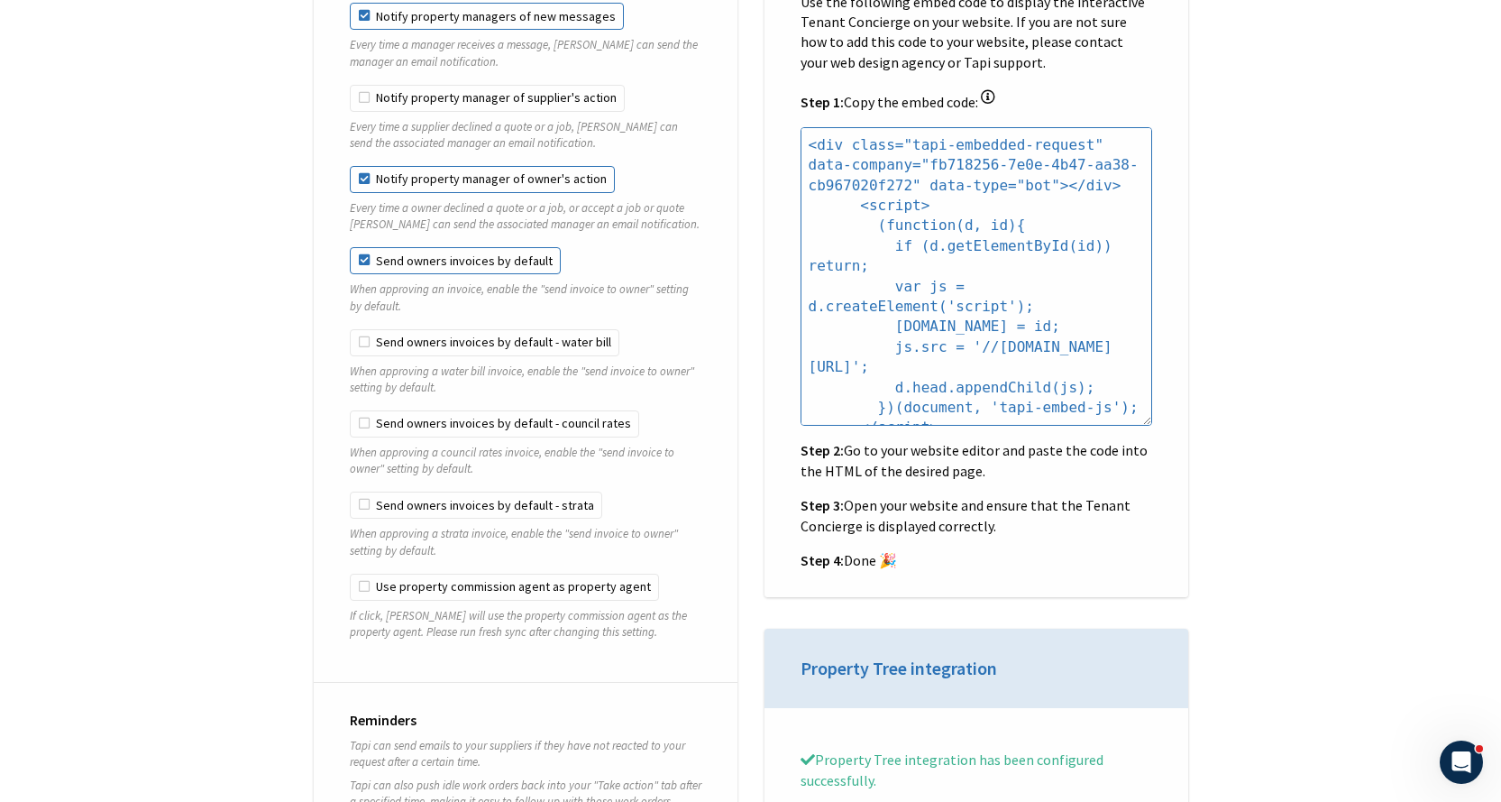
scroll to position [1894, 0]
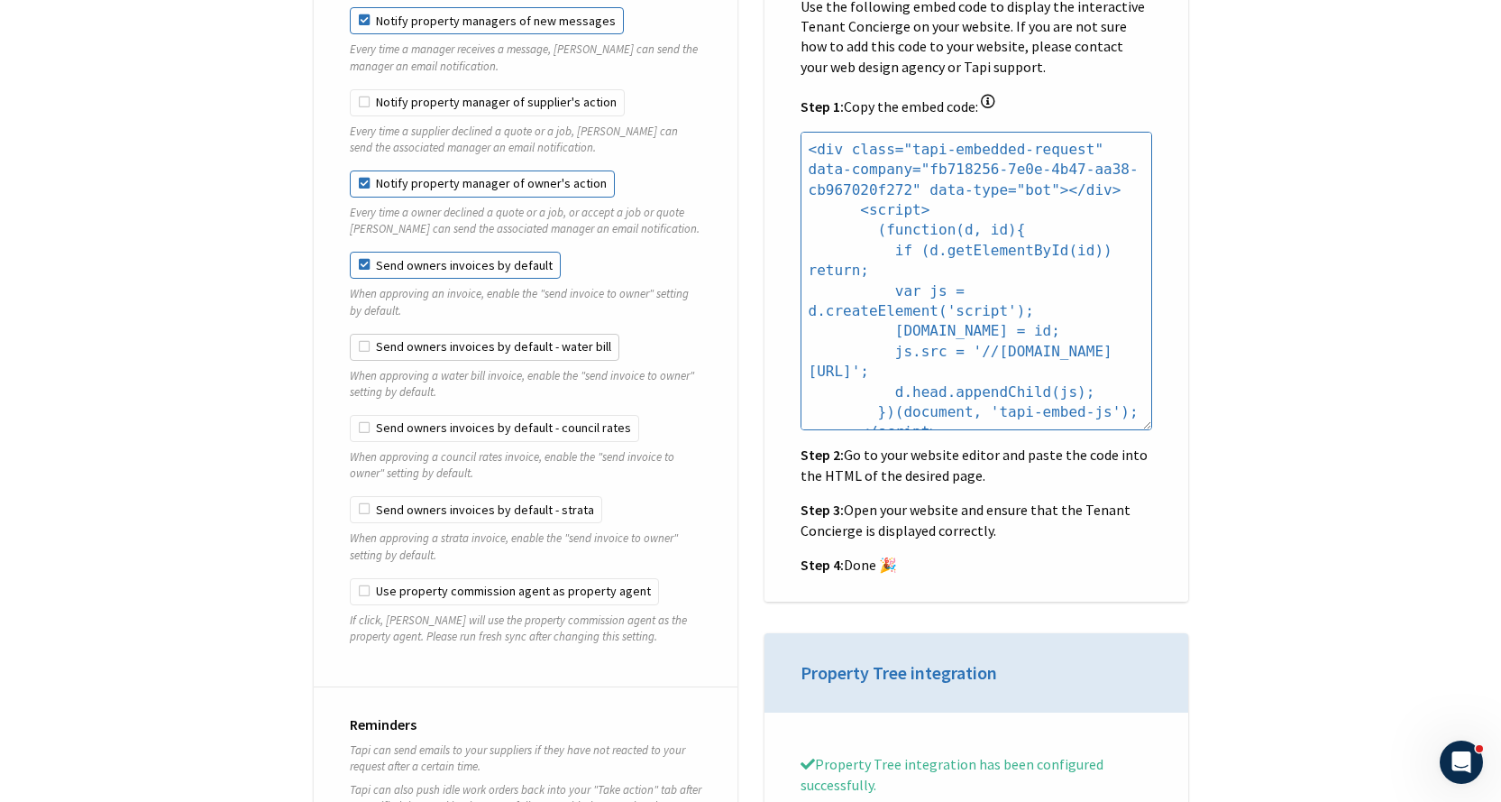
click at [418, 334] on label "Send owners invoices by default - water bill" at bounding box center [485, 347] width 270 height 27
click at [351, 334] on label "Send owners invoices by default - water bill" at bounding box center [485, 347] width 270 height 27
click at [362, 334] on label "Send owners invoices by default - water bill" at bounding box center [485, 347] width 270 height 27
click at [361, 334] on label "Send owners invoices by default - water bill" at bounding box center [485, 347] width 270 height 27
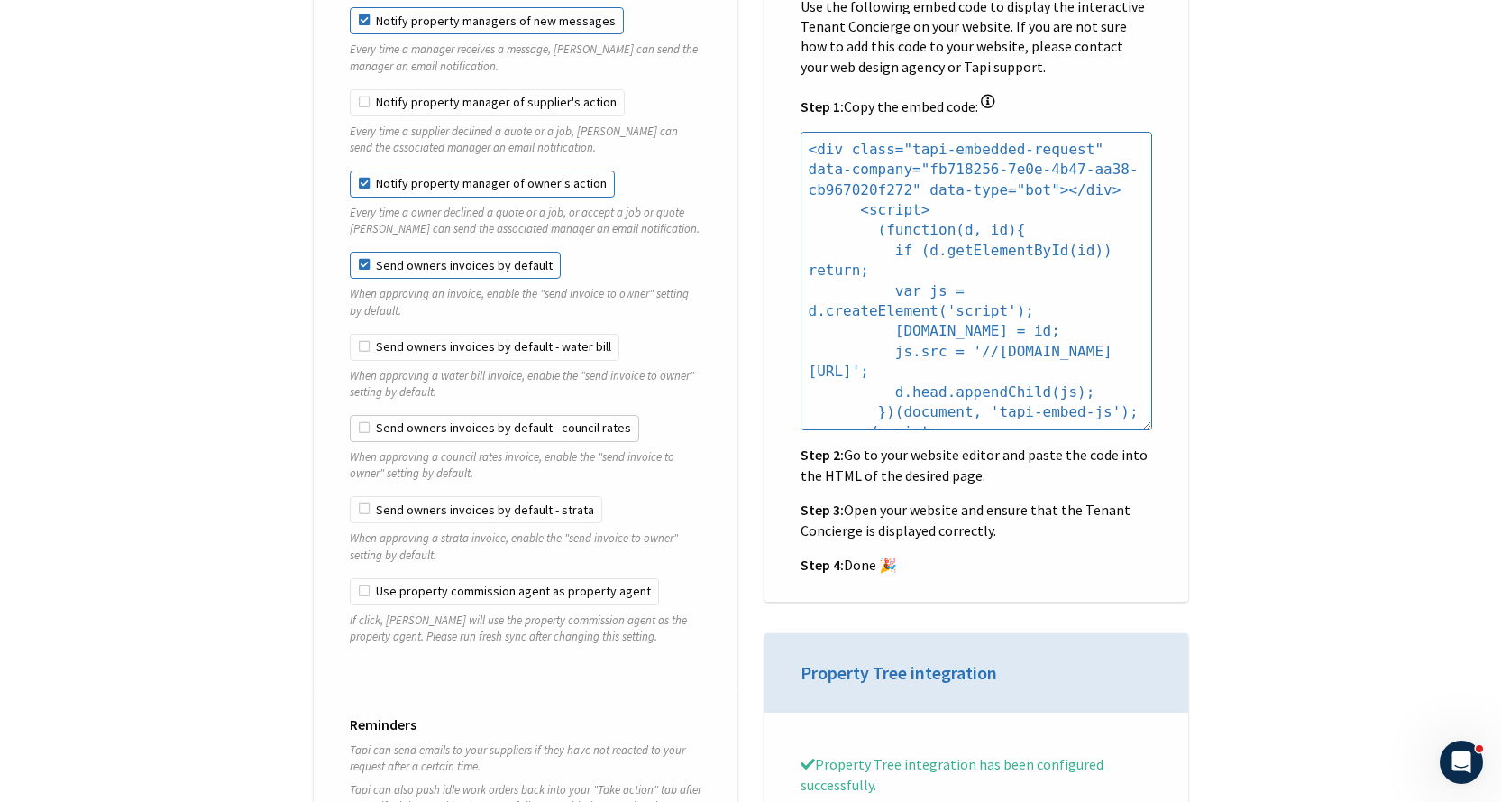
click at [366, 415] on label "Send owners invoices by default - council rates" at bounding box center [494, 428] width 289 height 27
click at [363, 496] on label "Send owners invoices by default - strata" at bounding box center [476, 509] width 253 height 27
click at [362, 582] on label "Use property commission agent as property agent" at bounding box center [504, 591] width 309 height 27
click at [351, 579] on input "Use property commission agent as property agent" at bounding box center [350, 578] width 1 height 1
click at [362, 582] on label "Use property commission agent as property agent" at bounding box center [504, 591] width 309 height 27
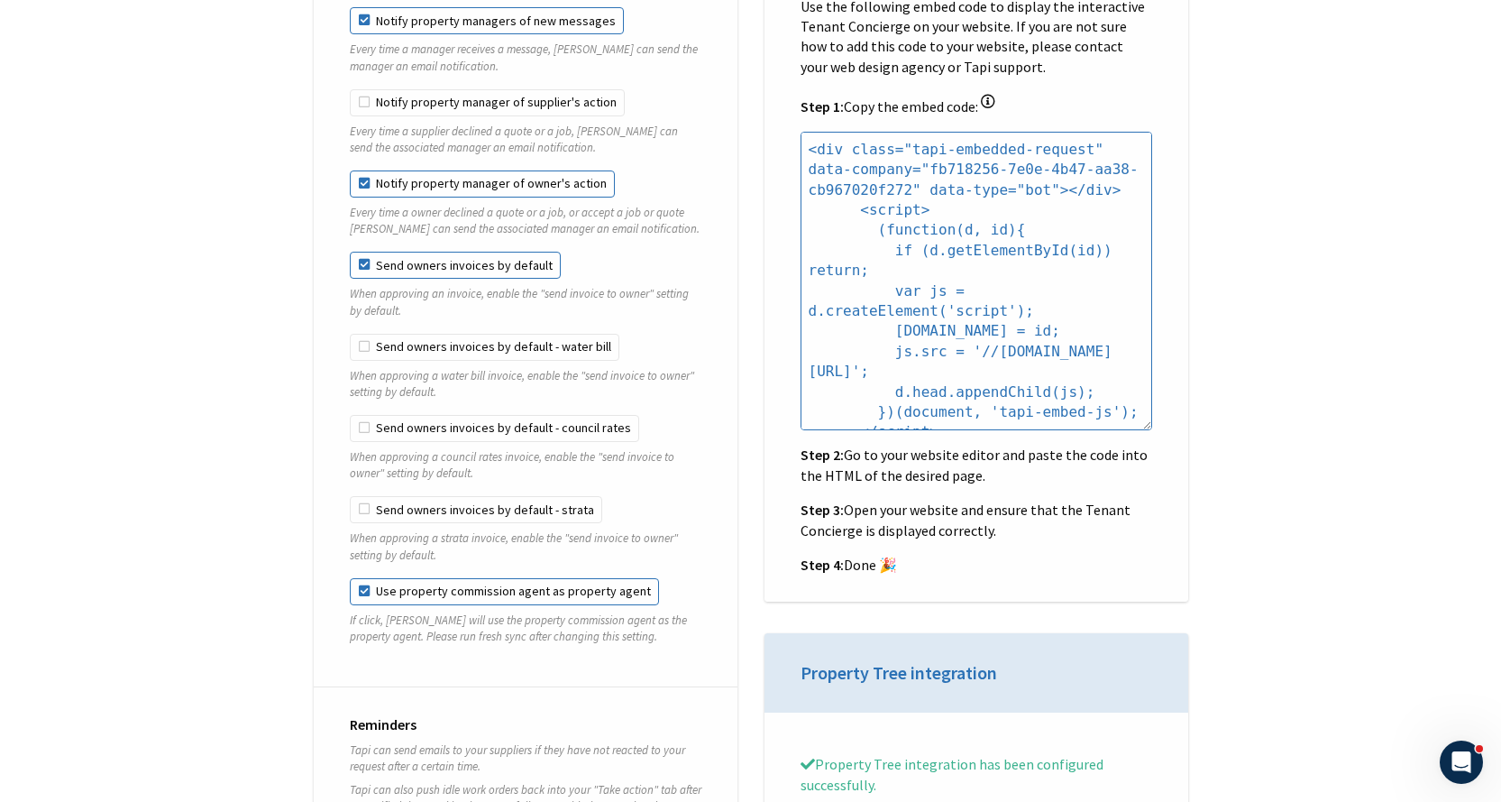
click at [351, 579] on input "Use property commission agent as property agent" at bounding box center [350, 578] width 1 height 1
click at [362, 582] on label "Use property commission agent as property agent" at bounding box center [504, 591] width 309 height 27
click at [351, 579] on input "Use property commission agent as property agent" at bounding box center [350, 578] width 1 height 1
click at [361, 581] on label "Use property commission agent as property agent" at bounding box center [504, 591] width 309 height 27
click at [351, 579] on input "Use property commission agent as property agent" at bounding box center [350, 578] width 1 height 1
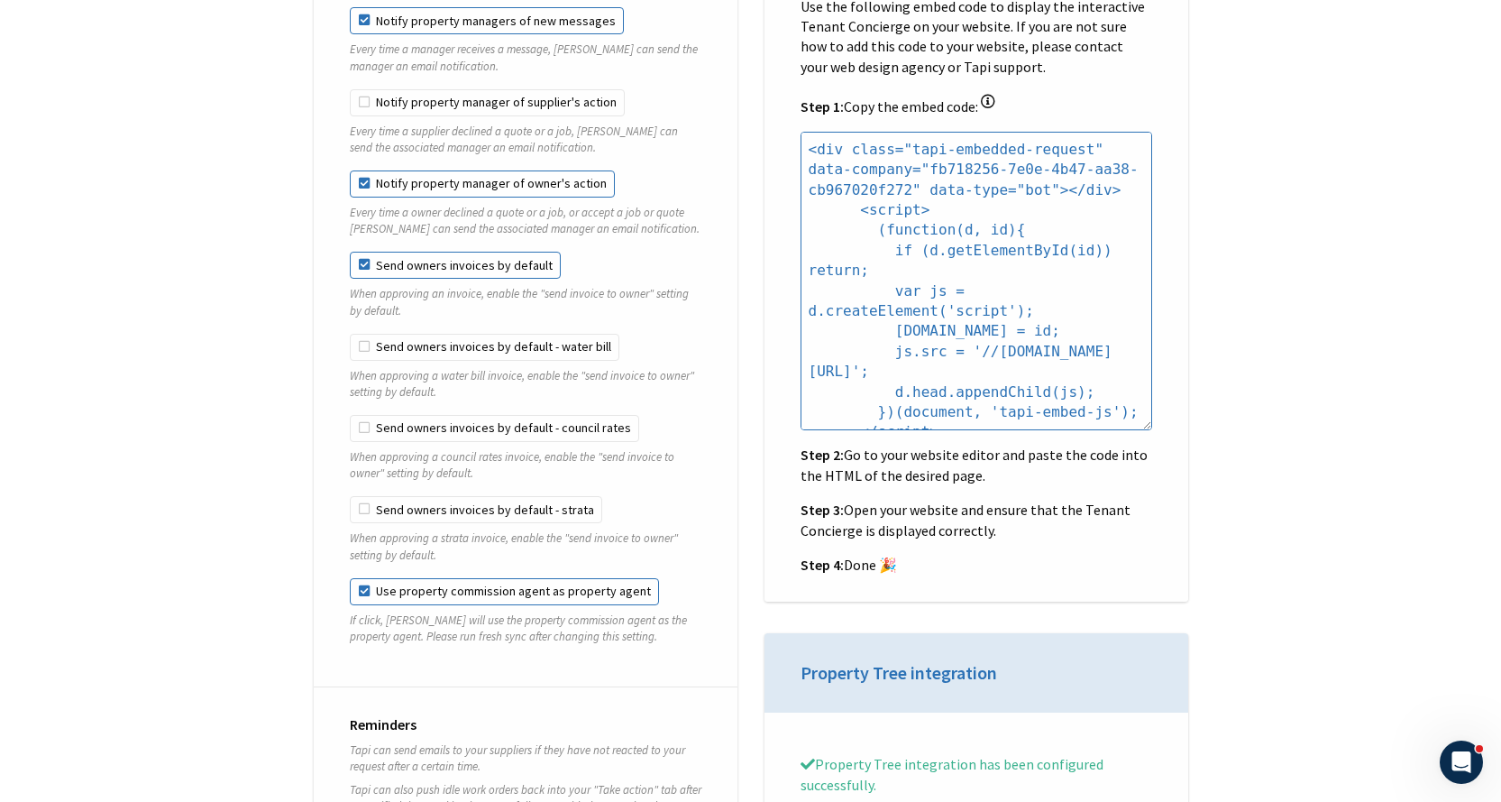
checkbox input "false"
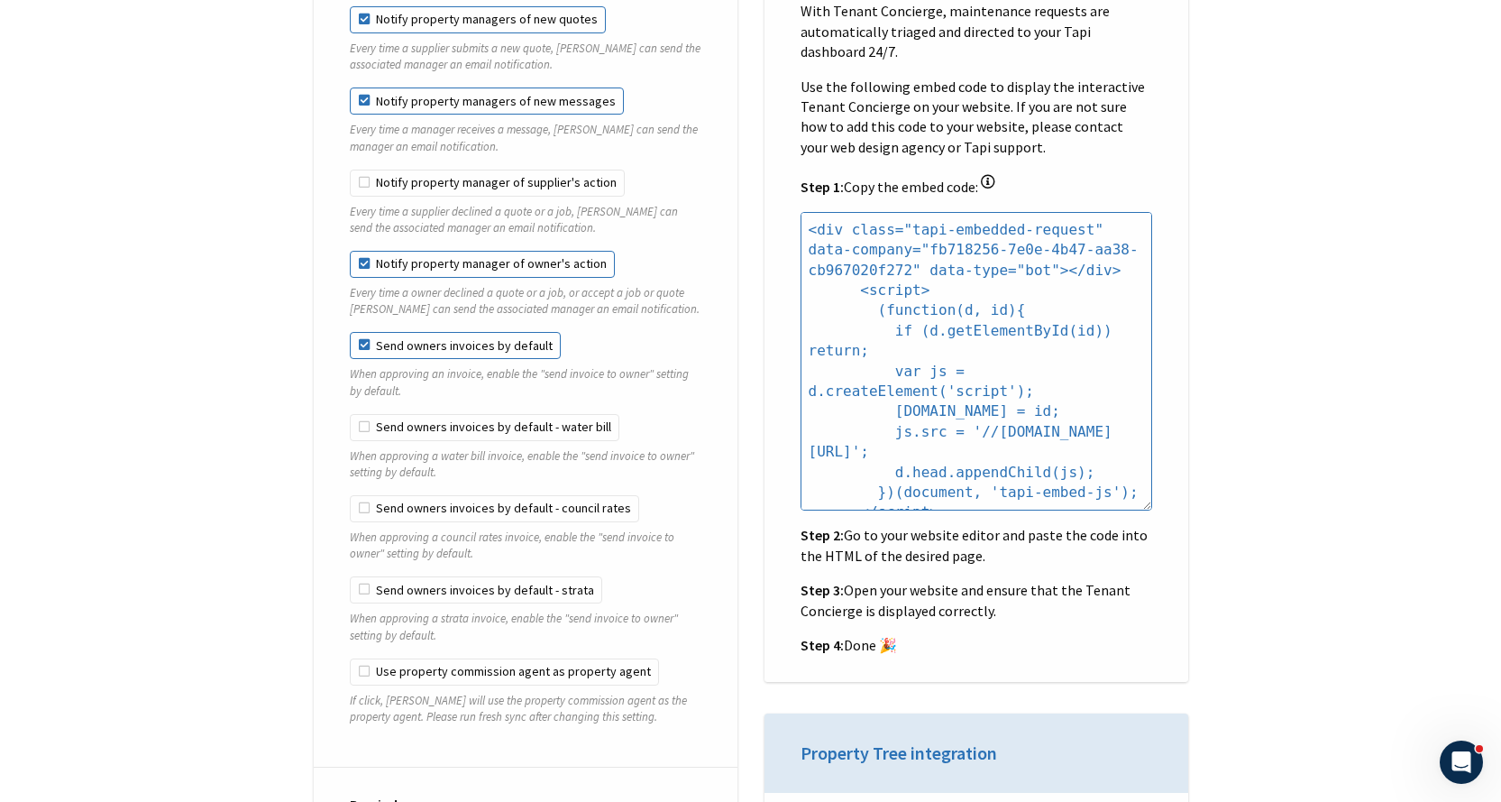
scroll to position [1804, 0]
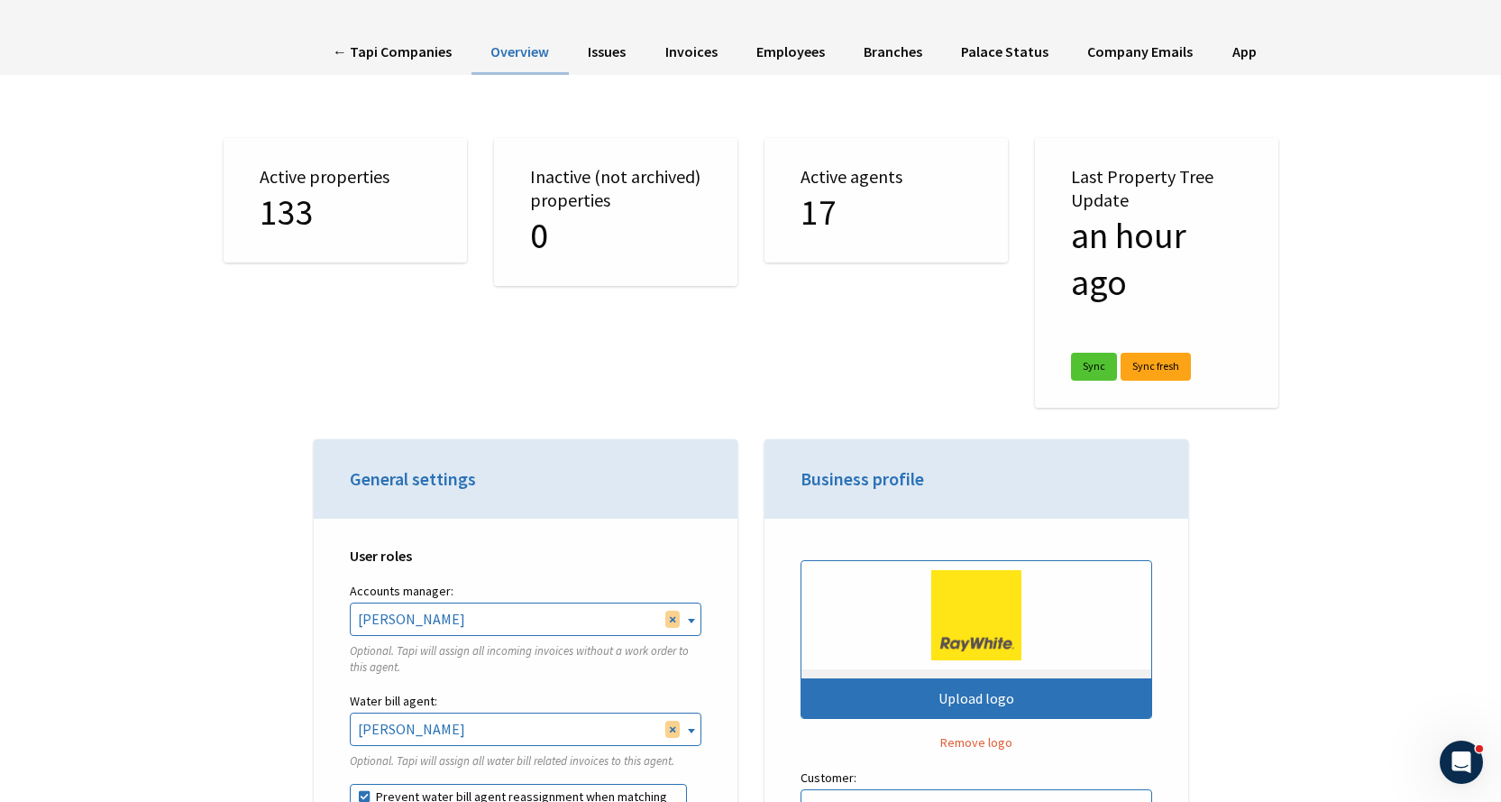
scroll to position [0, 0]
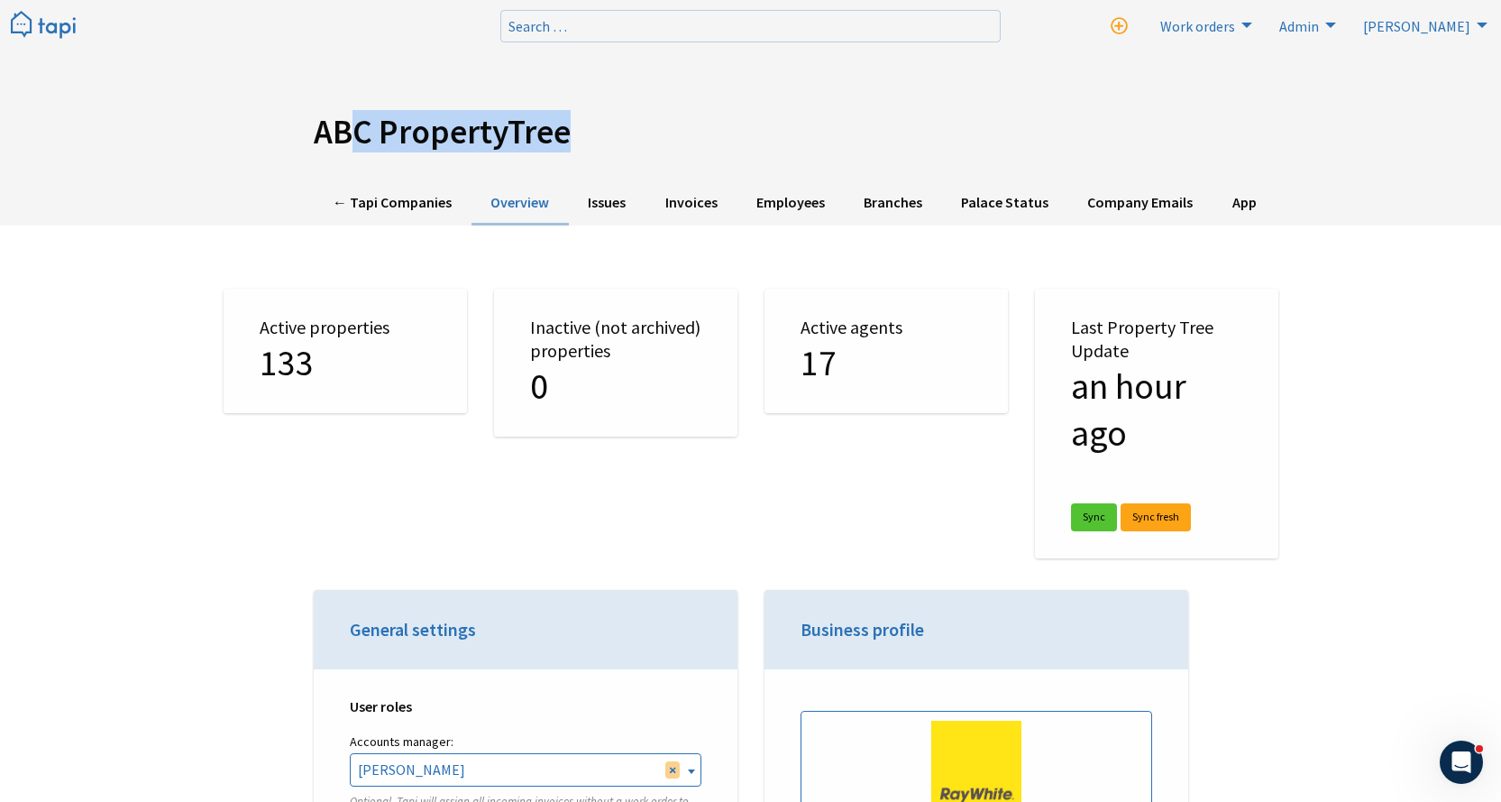
drag, startPoint x: 500, startPoint y: 126, endPoint x: 319, endPoint y: 124, distance: 180.4
type textarea "ABC PropertyTre"
click at [320, 124] on h1 "ABC PropertyTree" at bounding box center [751, 132] width 875 height 41
click at [606, 131] on h1 "ABC PropertyTree" at bounding box center [751, 132] width 875 height 41
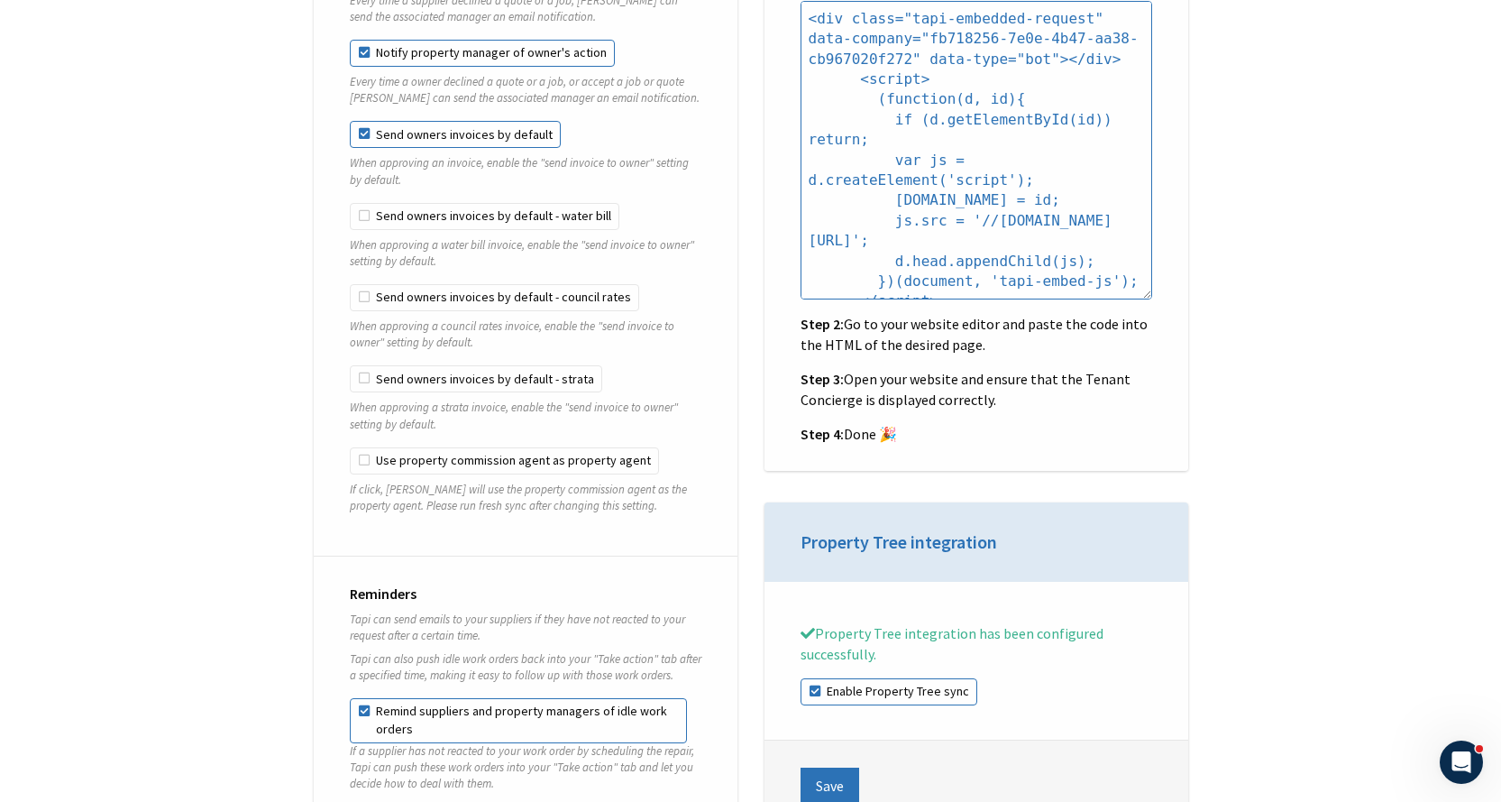
scroll to position [1984, 0]
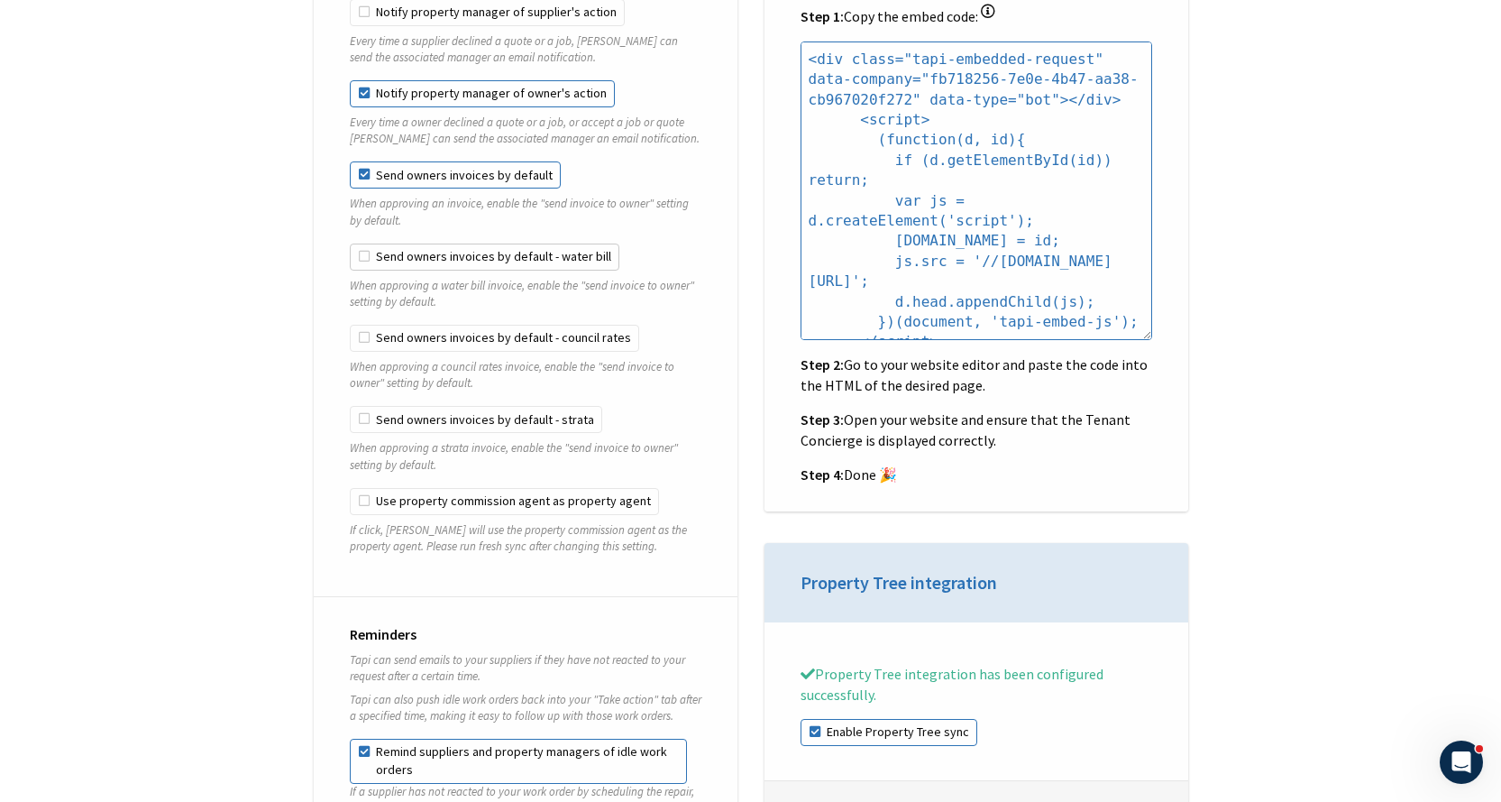
click at [400, 243] on label "Send owners invoices by default - water bill" at bounding box center [485, 256] width 270 height 27
click at [401, 243] on label "Send owners invoices by default - water bill" at bounding box center [485, 256] width 270 height 27
click at [414, 170] on label "Send owners invoices by default" at bounding box center [455, 174] width 211 height 27
click at [351, 162] on input "Send owners invoices by default" at bounding box center [350, 161] width 1 height 1
click at [406, 161] on label "Send owners invoices by default" at bounding box center [455, 174] width 211 height 27
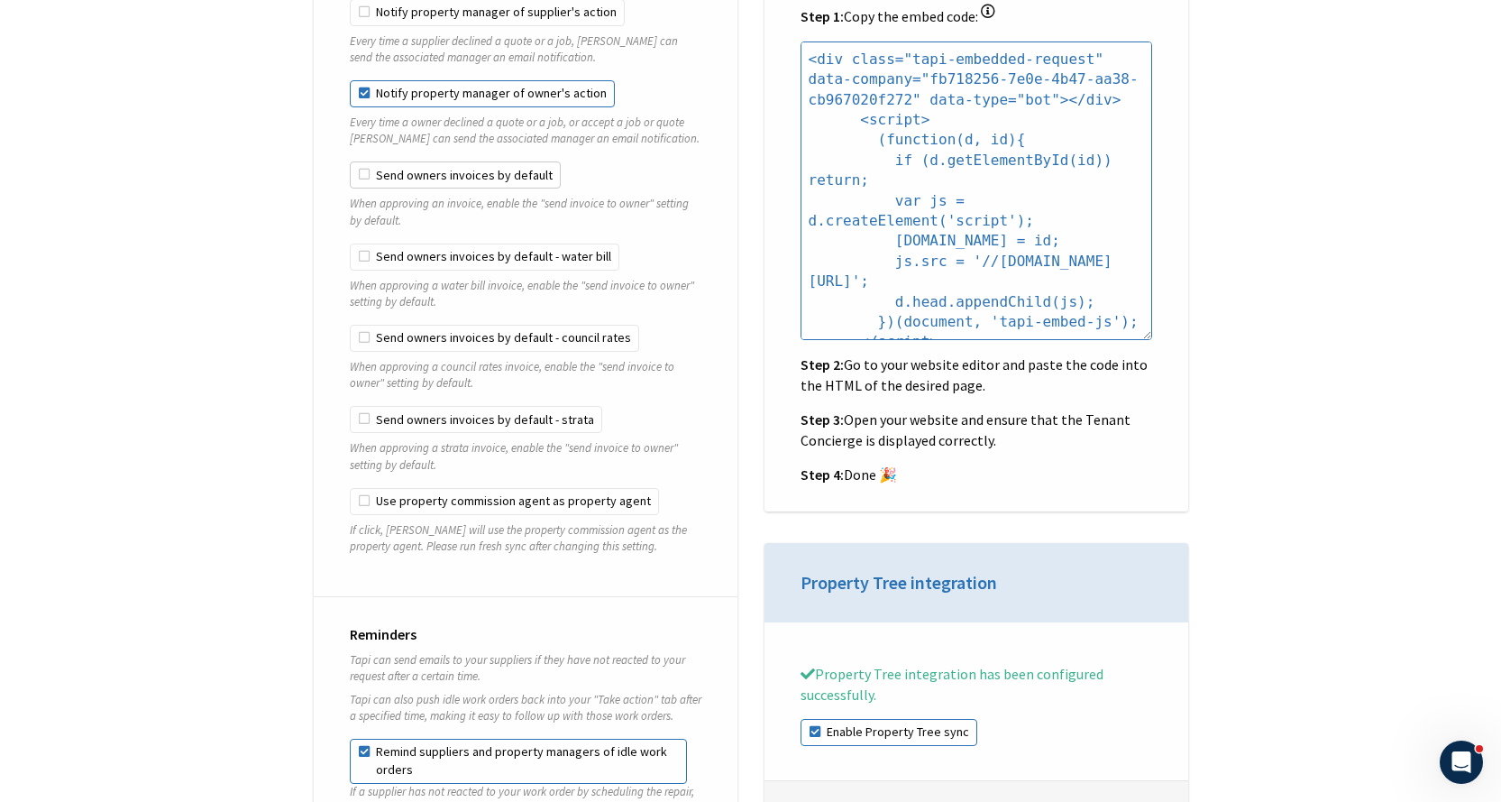
click at [351, 161] on input "Send owners invoices by default" at bounding box center [350, 161] width 1 height 1
checkbox input "true"
click at [464, 243] on label "Send owners invoices by default - water bill" at bounding box center [485, 256] width 270 height 27
click at [445, 325] on label "Send owners invoices by default - council rates" at bounding box center [494, 338] width 289 height 27
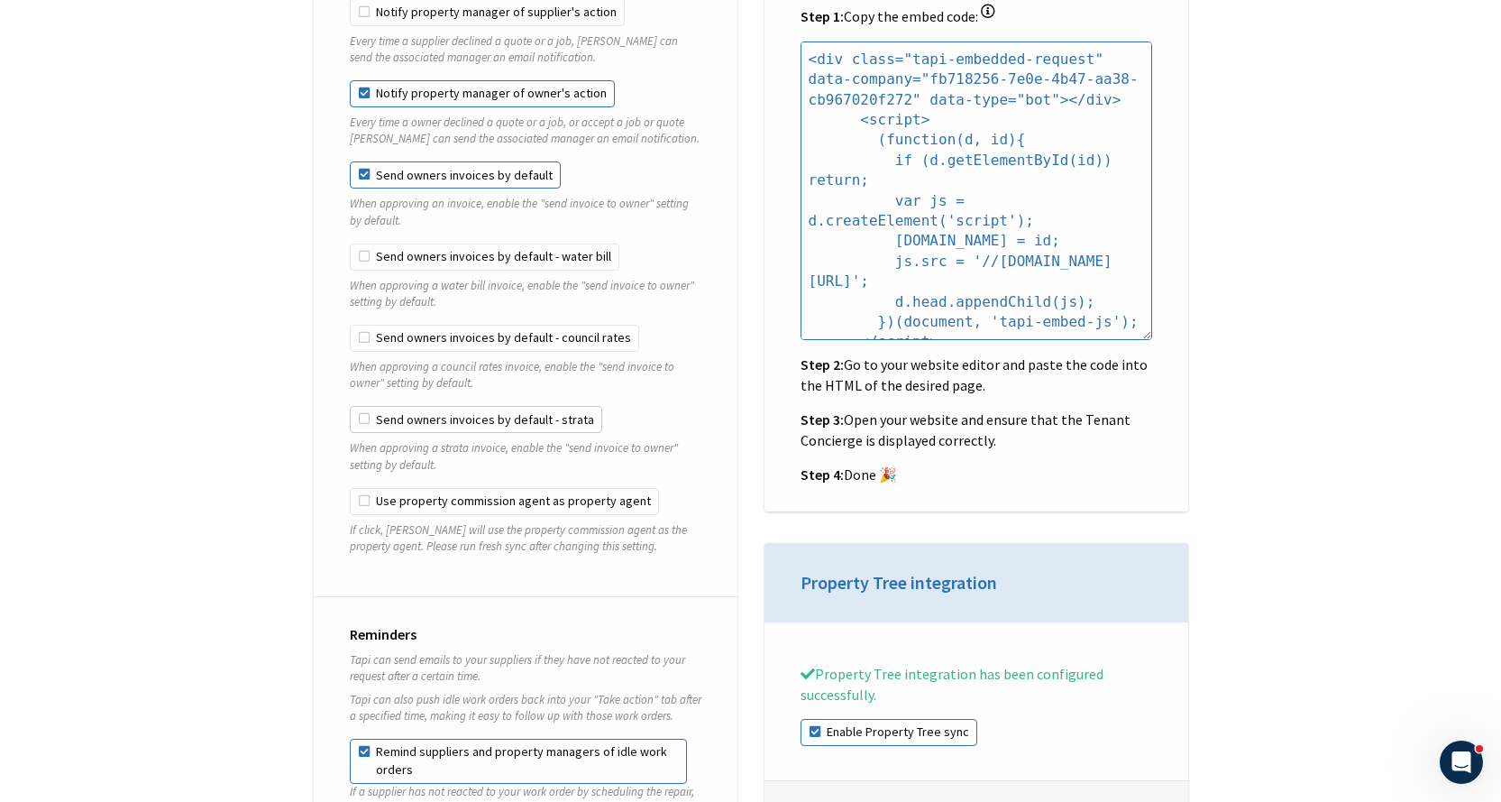
click at [431, 407] on label "Send owners invoices by default - strata" at bounding box center [476, 419] width 253 height 27
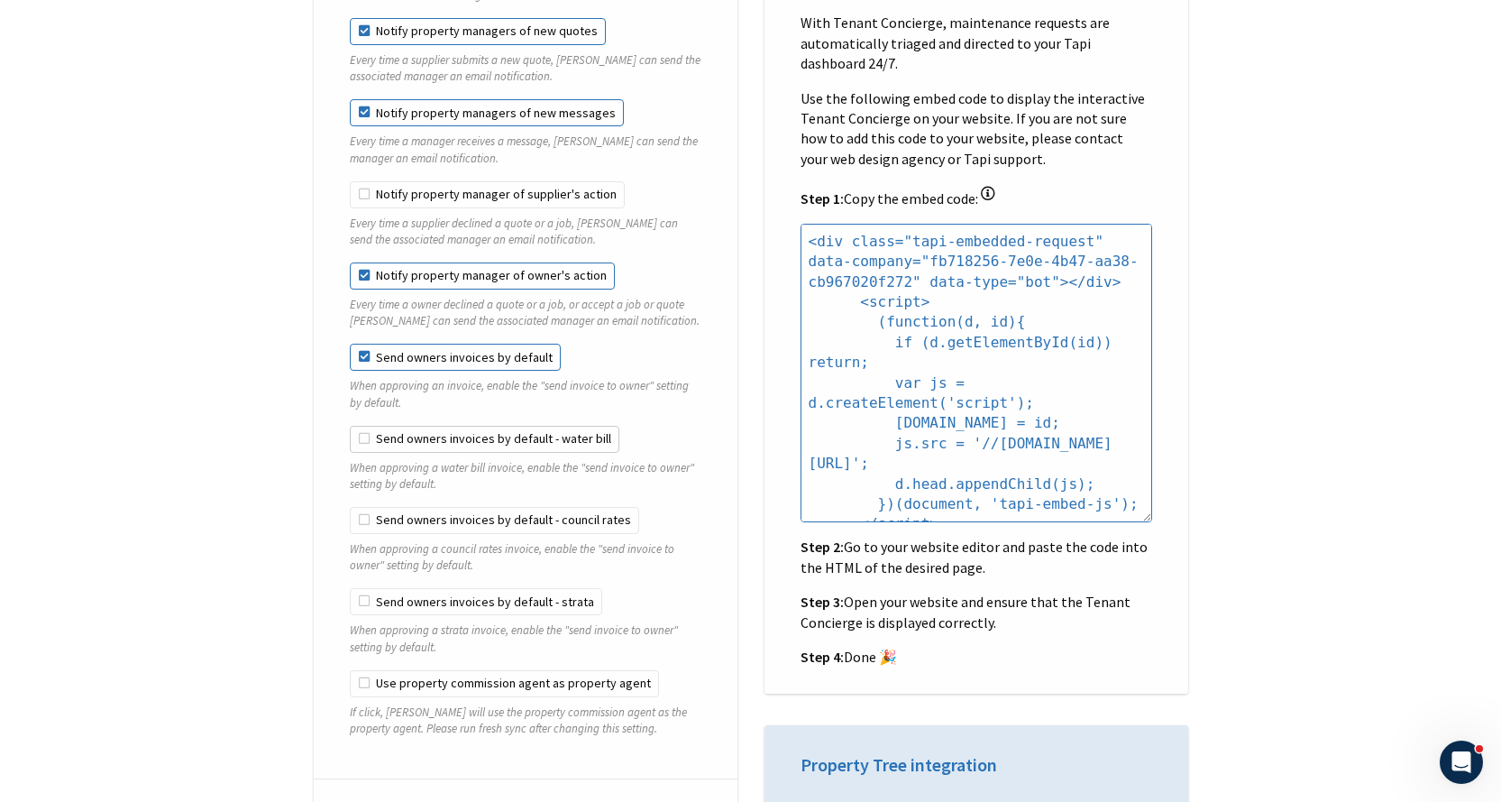
scroll to position [1804, 0]
click at [408, 424] on label "Send owners invoices by default - water bill" at bounding box center [485, 437] width 270 height 27
click at [382, 505] on label "Send owners invoices by default - council rates" at bounding box center [494, 518] width 289 height 27
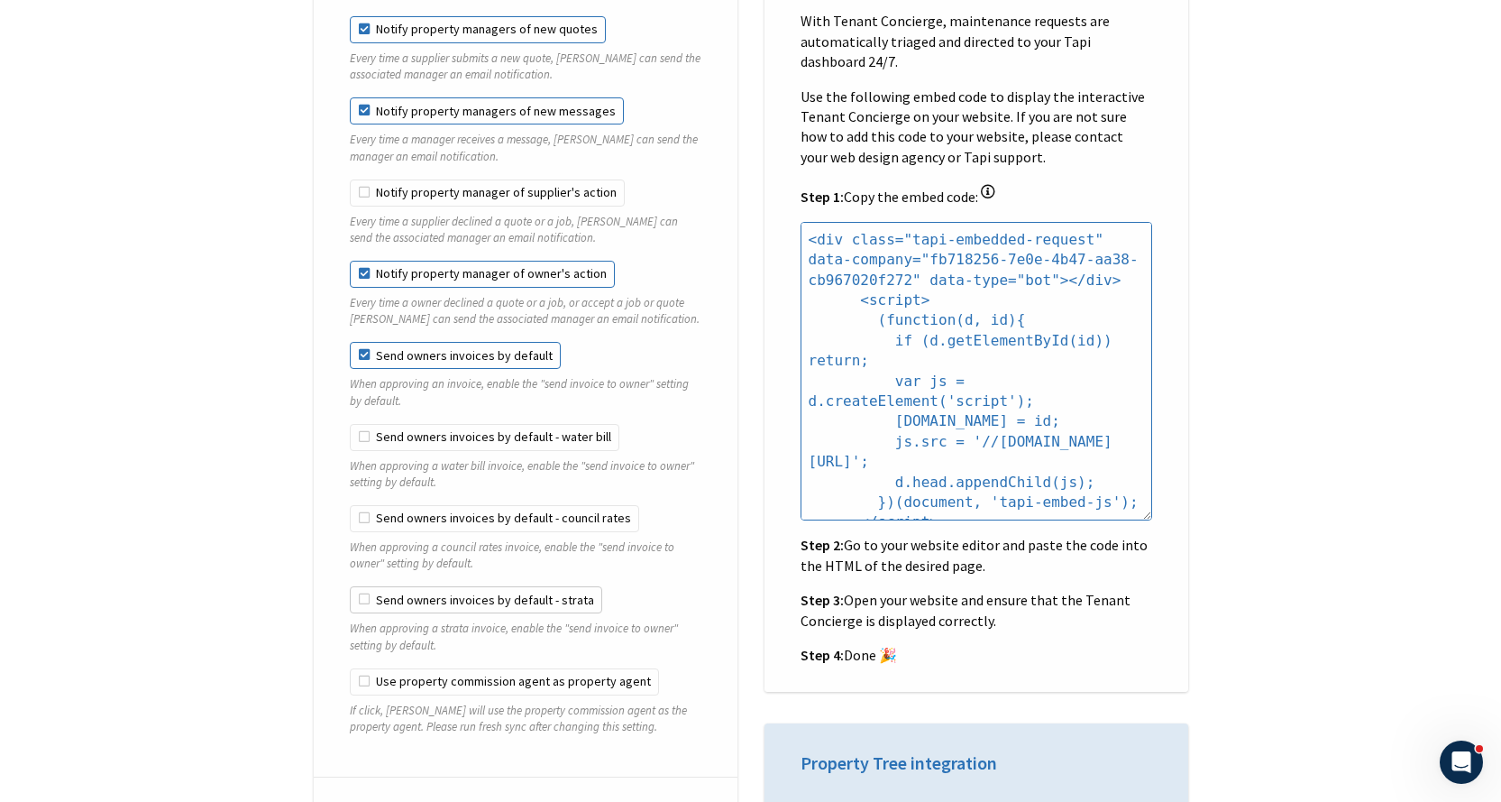
click at [372, 586] on label "Send owners invoices by default - strata" at bounding box center [476, 599] width 253 height 27
